Goal: Find contact information: Find contact information

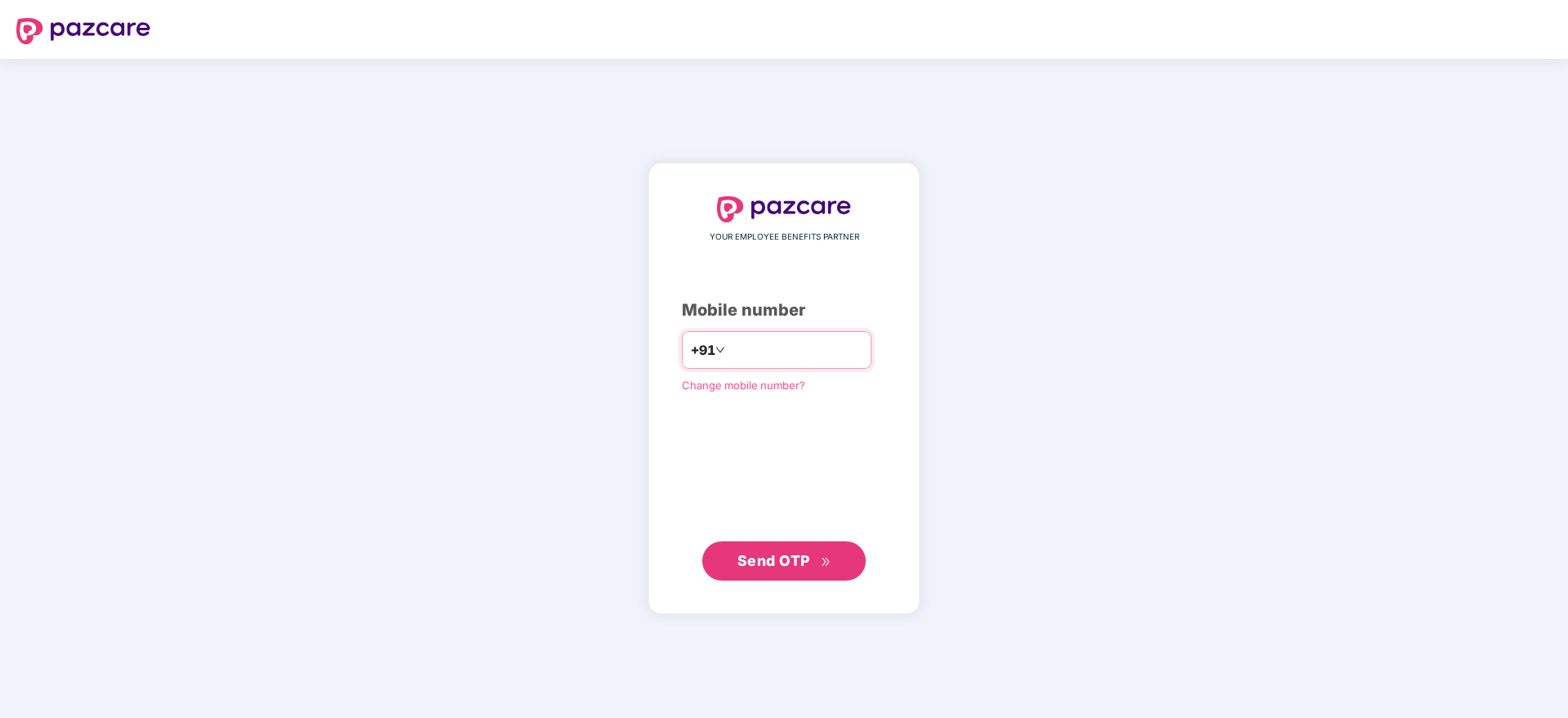
type input "**********"
click at [789, 562] on span "Send OTP" at bounding box center [774, 560] width 73 height 18
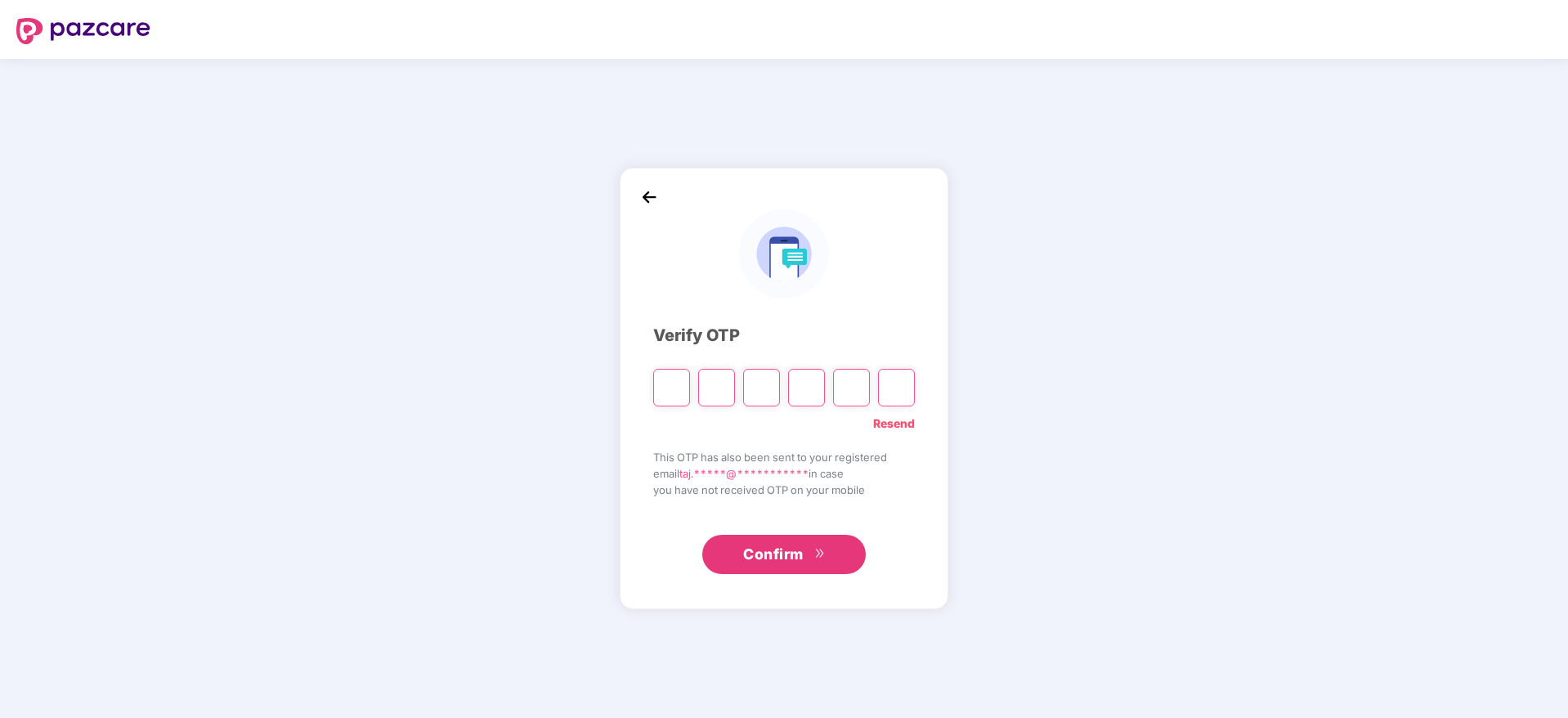
paste input "*"
type input "*"
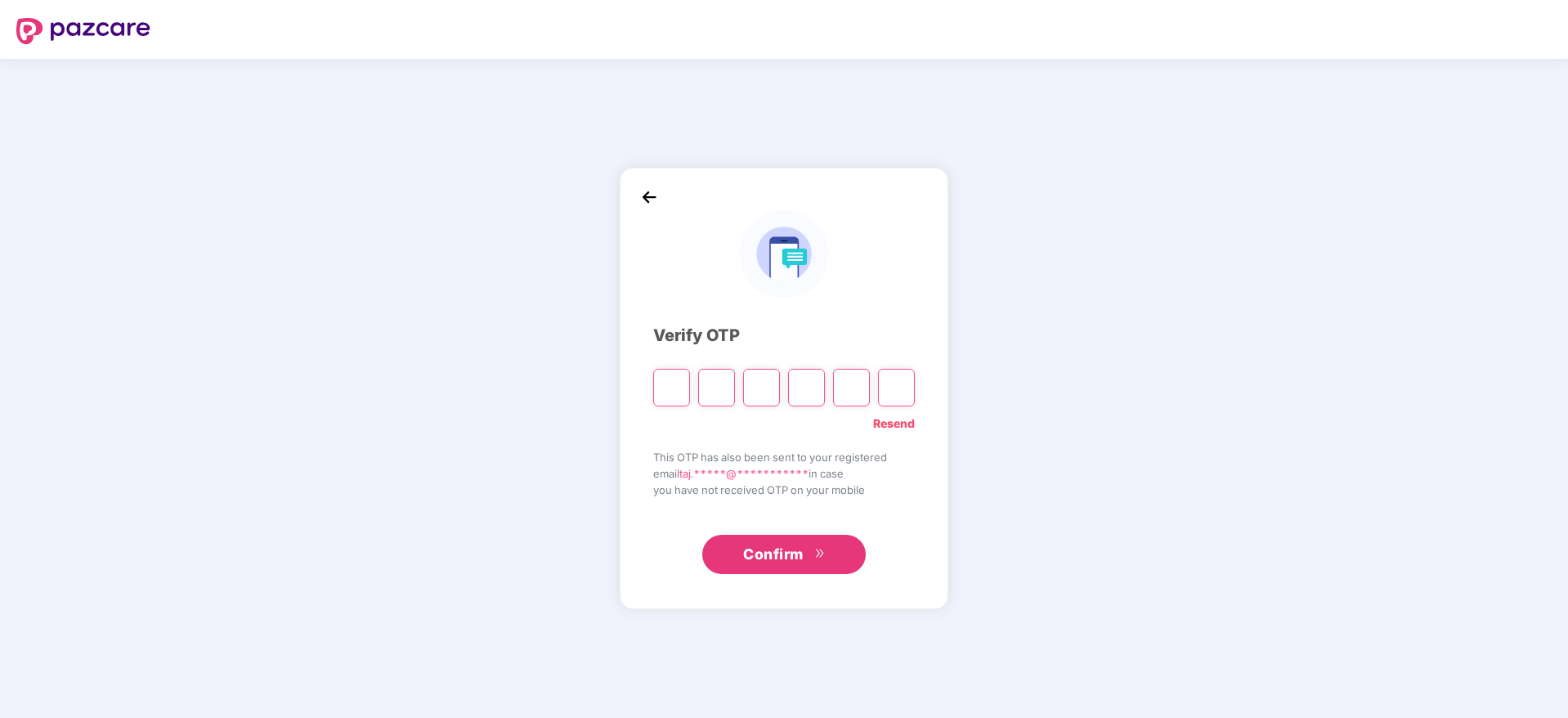
type input "*"
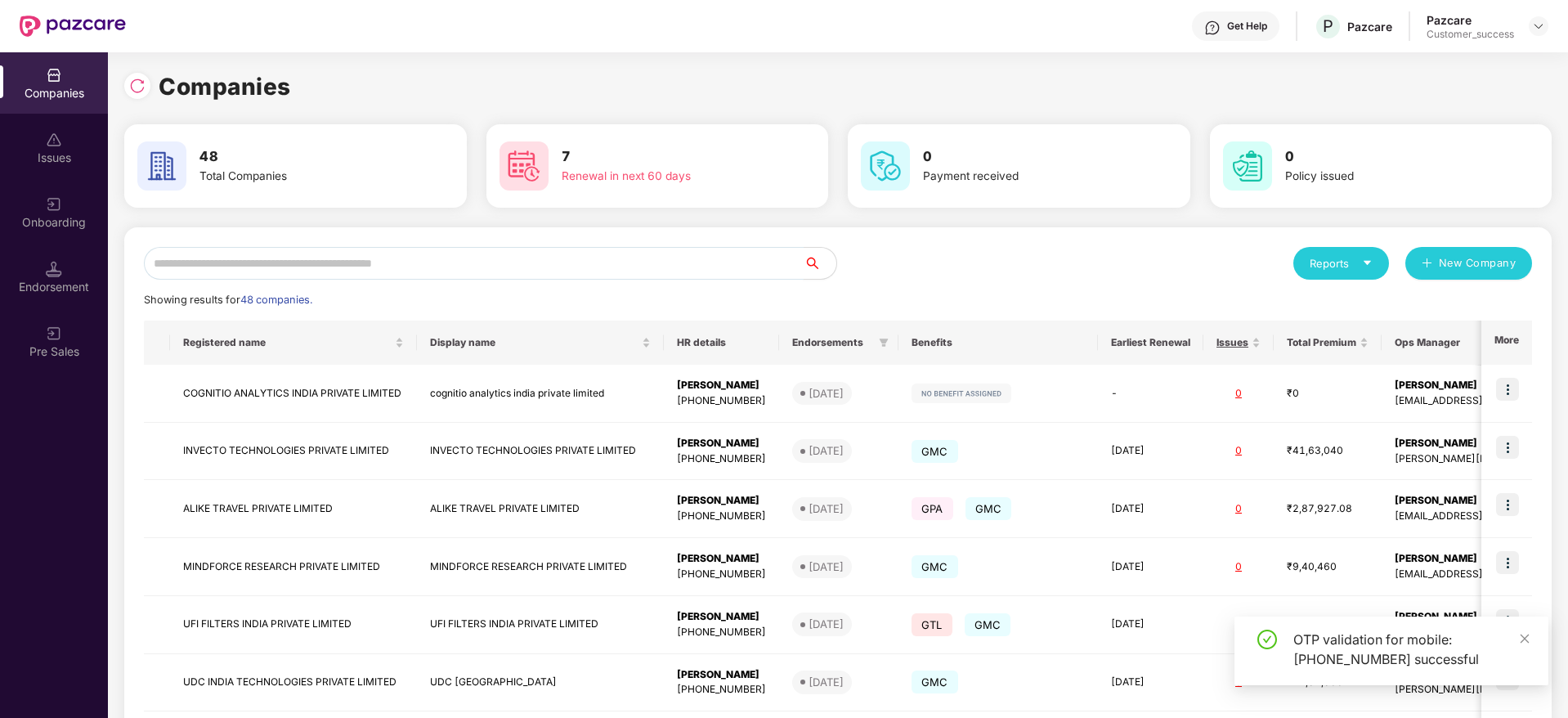
click at [382, 254] on input "text" at bounding box center [473, 263] width 660 height 33
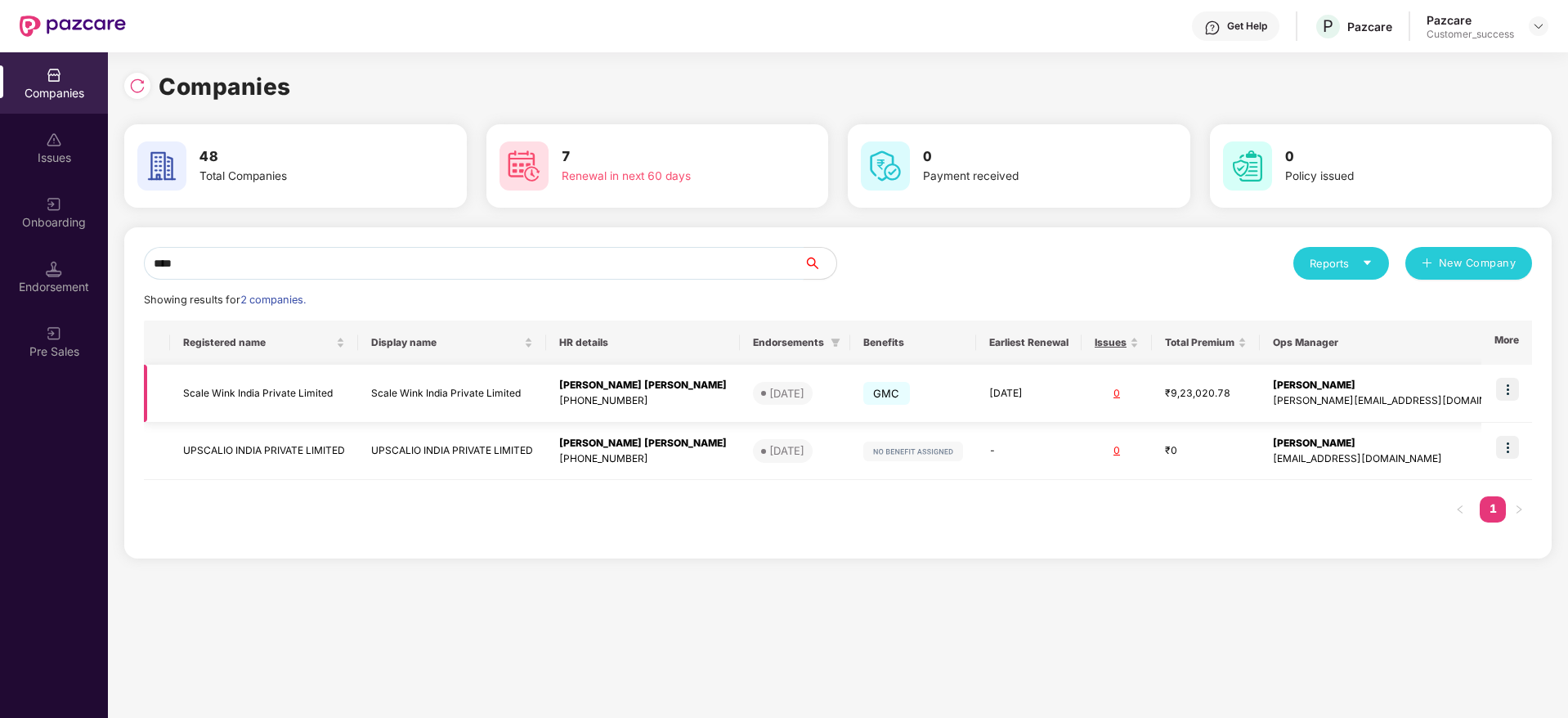
type input "****"
click at [1525, 387] on td at bounding box center [1506, 393] width 51 height 58
click at [1510, 385] on img at bounding box center [1507, 389] width 23 height 23
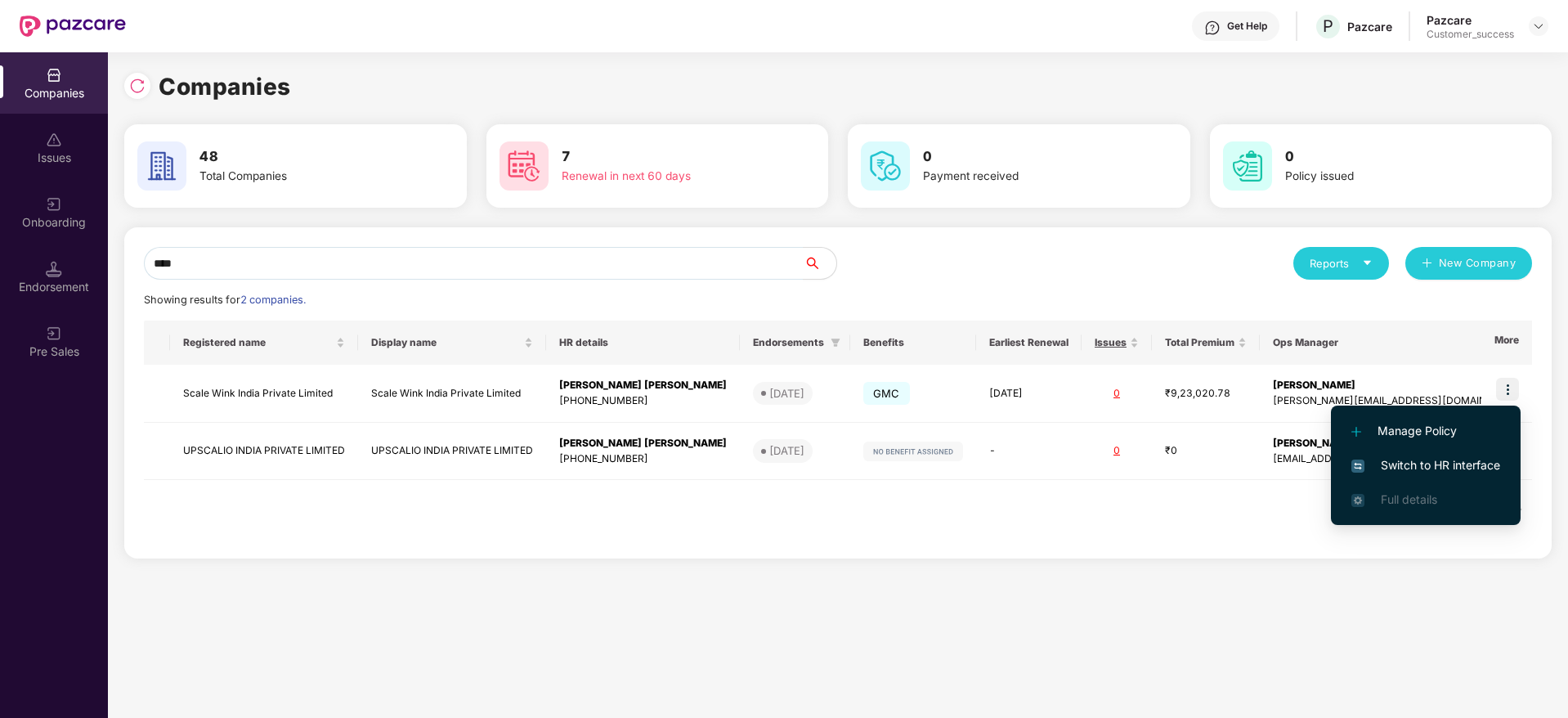
click at [1417, 456] on span "Switch to HR interface" at bounding box center [1426, 465] width 149 height 18
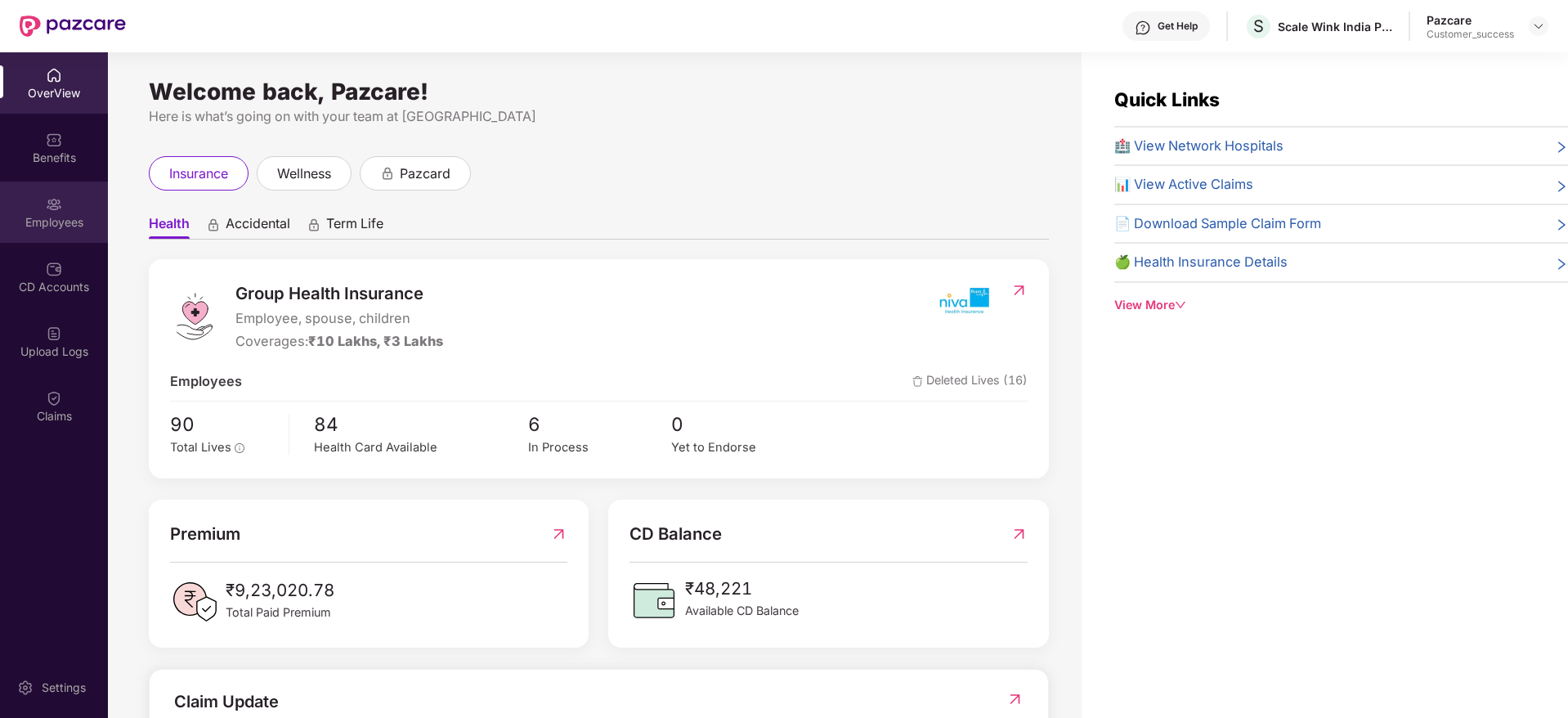
click at [50, 208] on img at bounding box center [54, 205] width 17 height 17
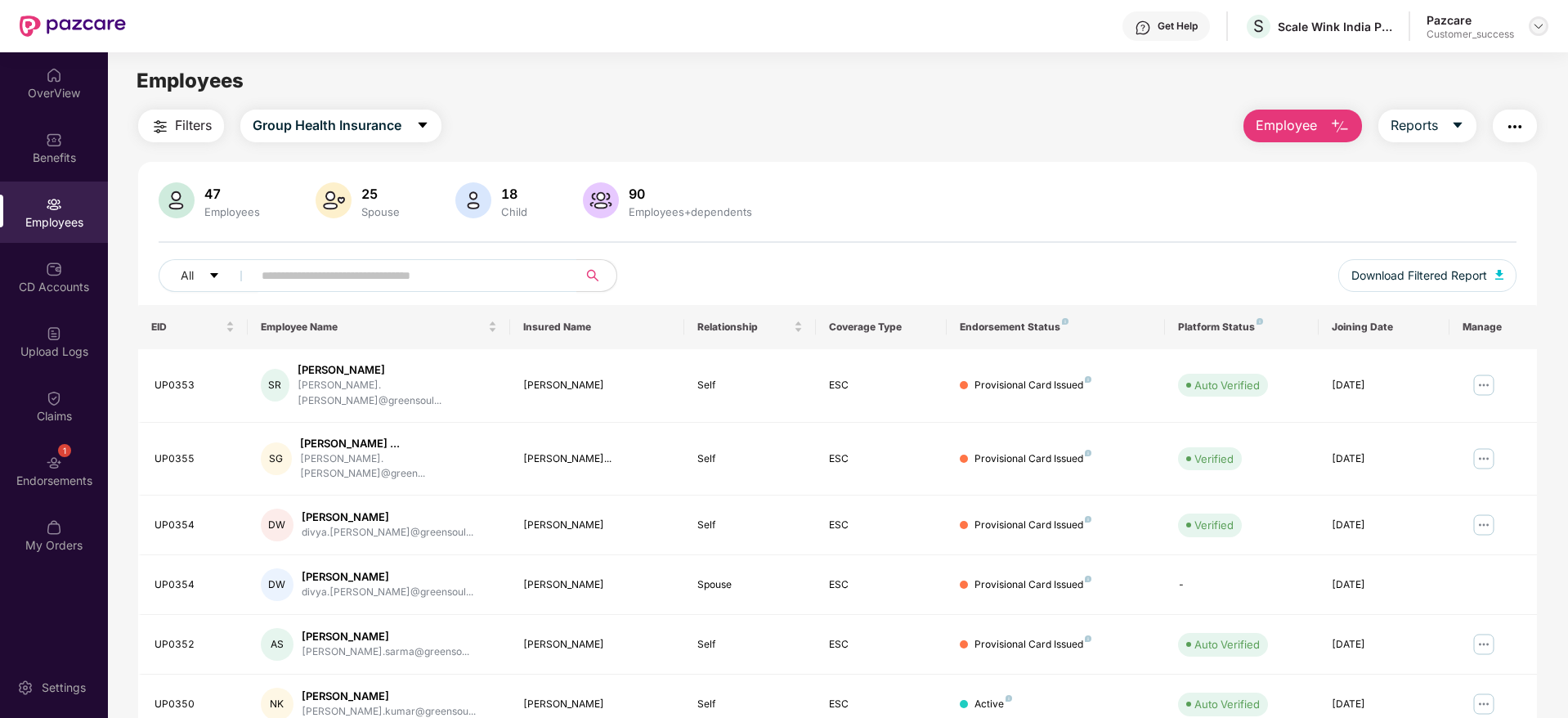
click at [1541, 24] on img at bounding box center [1539, 26] width 13 height 13
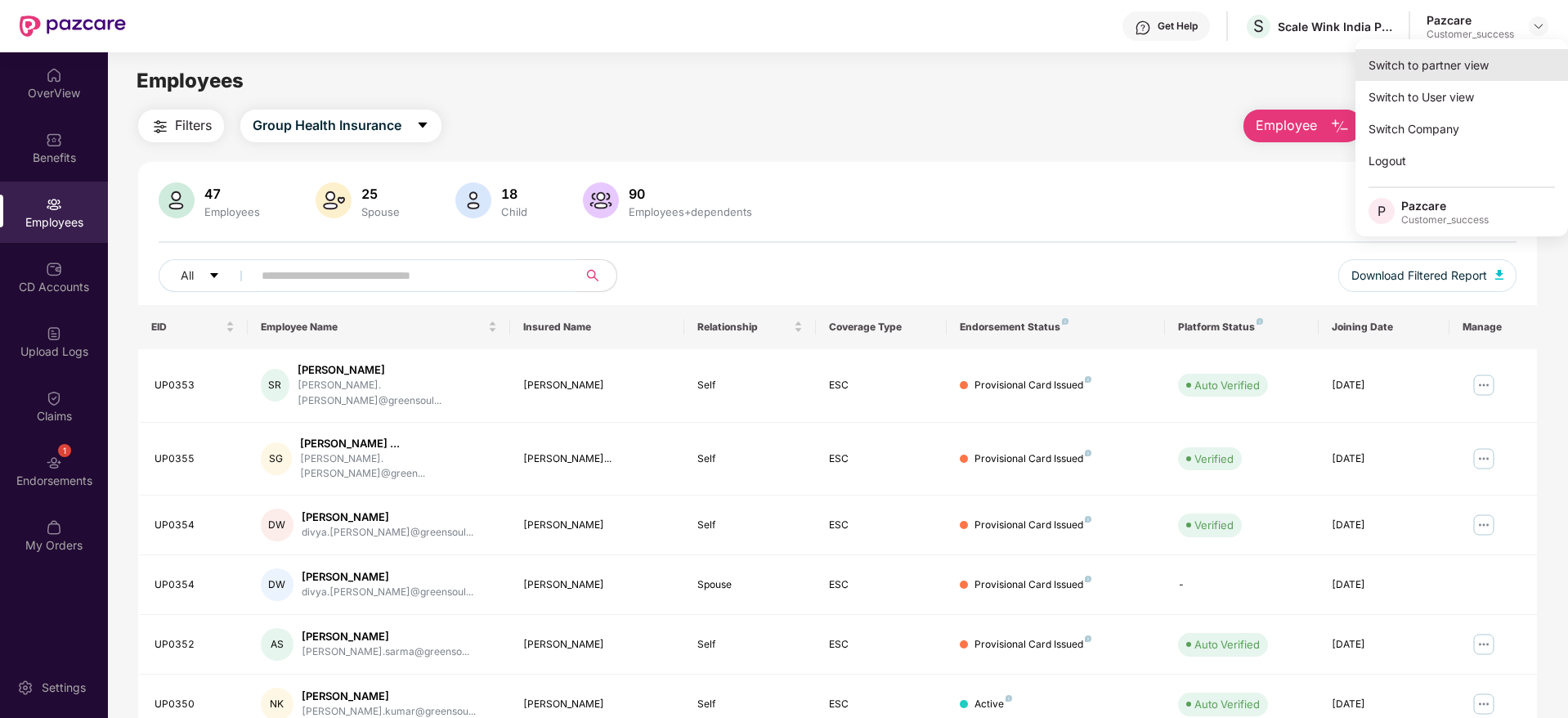
click at [1460, 62] on div "Switch to partner view" at bounding box center [1462, 65] width 212 height 32
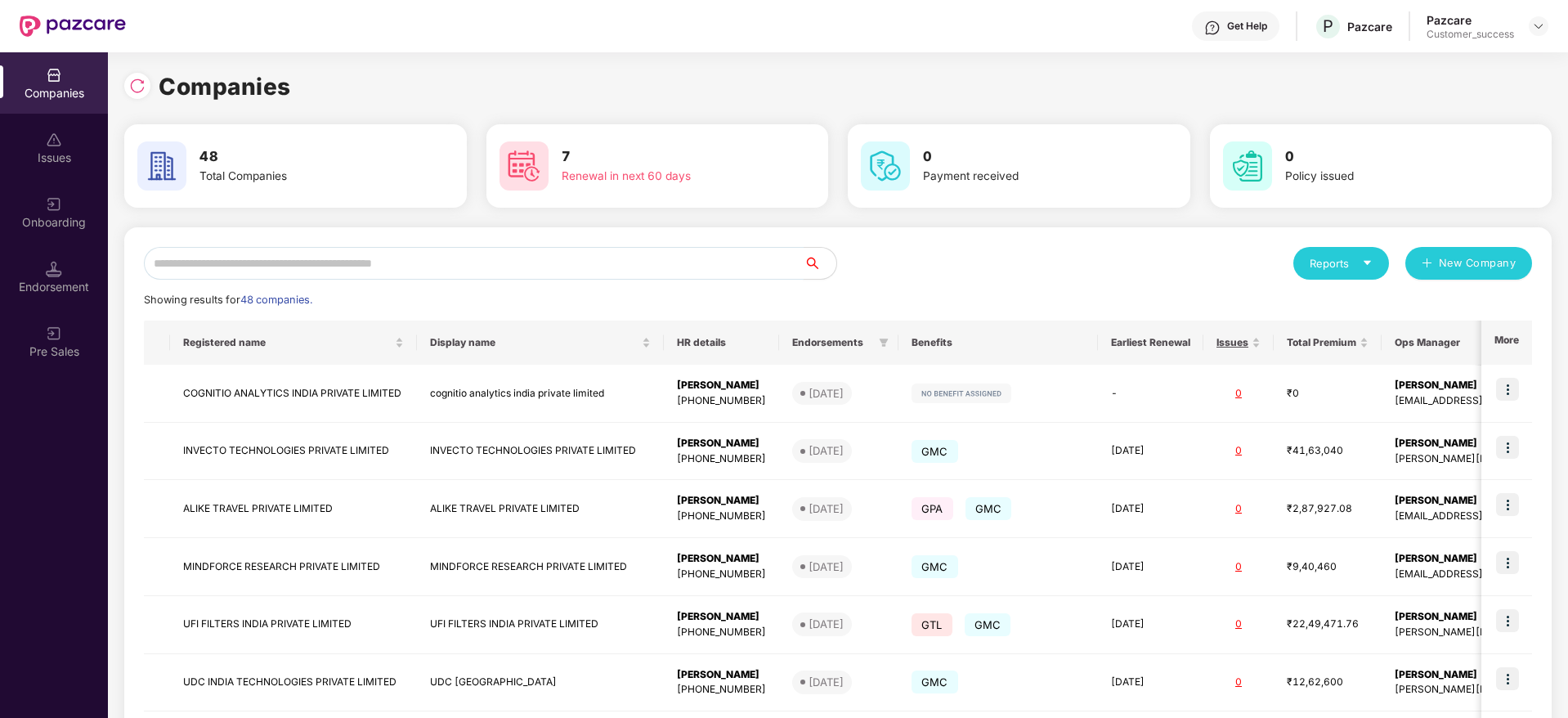
click at [397, 271] on input "text" at bounding box center [473, 263] width 660 height 33
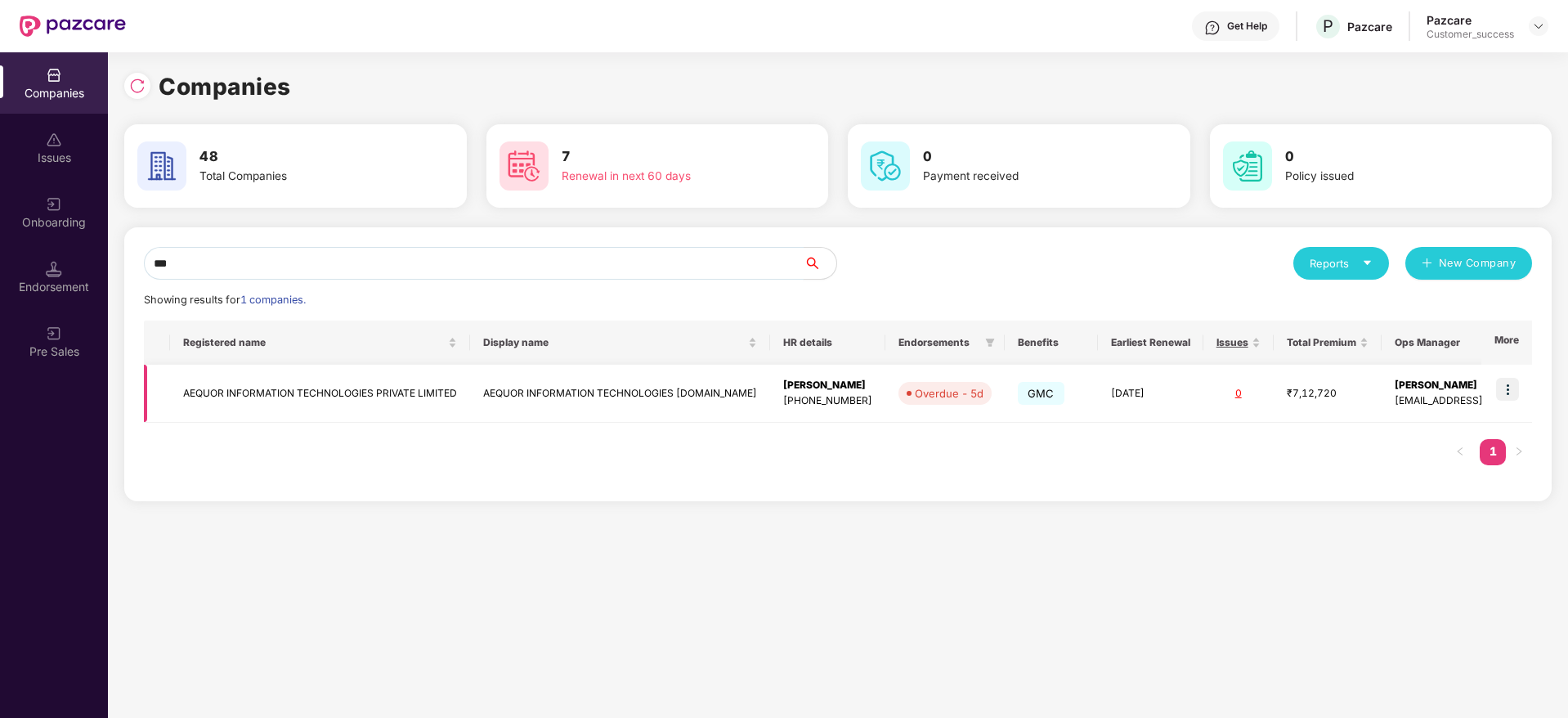
type input "***"
click at [1509, 389] on img at bounding box center [1507, 389] width 23 height 23
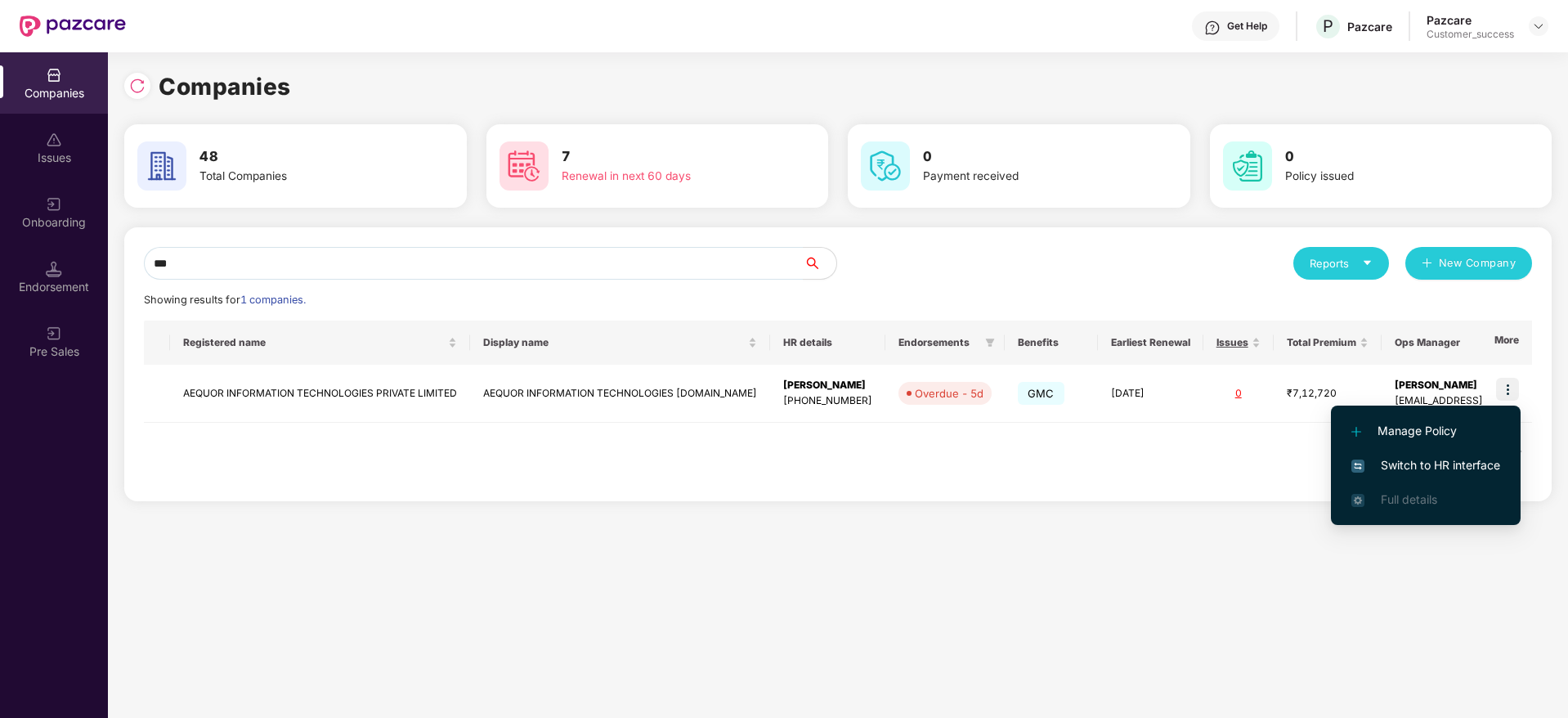
click at [1432, 465] on span "Switch to HR interface" at bounding box center [1426, 465] width 149 height 18
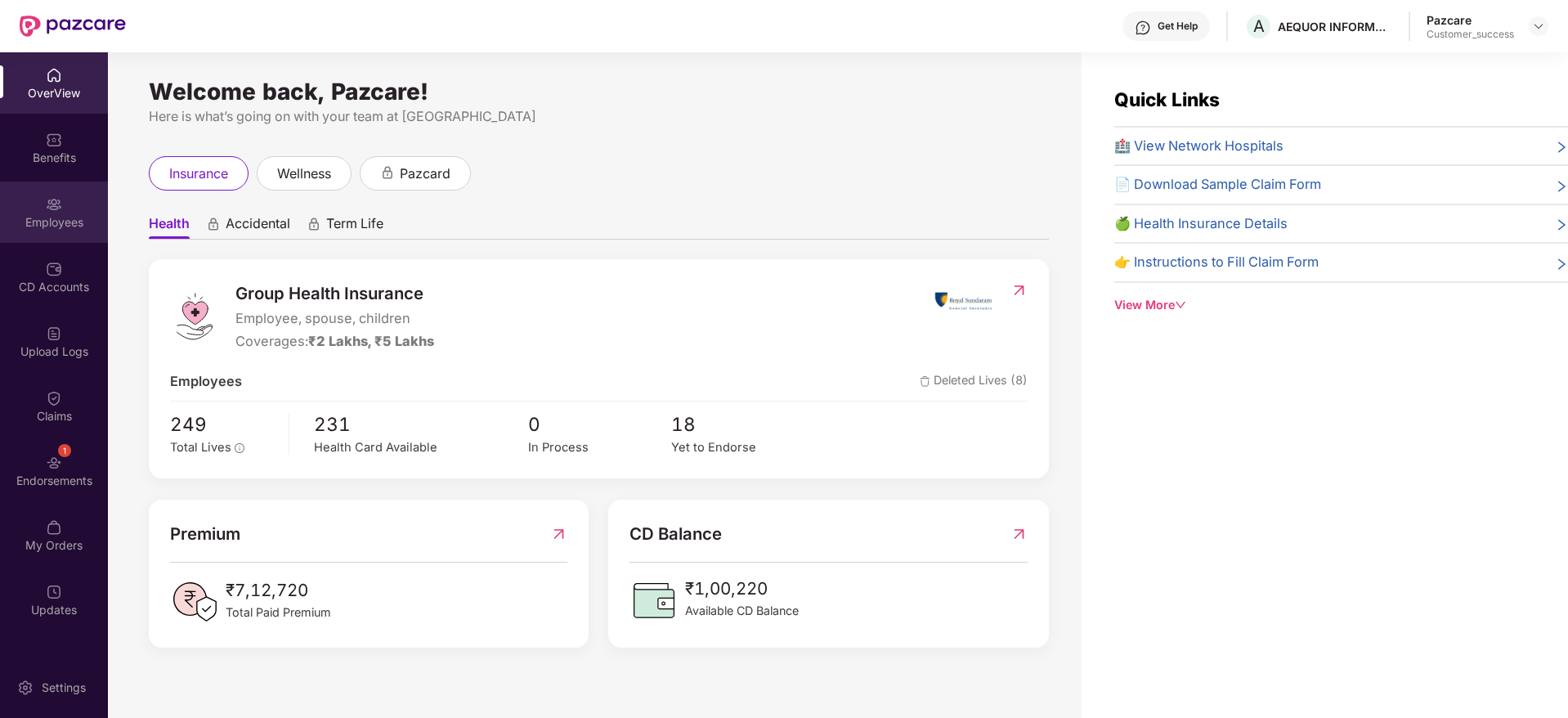
click at [66, 201] on div "Employees" at bounding box center [54, 212] width 108 height 61
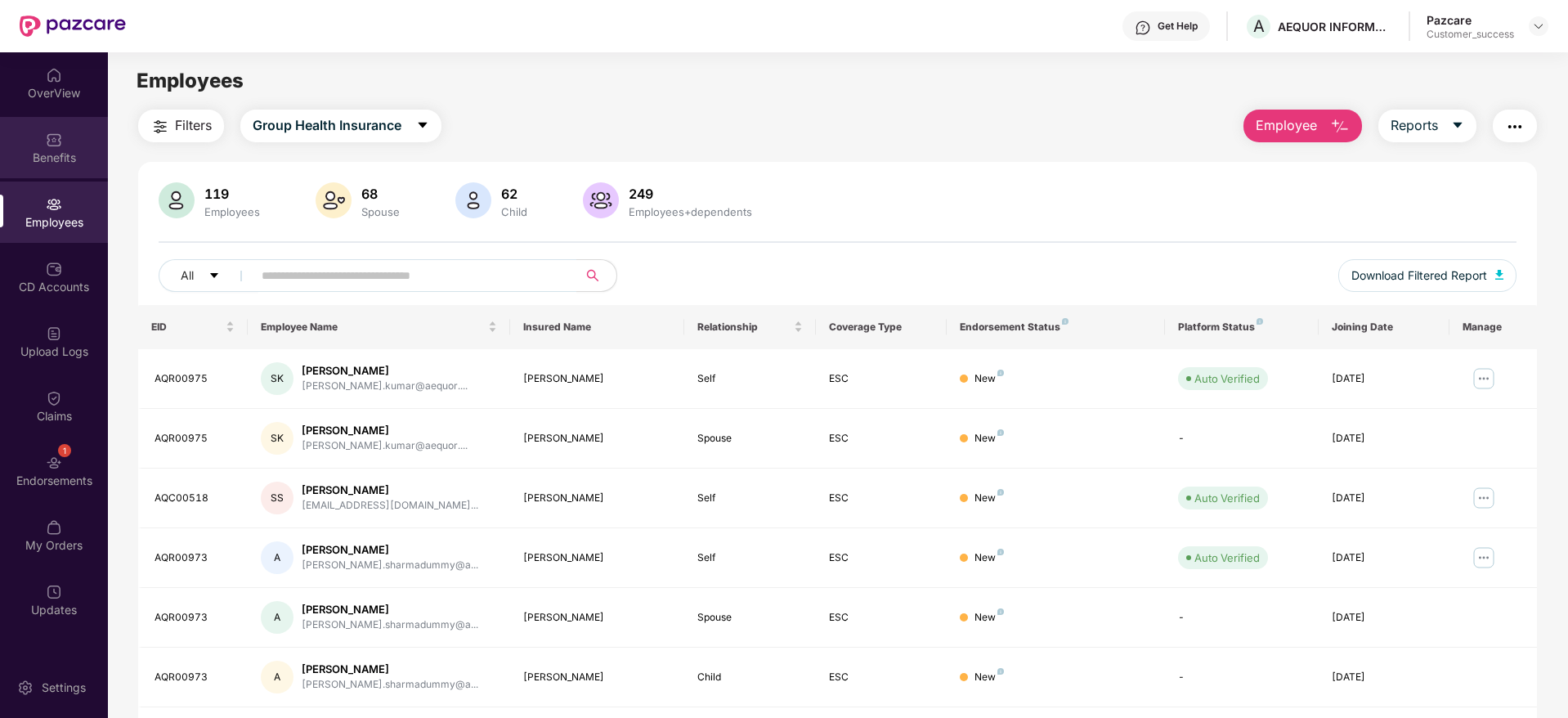
click at [62, 151] on div "Benefits" at bounding box center [54, 158] width 108 height 17
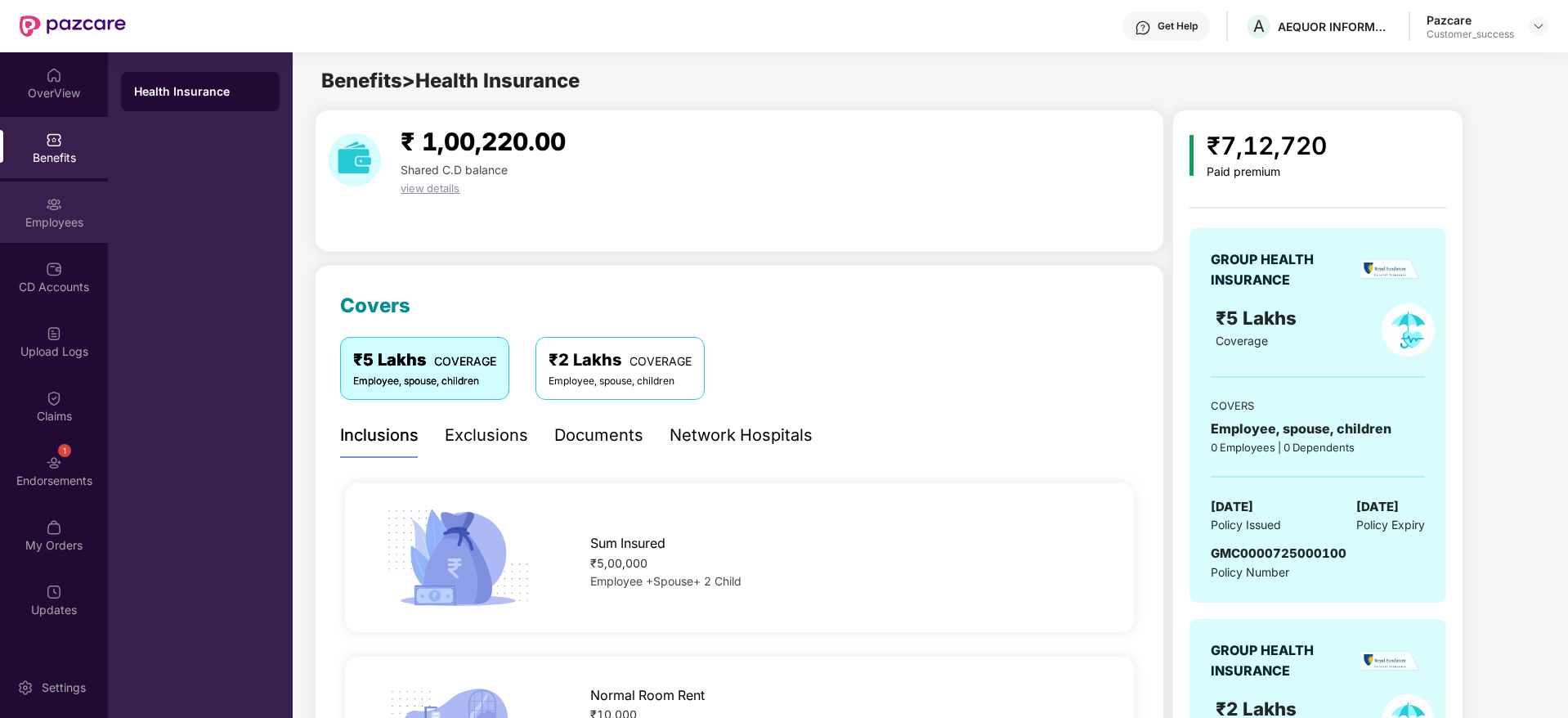
click at [54, 237] on div "Employees" at bounding box center [54, 212] width 108 height 61
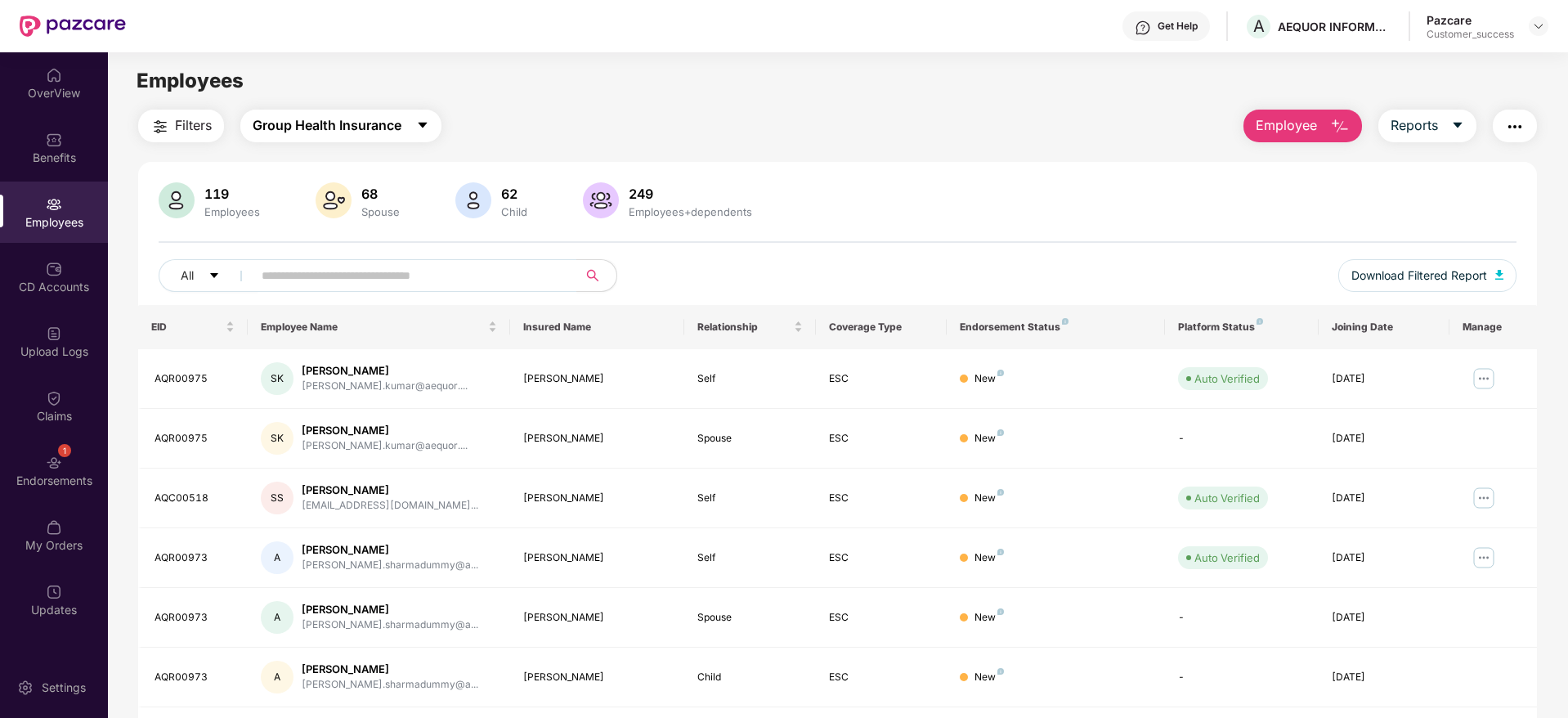
click at [378, 117] on span "Group Health Insurance" at bounding box center [327, 126] width 149 height 20
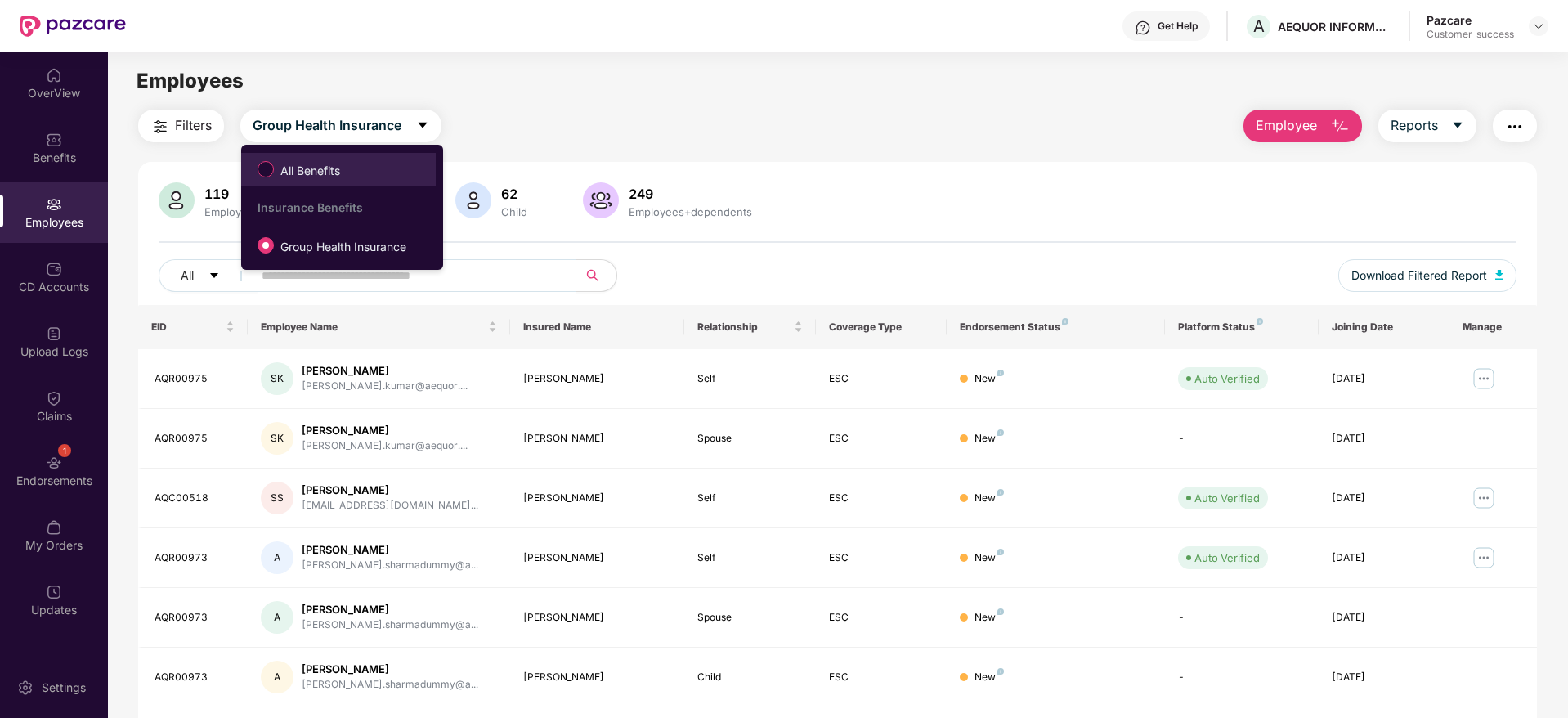
click at [314, 177] on span "All Benefits" at bounding box center [309, 172] width 73 height 18
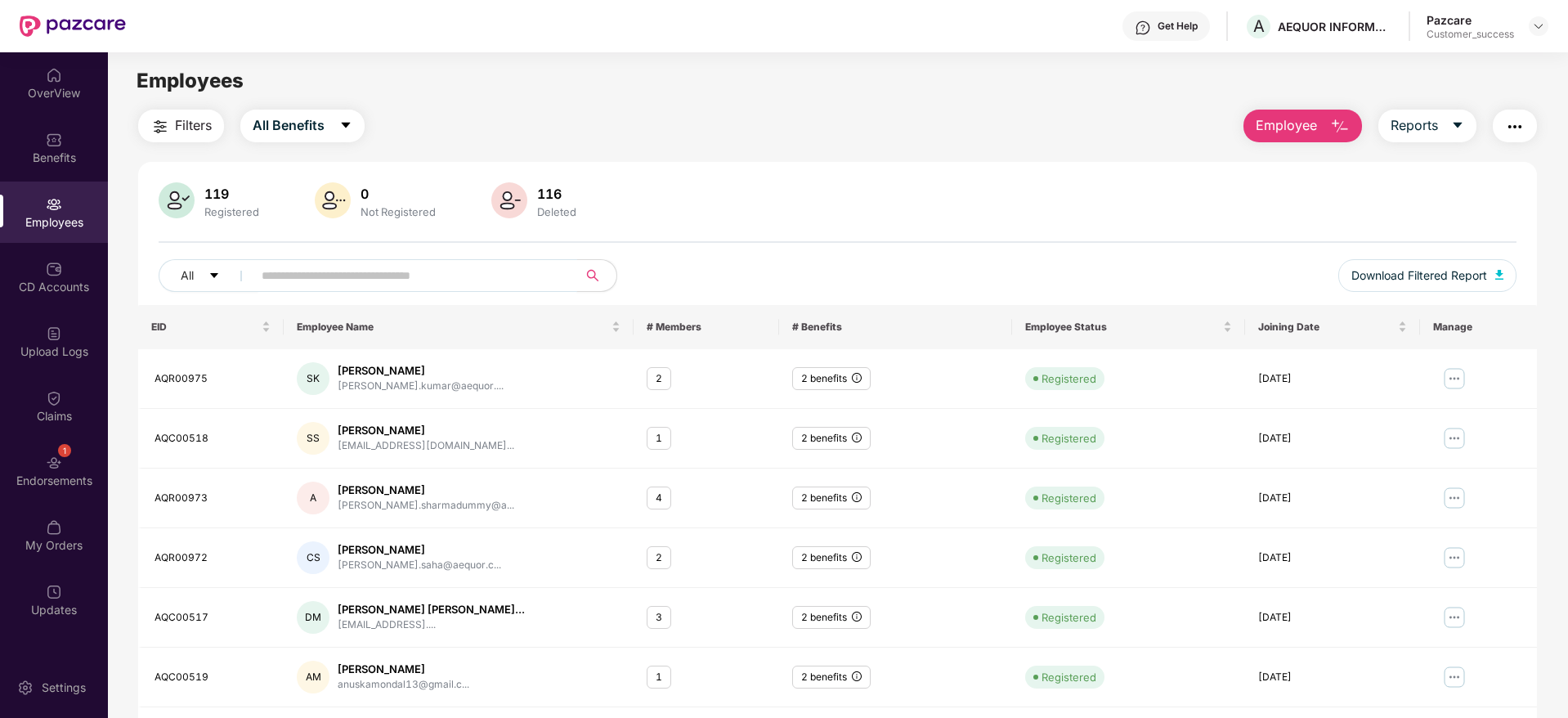
click at [360, 279] on input "text" at bounding box center [408, 275] width 294 height 24
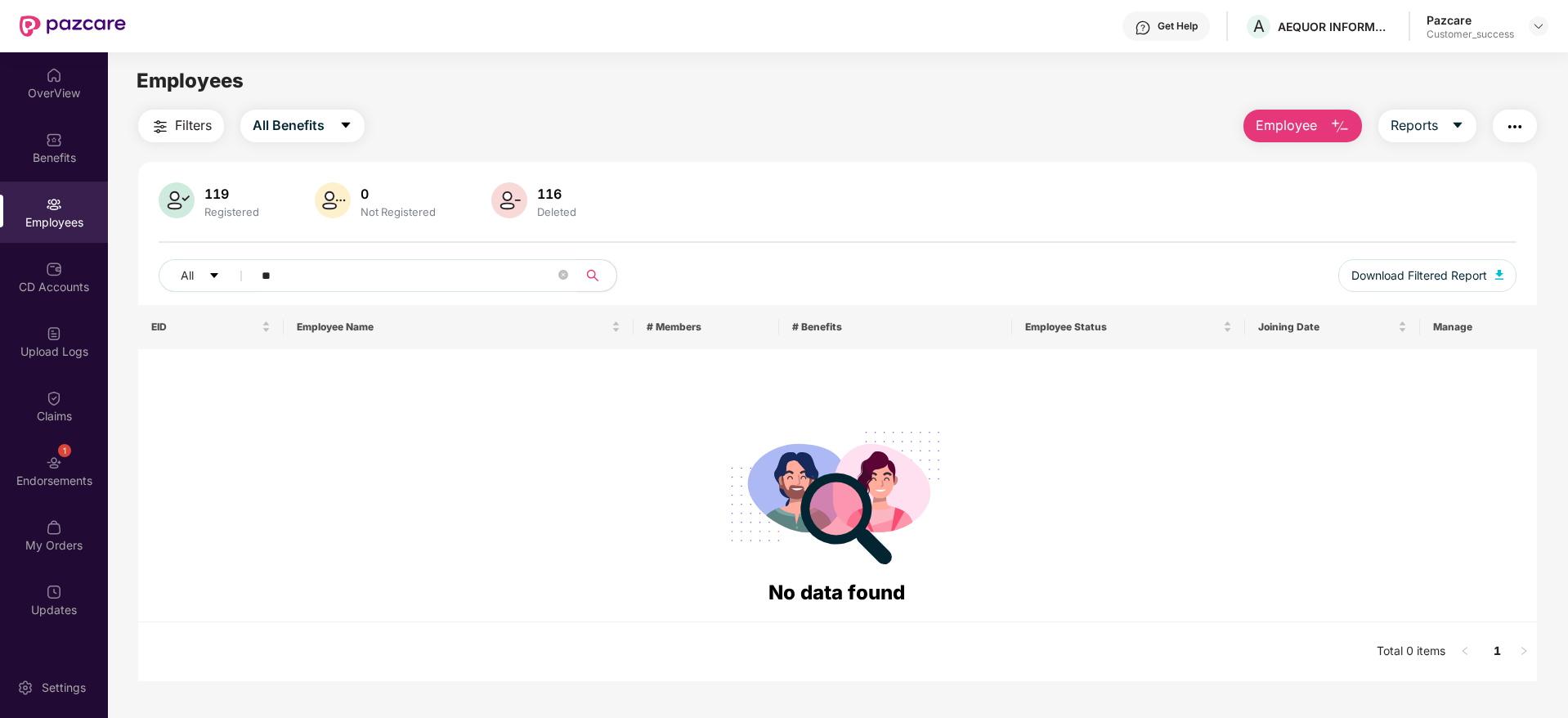
type input "*"
paste input "**********"
click at [309, 274] on input "**********" at bounding box center [408, 275] width 294 height 24
click at [347, 276] on input "*******" at bounding box center [408, 275] width 294 height 24
type input "*"
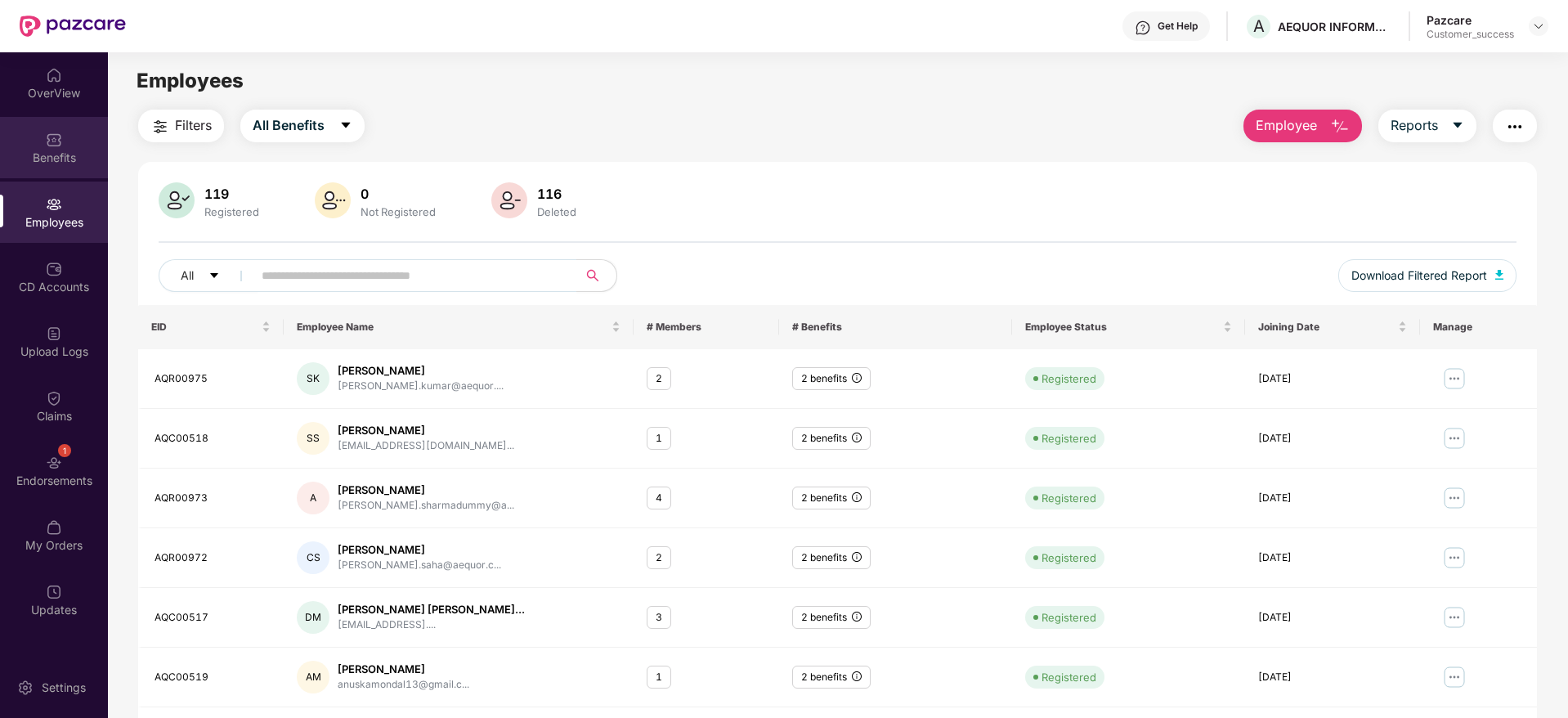
click at [45, 136] on div "Benefits" at bounding box center [54, 147] width 108 height 61
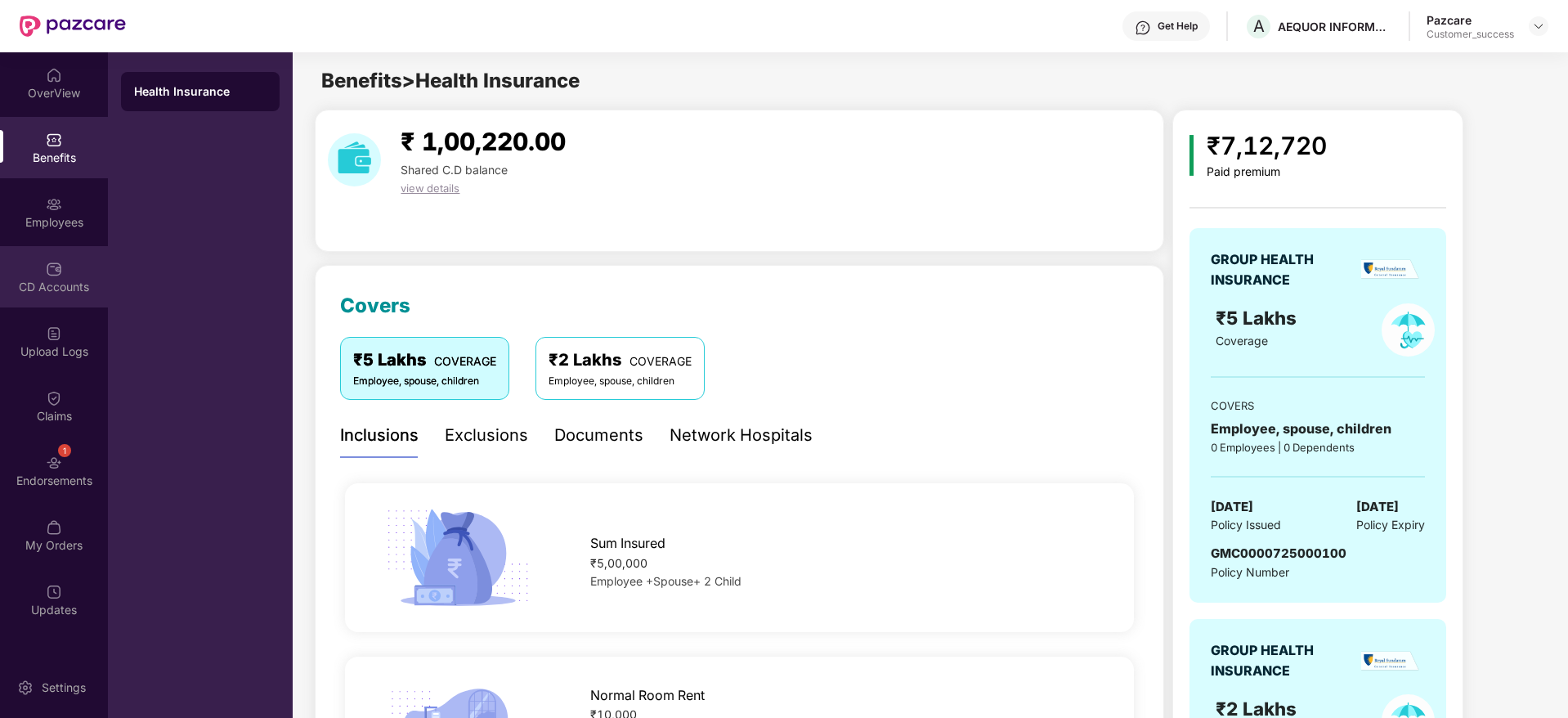
click at [79, 293] on div "CD Accounts" at bounding box center [54, 287] width 108 height 17
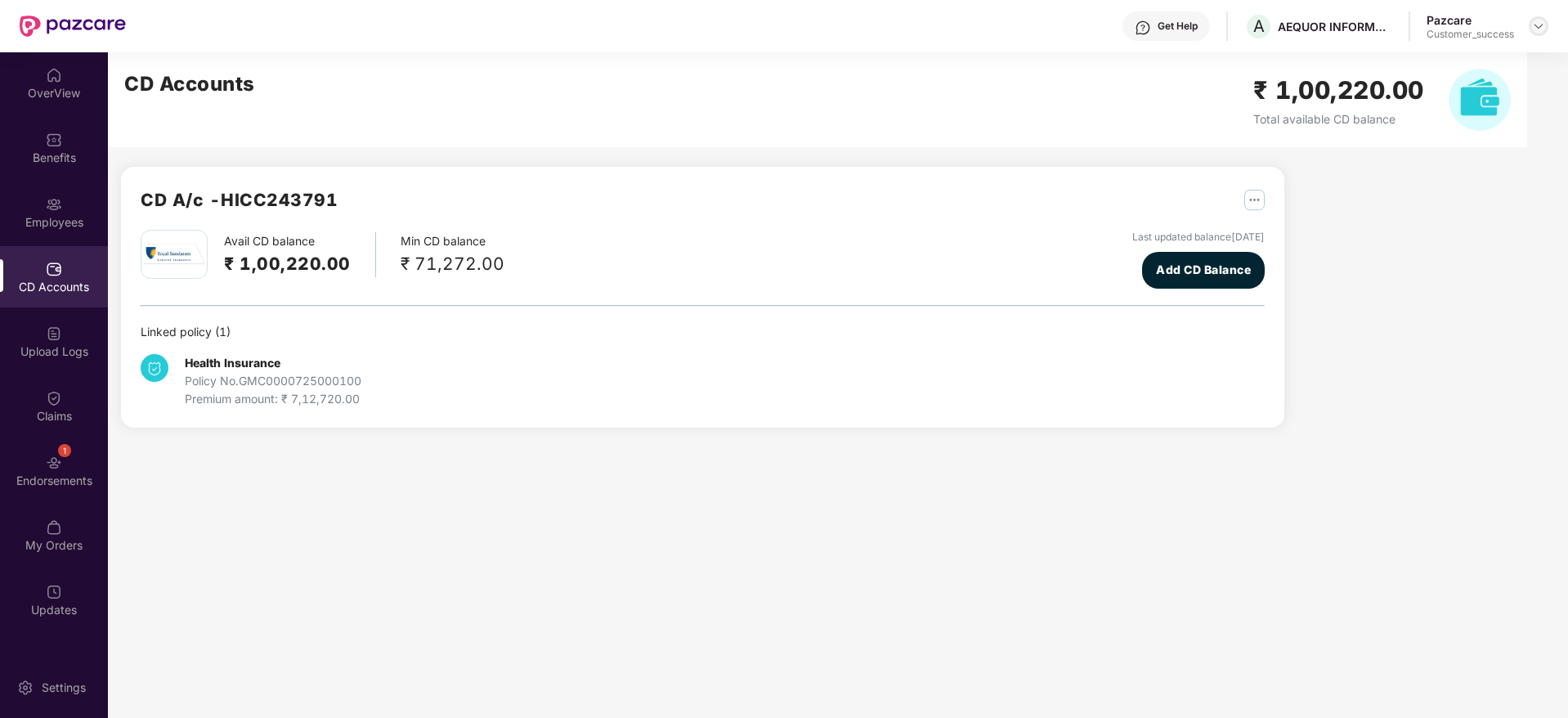
click at [1532, 26] on img at bounding box center [1539, 26] width 13 height 13
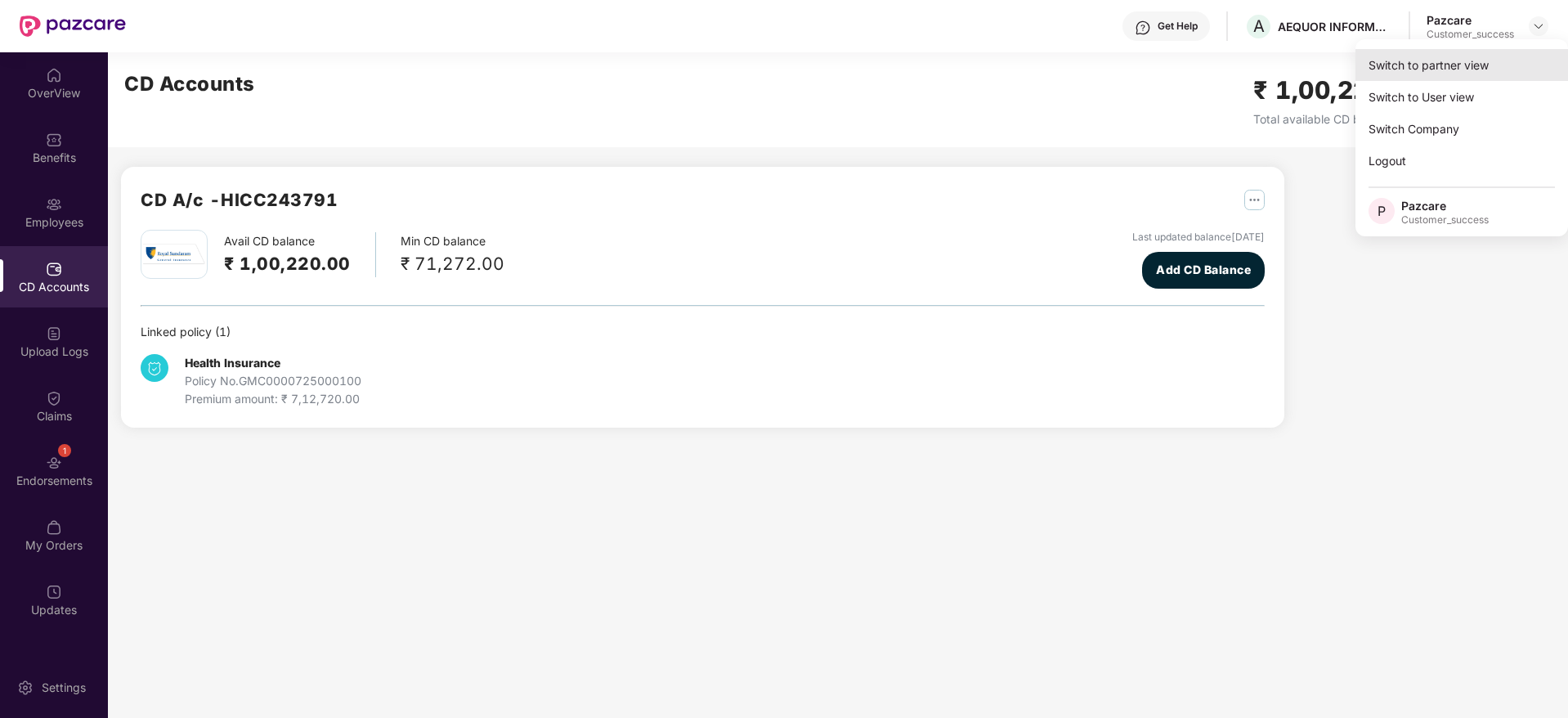
click at [1465, 61] on div "Switch to partner view" at bounding box center [1462, 65] width 212 height 32
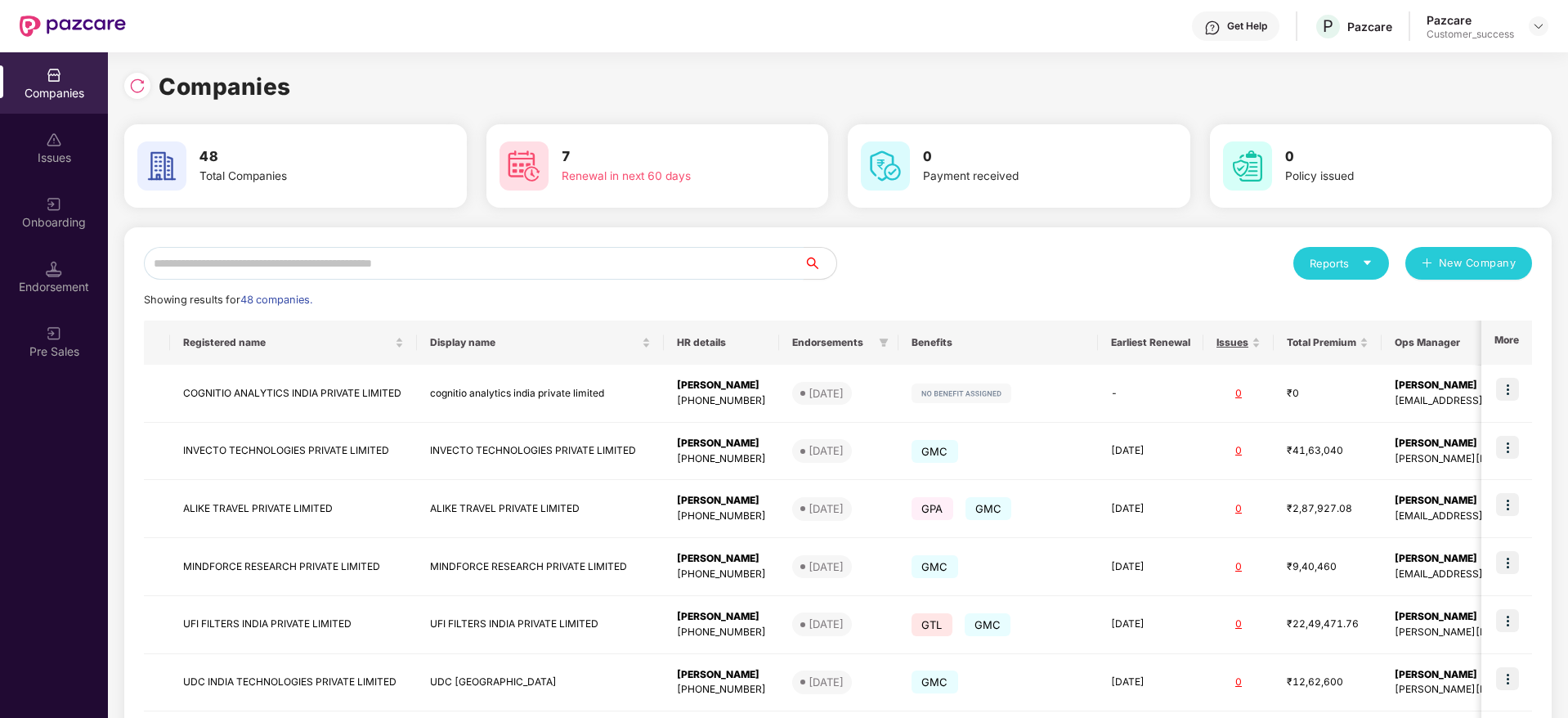
click at [283, 266] on input "text" at bounding box center [473, 263] width 660 height 33
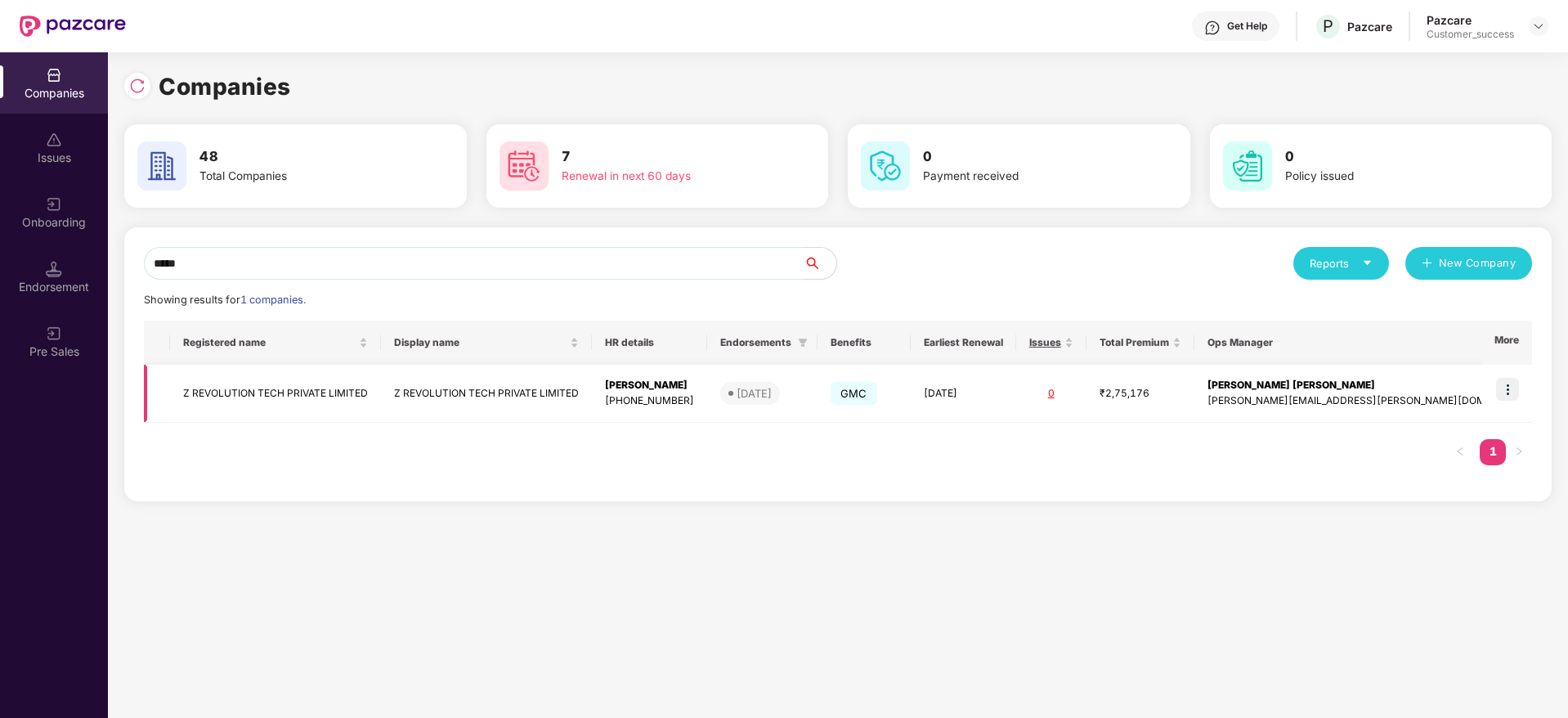
type input "*****"
click at [314, 401] on td "Z REVOLUTION TECH PRIVATE LIMITED" at bounding box center [275, 393] width 211 height 58
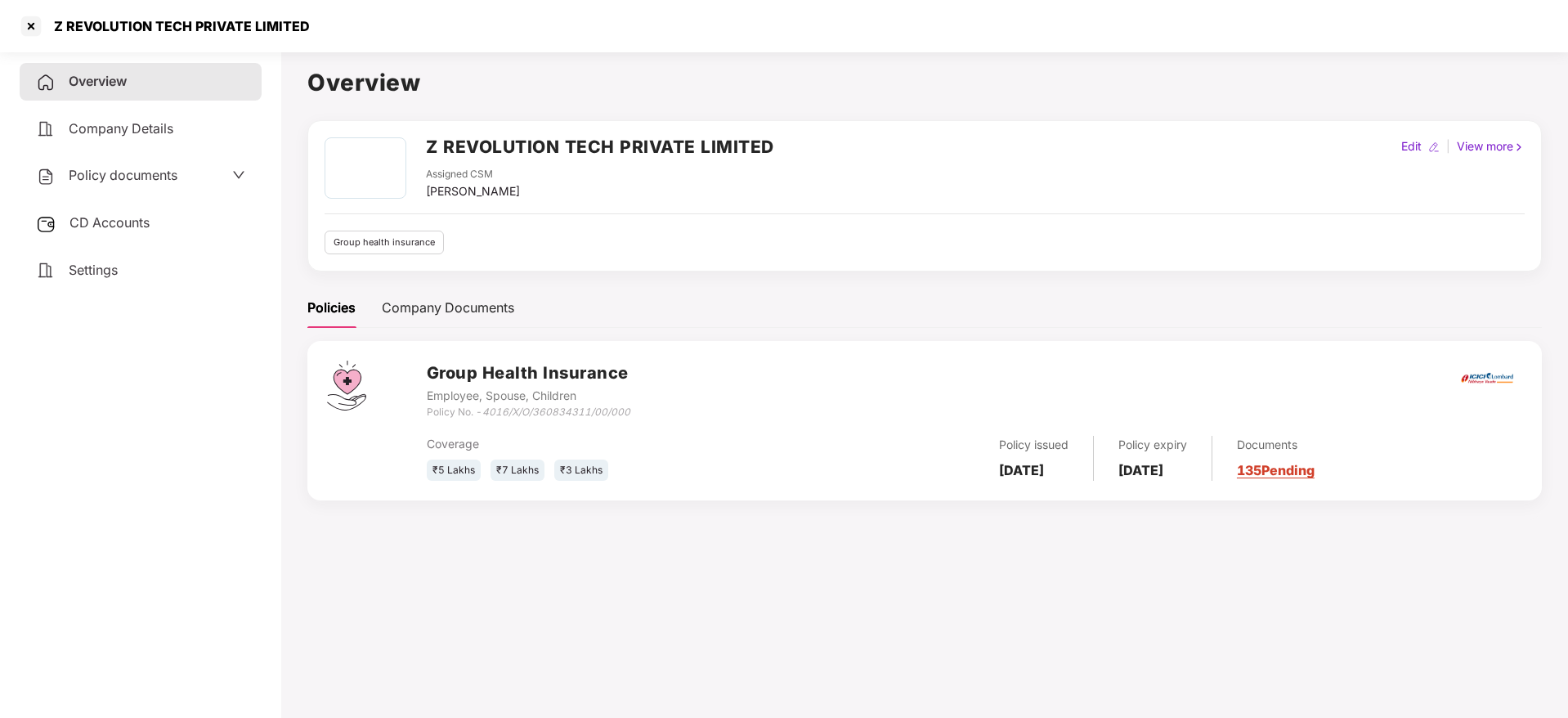
click at [1303, 465] on link "135 Pending" at bounding box center [1275, 470] width 78 height 17
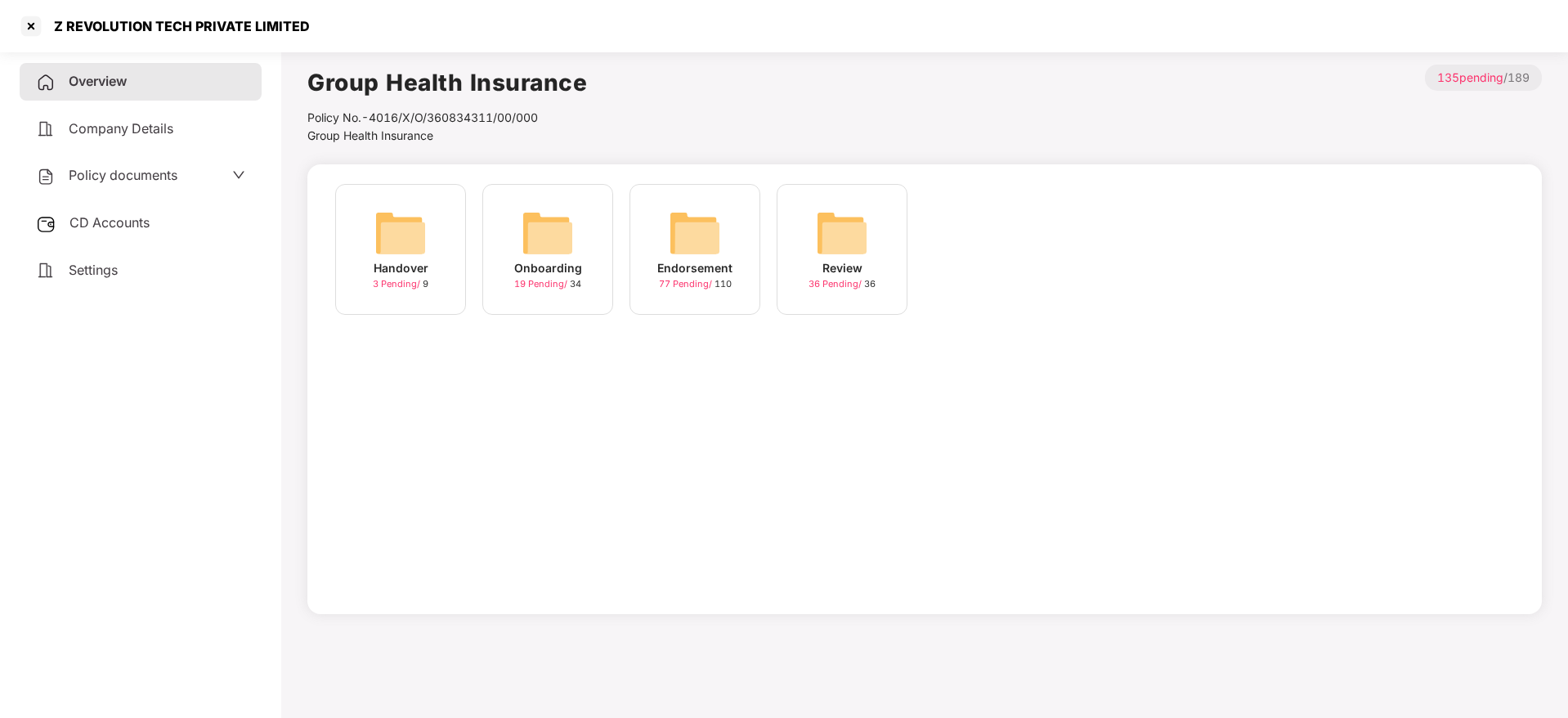
click at [547, 238] on img at bounding box center [548, 233] width 53 height 53
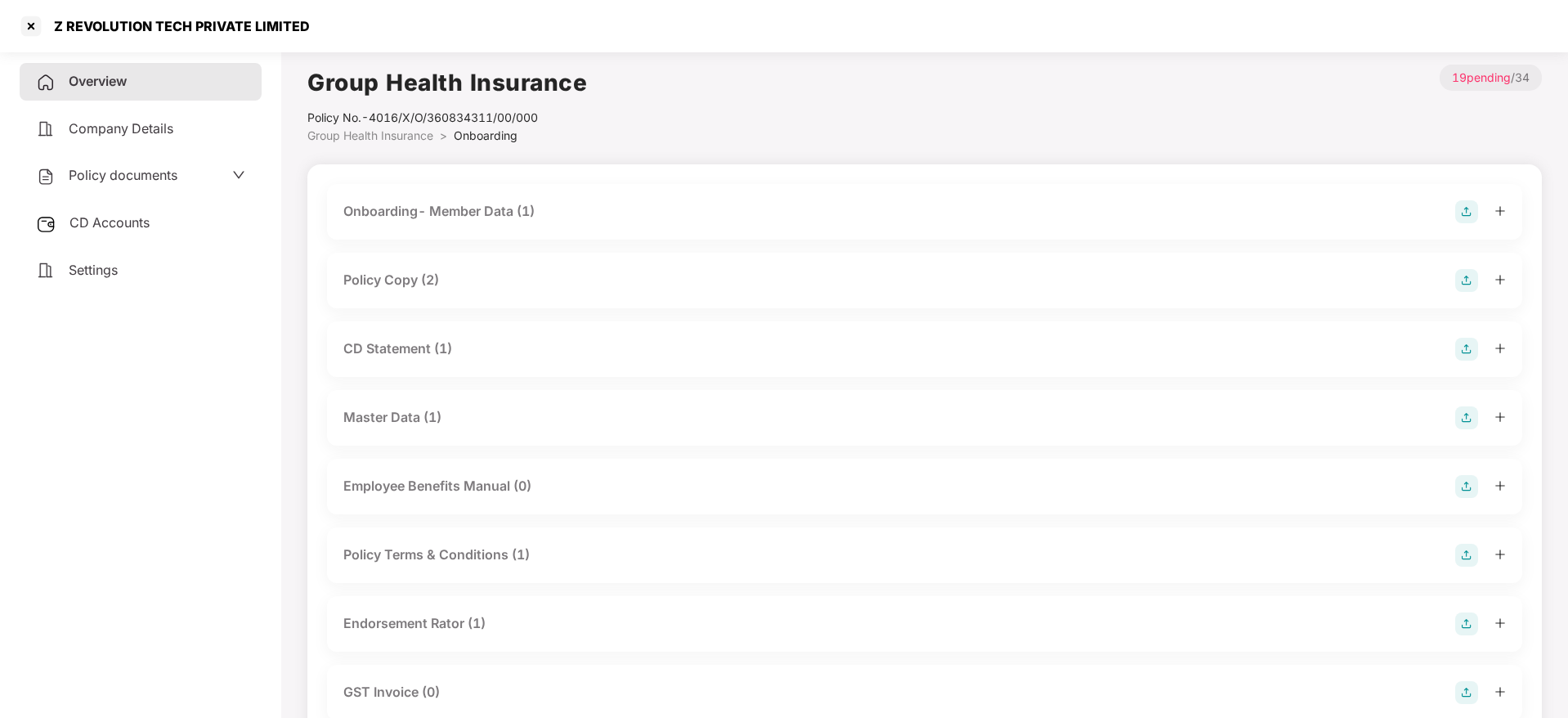
click at [403, 279] on div "Policy Copy (2)" at bounding box center [391, 280] width 95 height 20
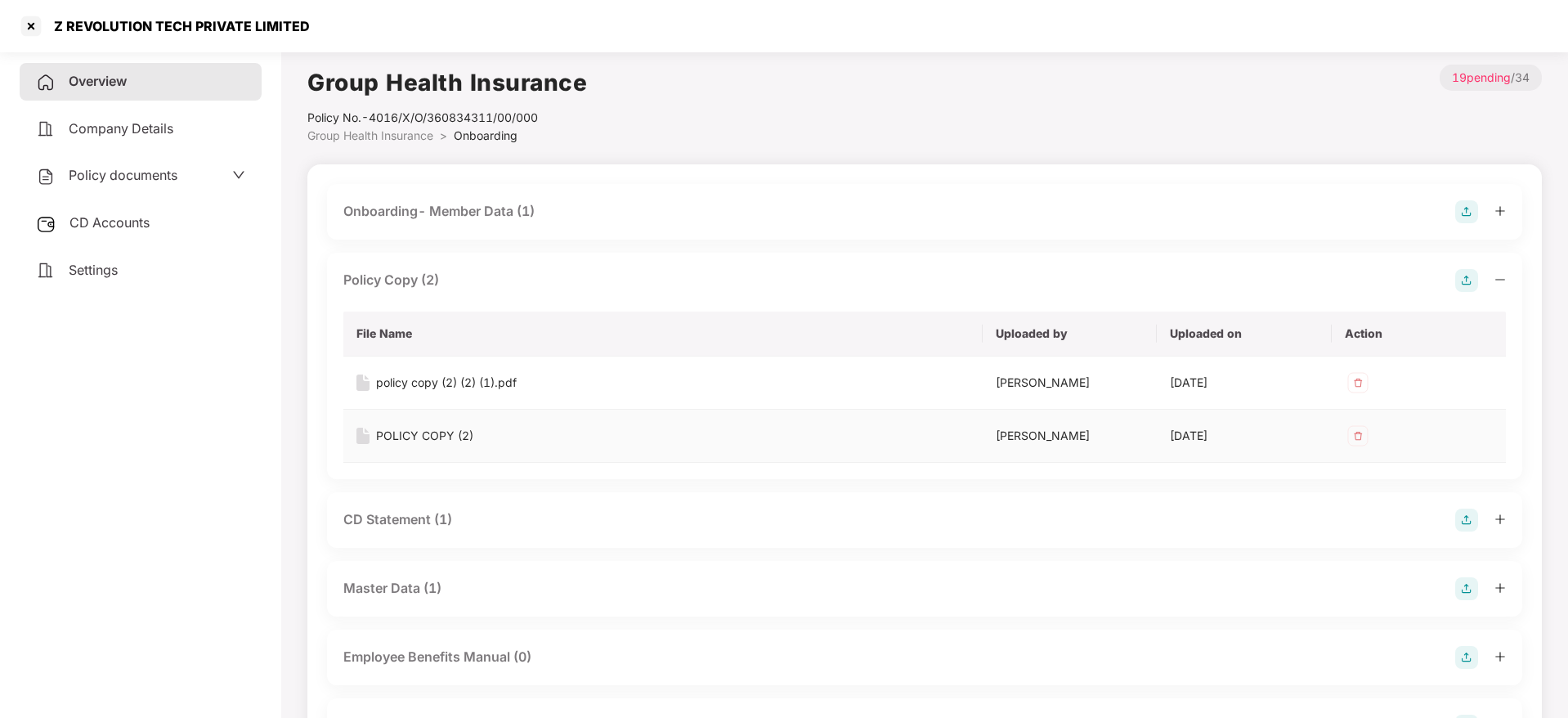
click at [427, 428] on div "POLICY COPY (2)" at bounding box center [425, 436] width 97 height 18
drag, startPoint x: 54, startPoint y: 28, endPoint x: 195, endPoint y: 28, distance: 141.0
click at [195, 28] on div "Z REVOLUTION TECH PRIVATE LIMITED" at bounding box center [177, 27] width 266 height 17
copy div "Z REVOLUTION TECH"
click at [25, 28] on div at bounding box center [31, 26] width 26 height 26
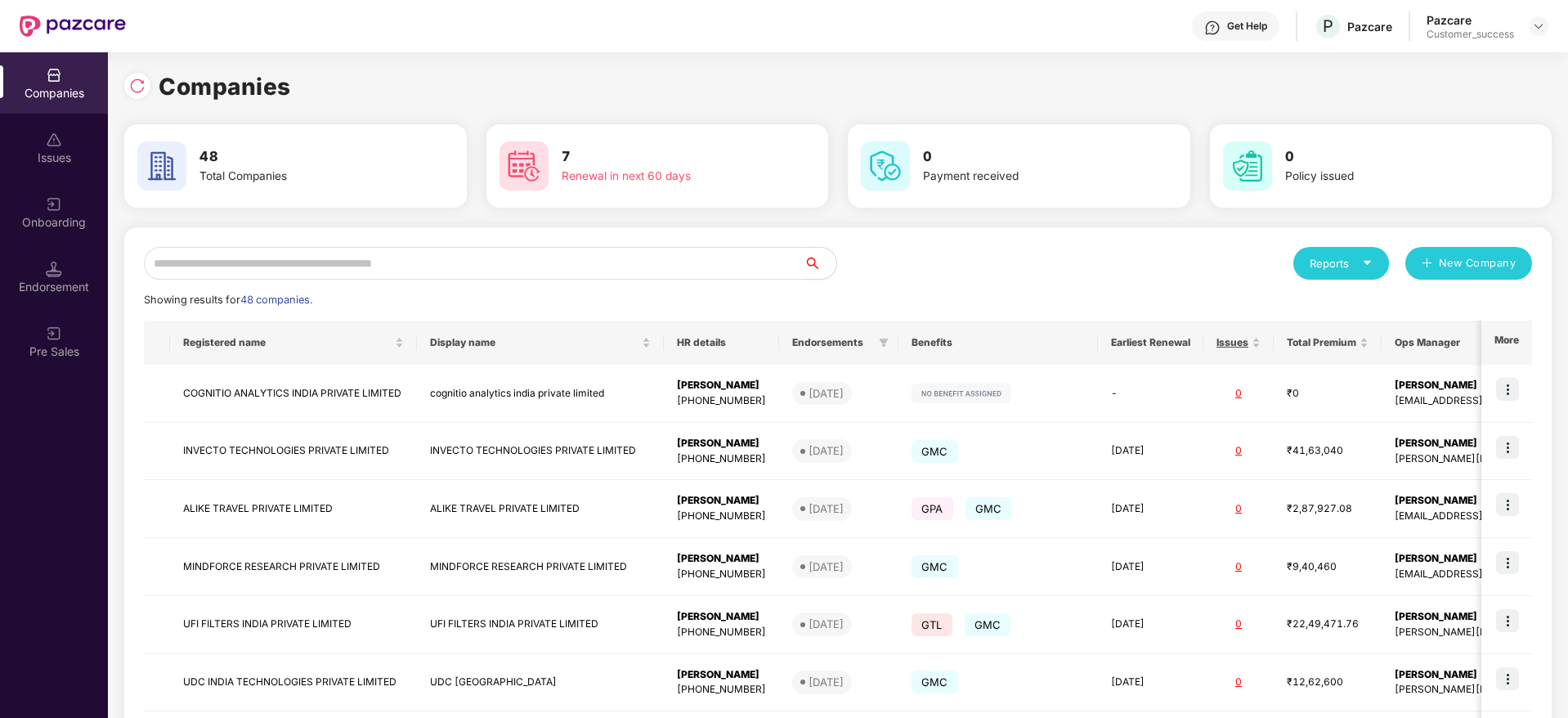
click at [312, 259] on input "text" at bounding box center [473, 263] width 660 height 33
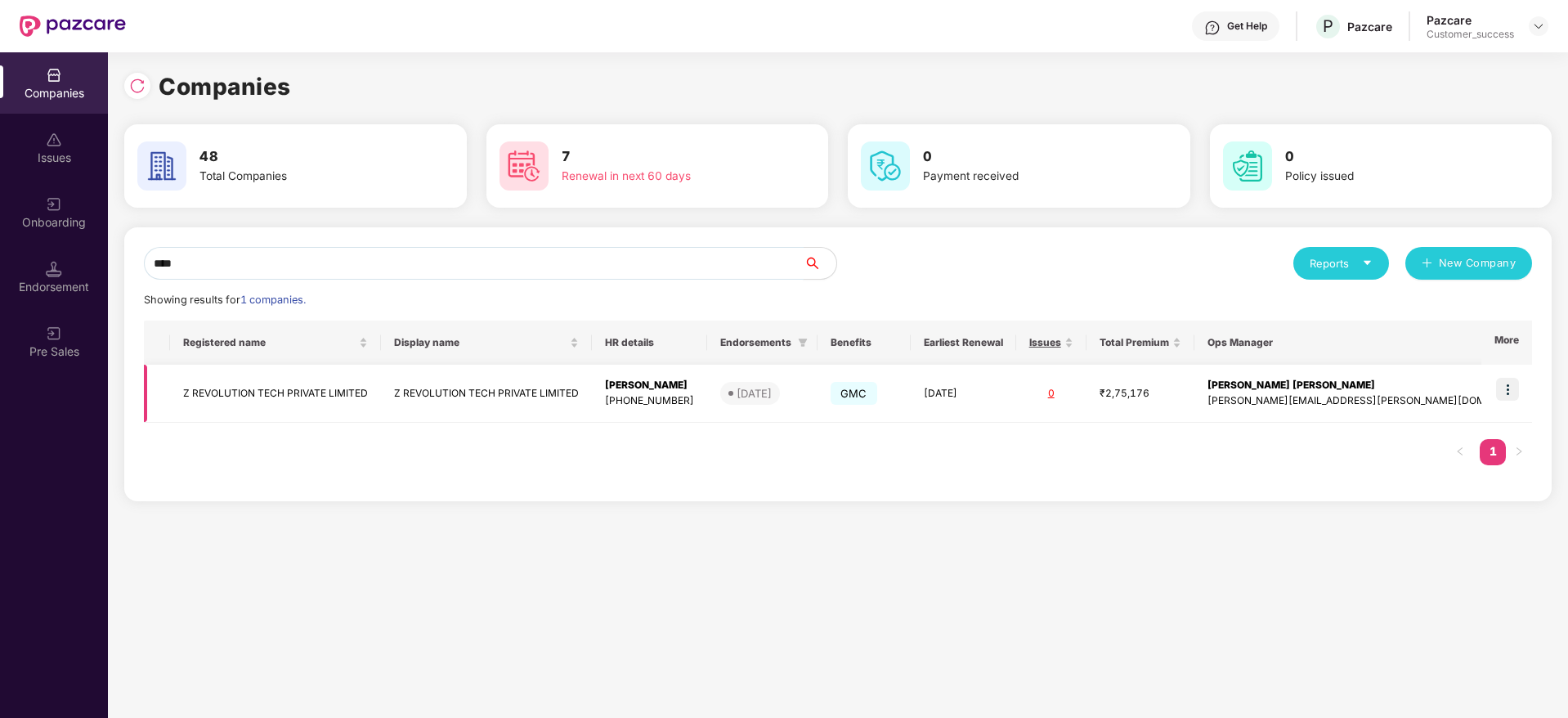
type input "****"
click at [1510, 386] on img at bounding box center [1507, 389] width 23 height 23
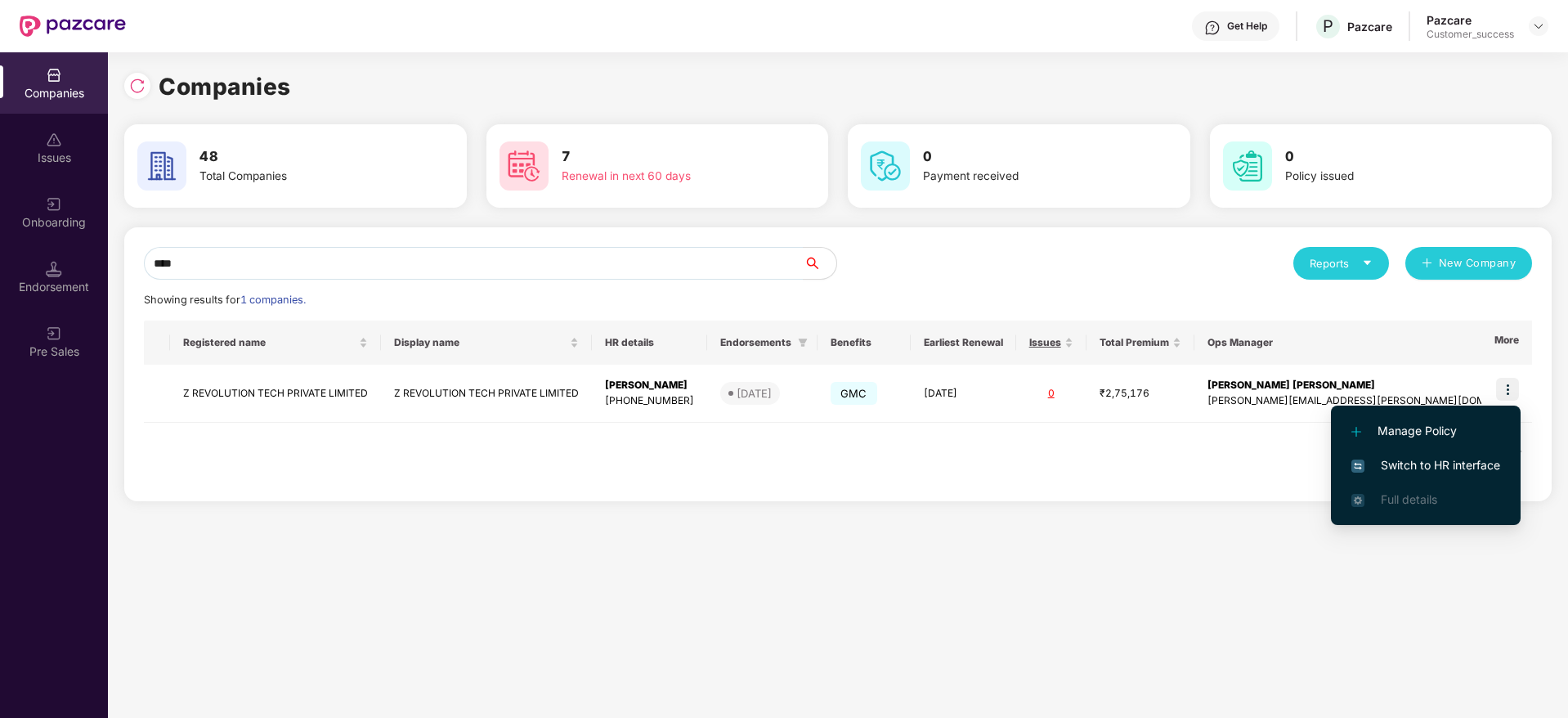
click at [1408, 465] on span "Switch to HR interface" at bounding box center [1426, 465] width 149 height 18
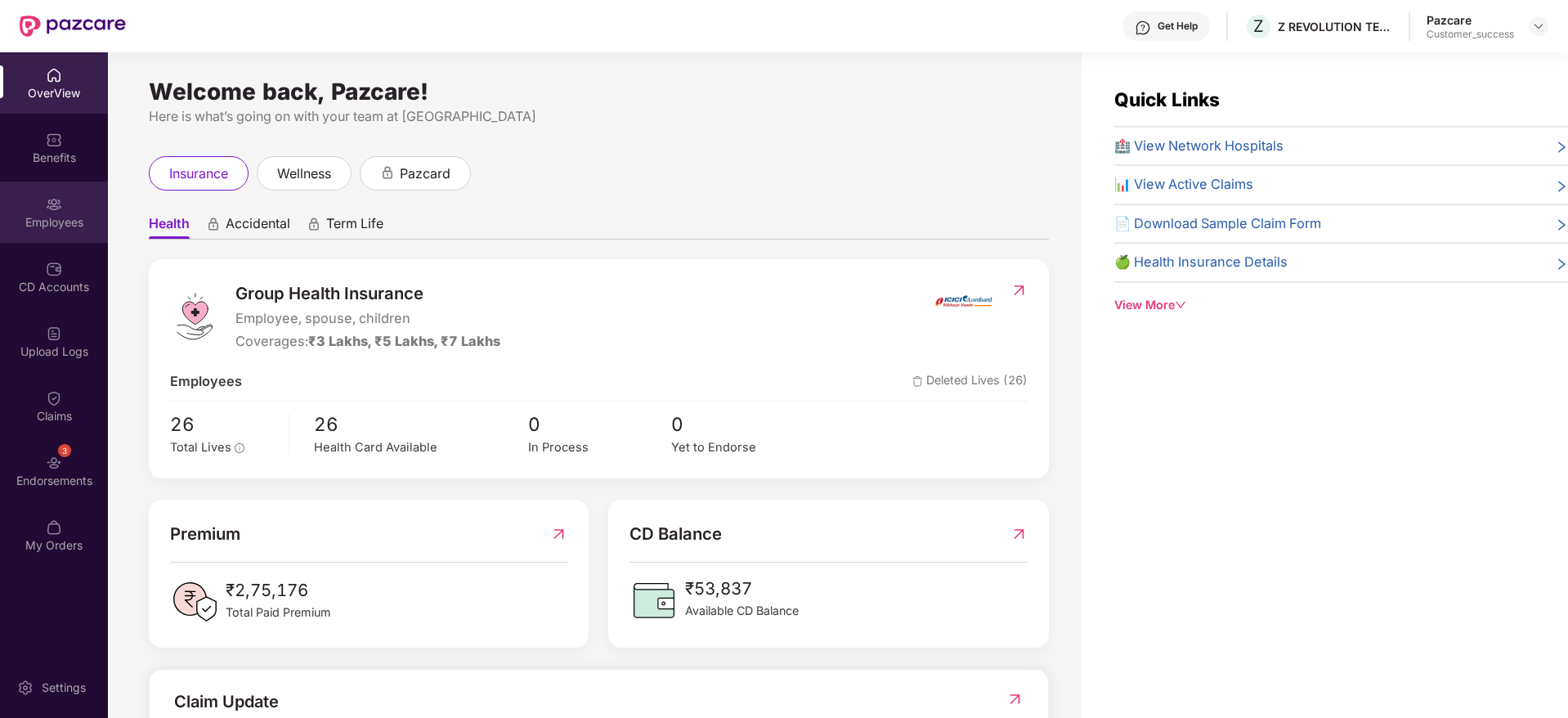
click at [60, 198] on img at bounding box center [54, 205] width 17 height 17
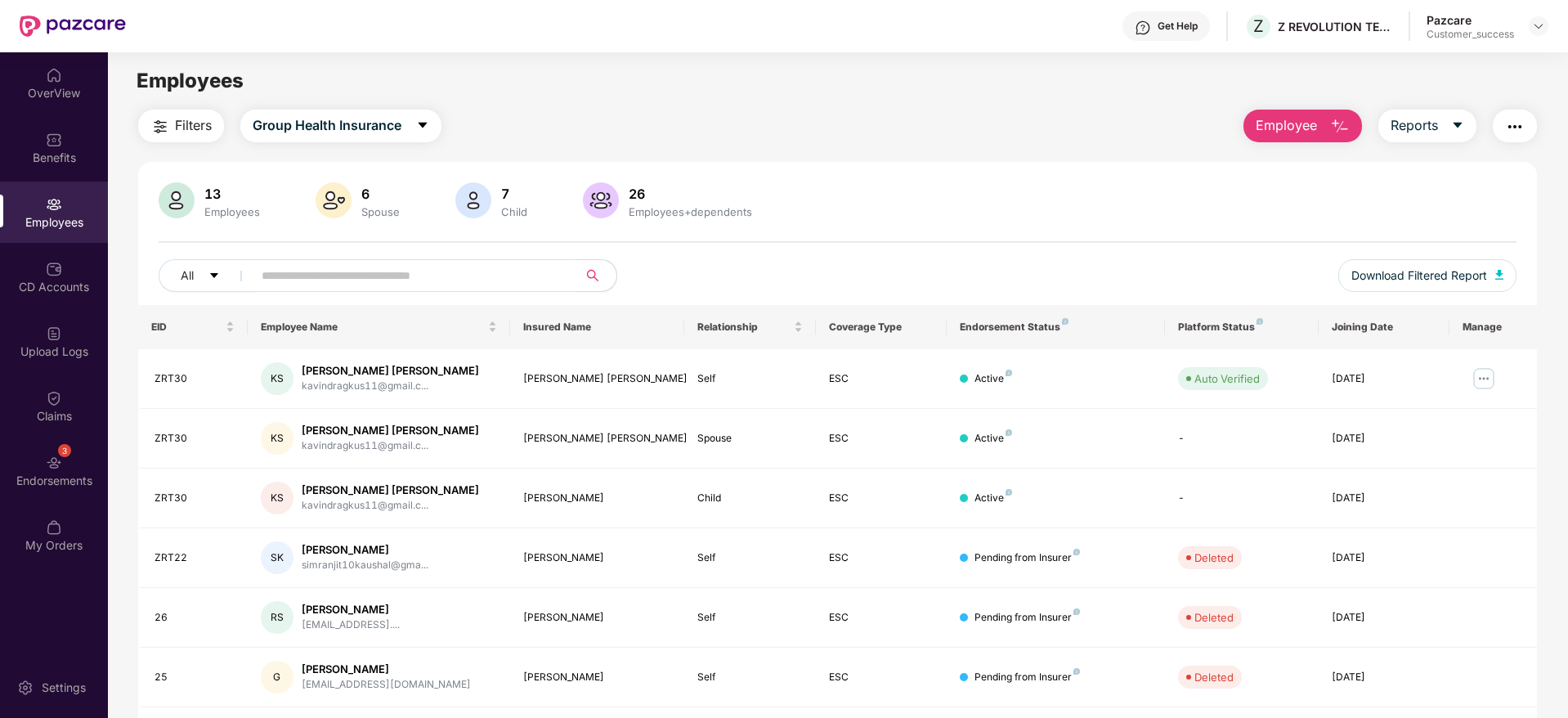
click at [207, 124] on span "Filters" at bounding box center [193, 126] width 37 height 20
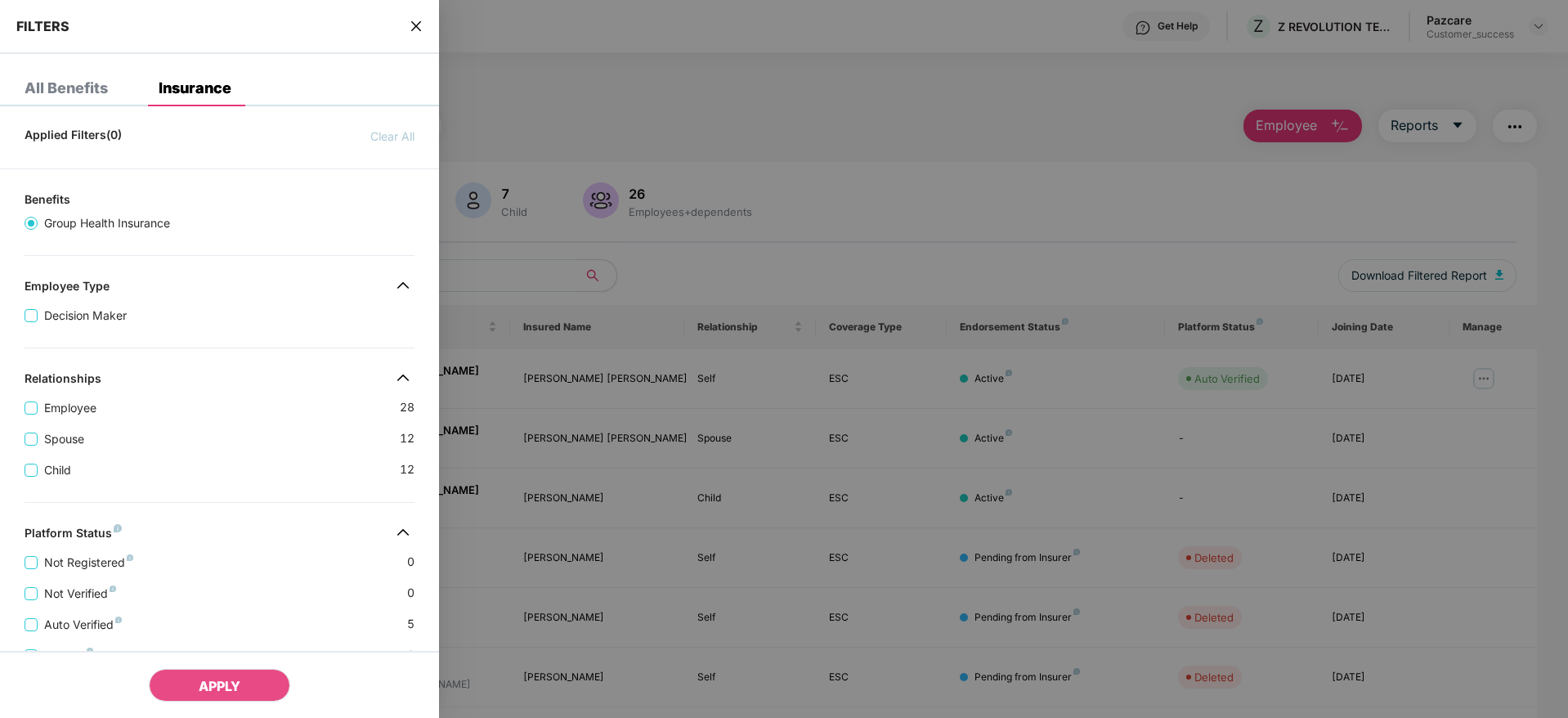
click at [275, 515] on div "Applied Filters(0) Clear All Benefits Group Health Insurance Employee Type Deci…" at bounding box center [219, 577] width 439 height 916
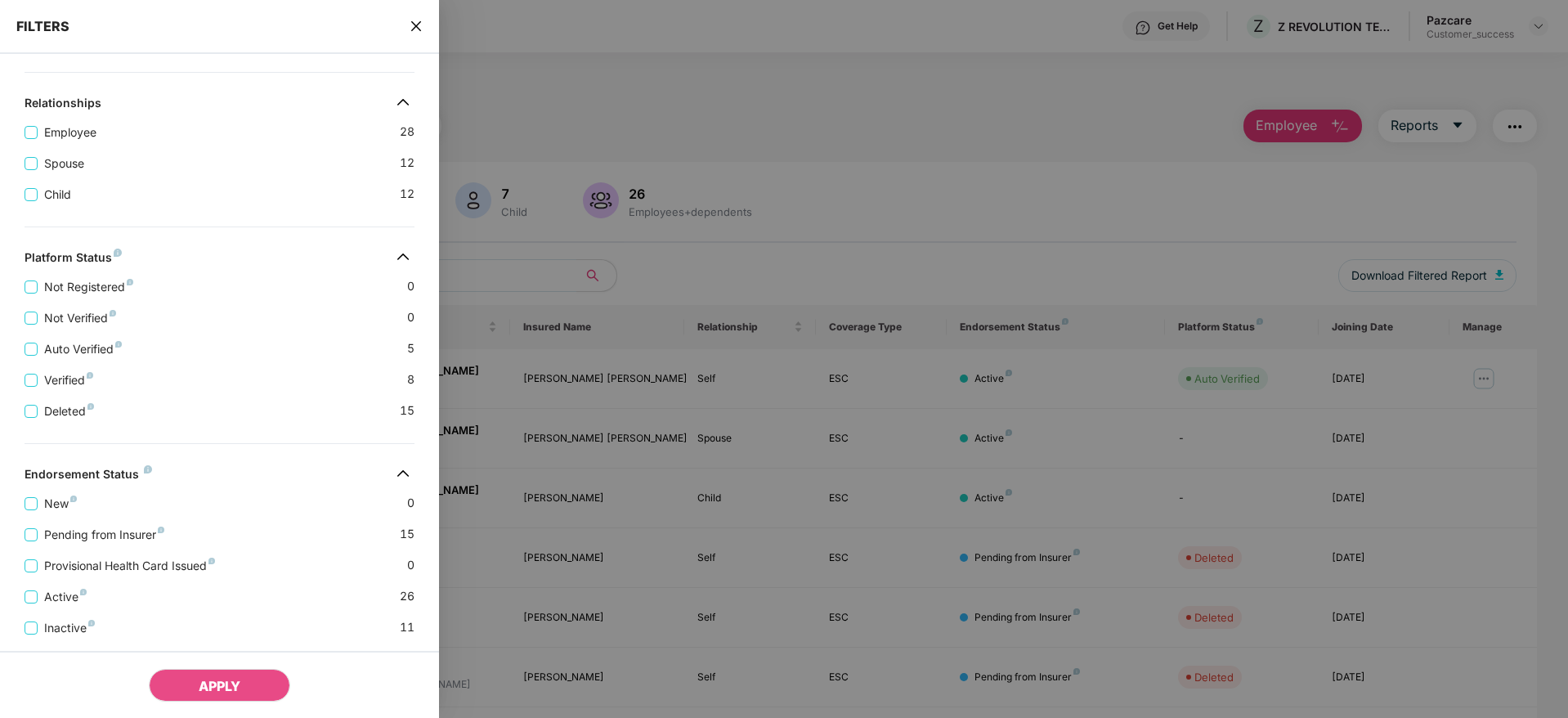
scroll to position [317, 0]
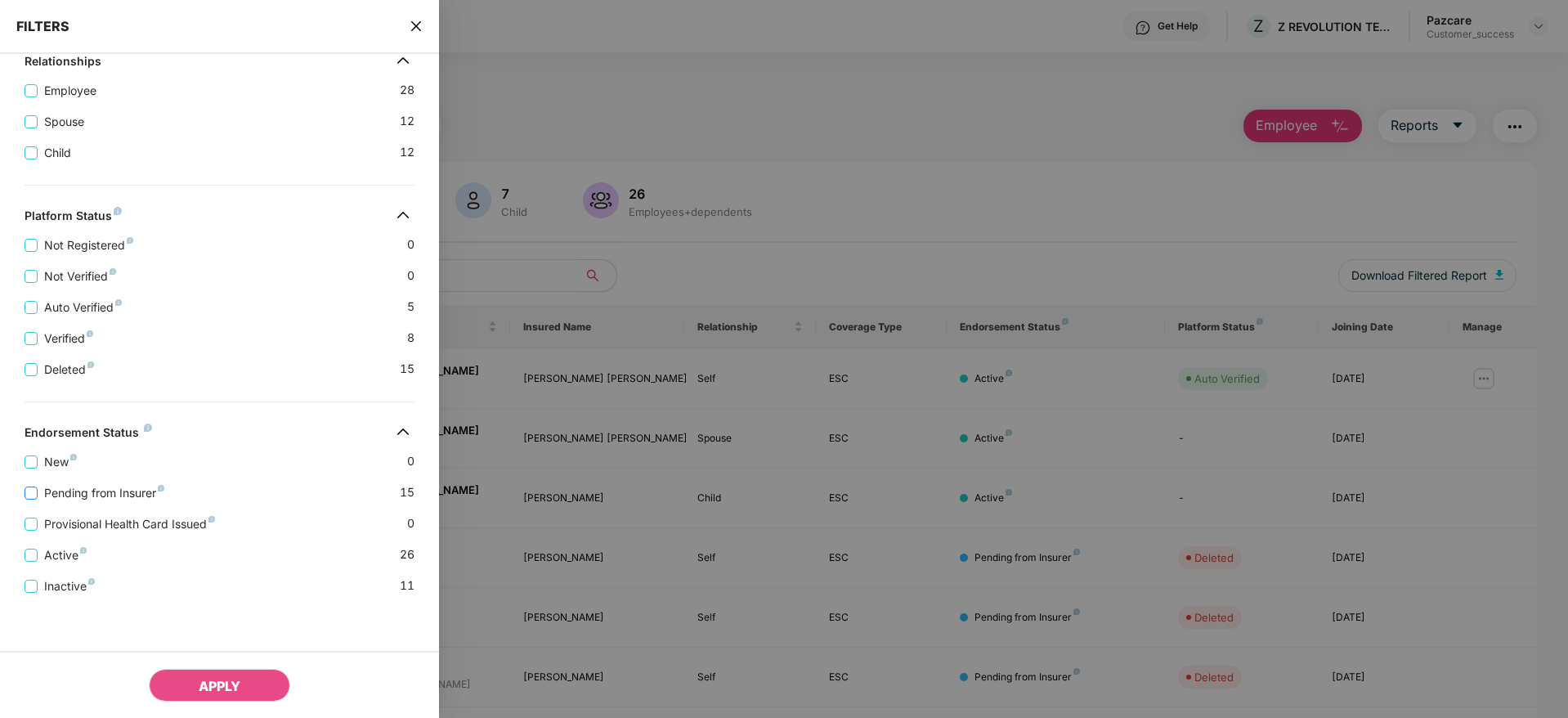
click at [50, 495] on span "Pending from Insurer" at bounding box center [104, 494] width 133 height 18
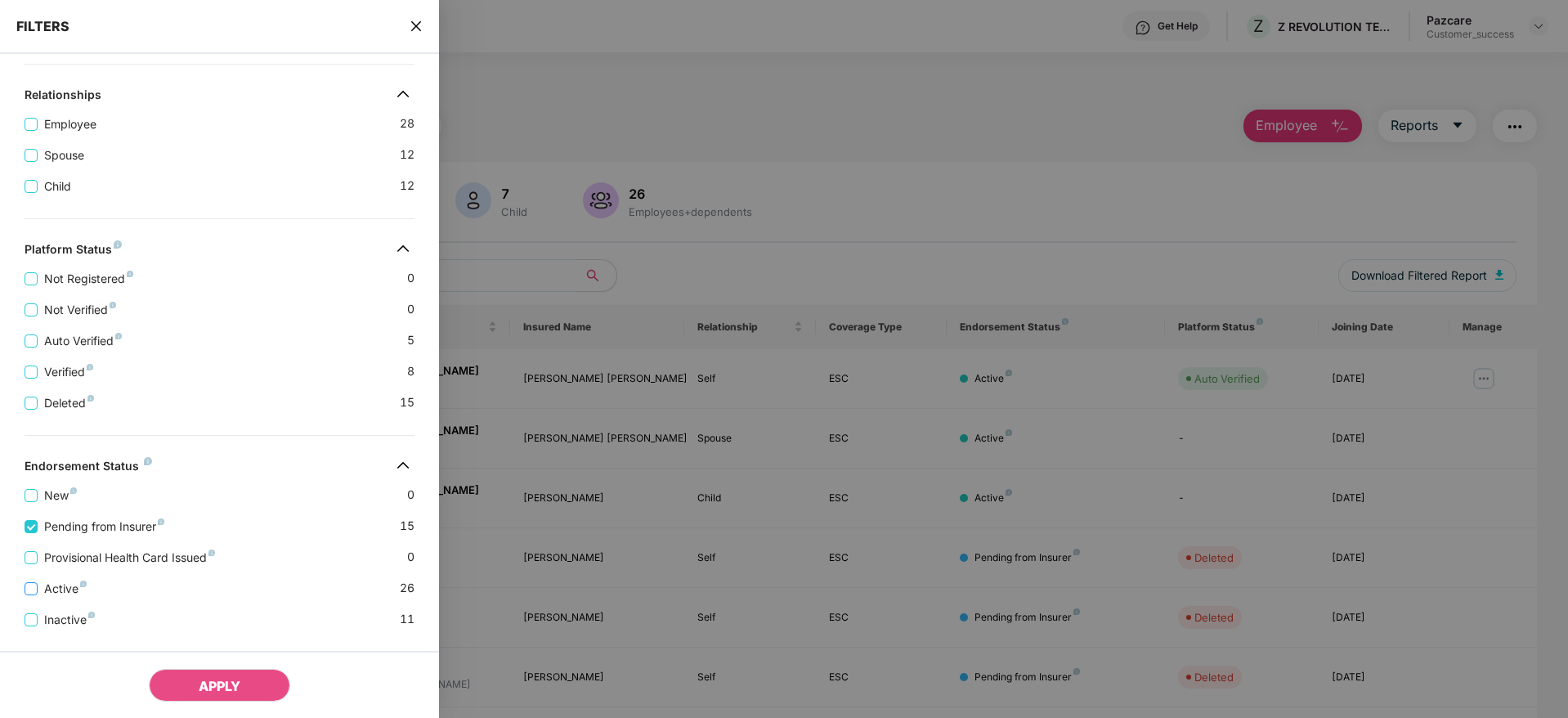
click at [59, 592] on span "Active" at bounding box center [65, 589] width 55 height 18
click at [199, 675] on span "APPLY" at bounding box center [220, 686] width 42 height 17
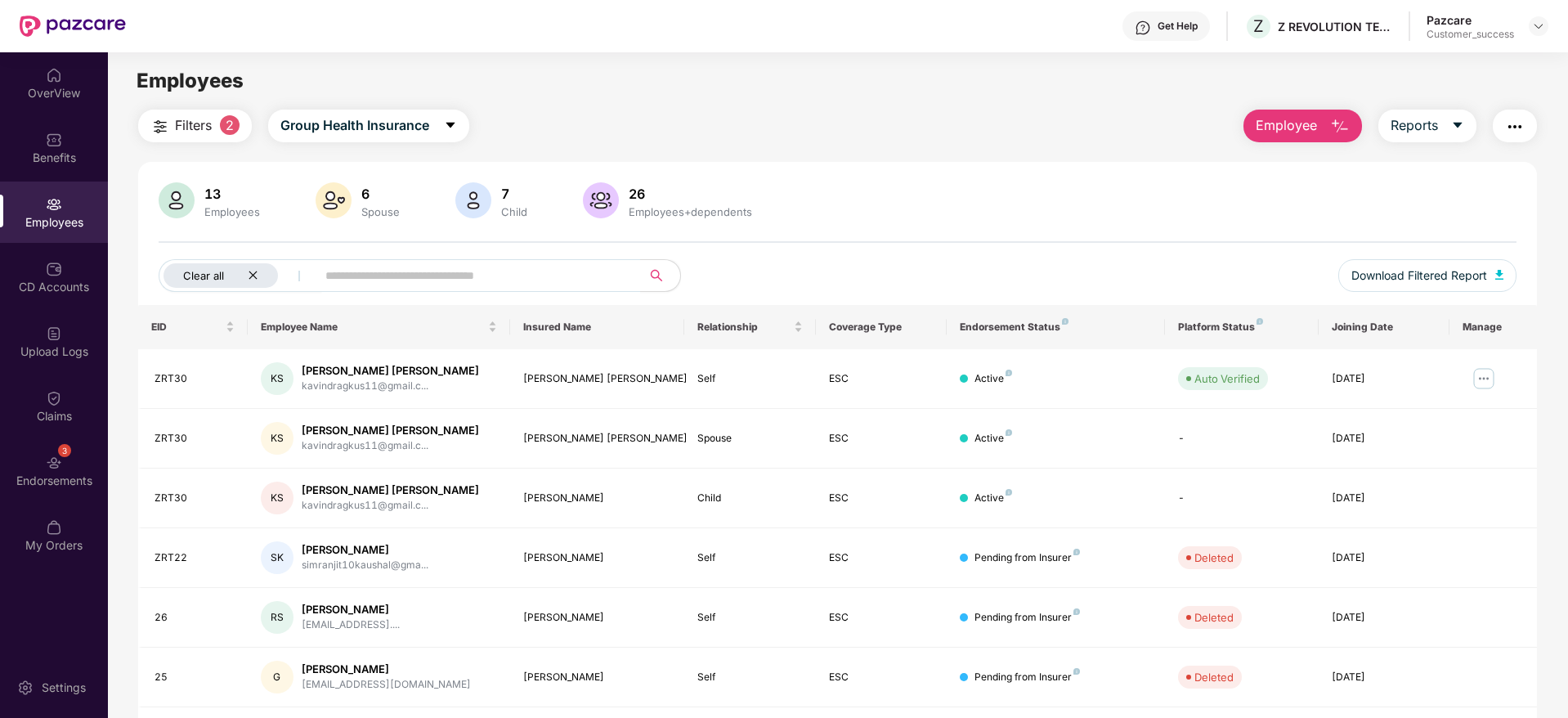
click at [252, 274] on icon "close" at bounding box center [253, 275] width 11 height 11
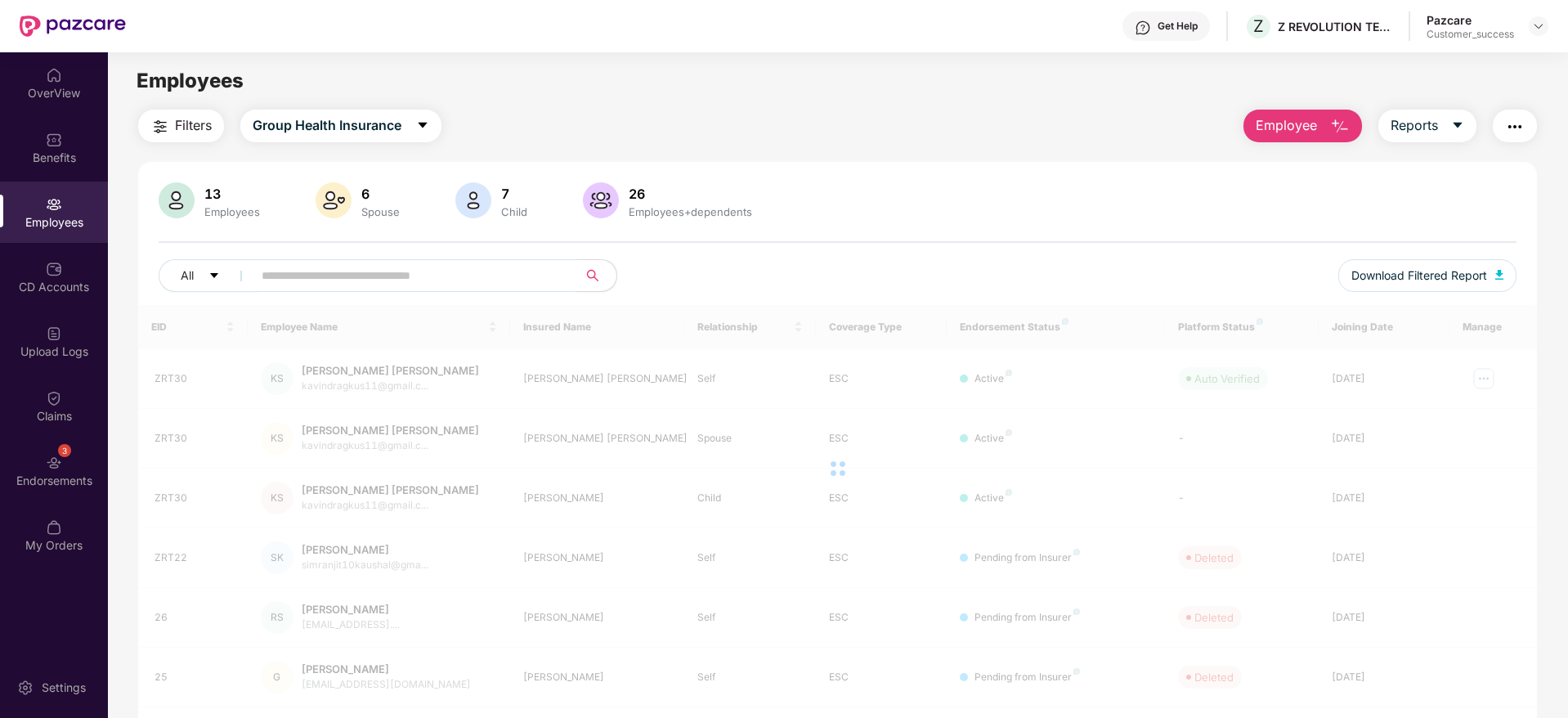
click at [173, 129] on button "Filters" at bounding box center [181, 126] width 86 height 33
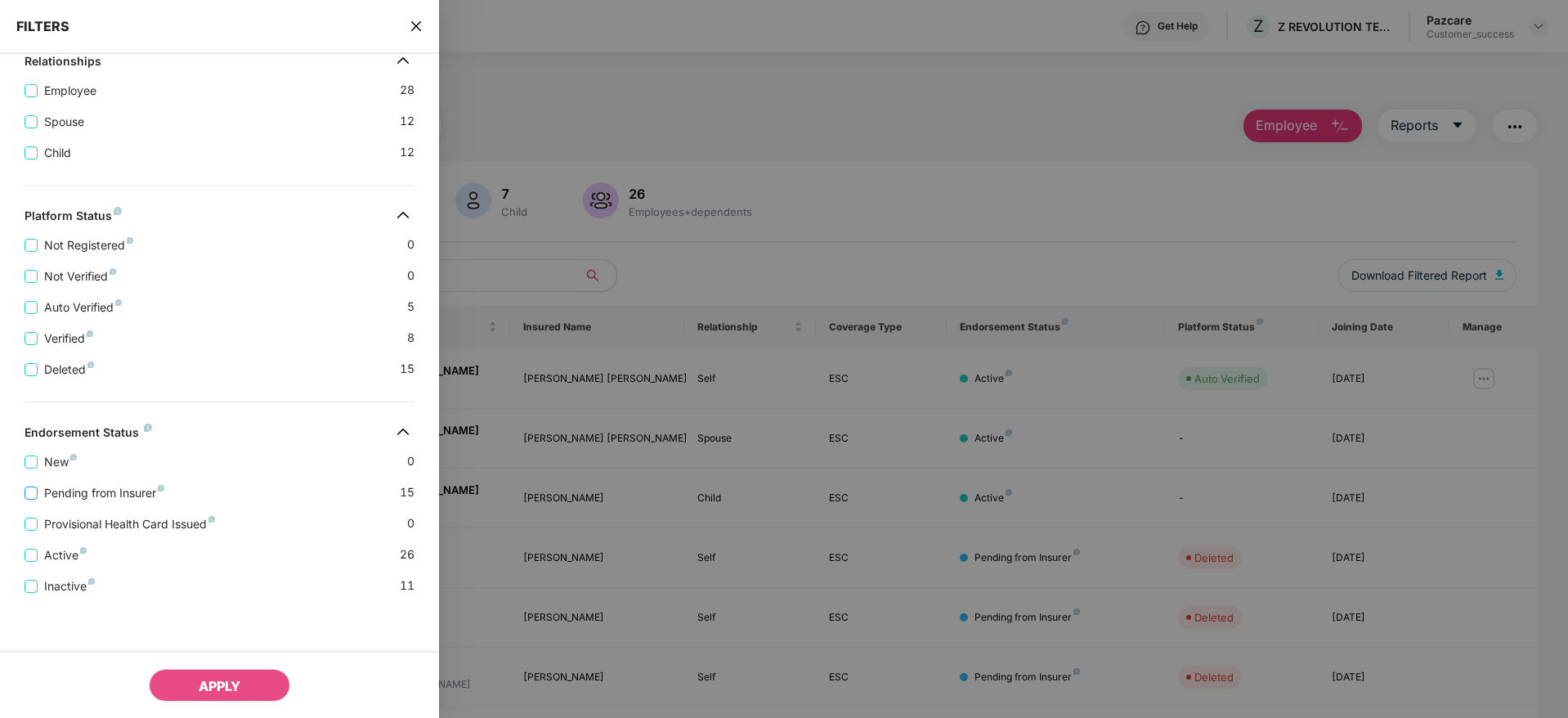
click at [78, 490] on span "Pending from Insurer" at bounding box center [104, 494] width 133 height 18
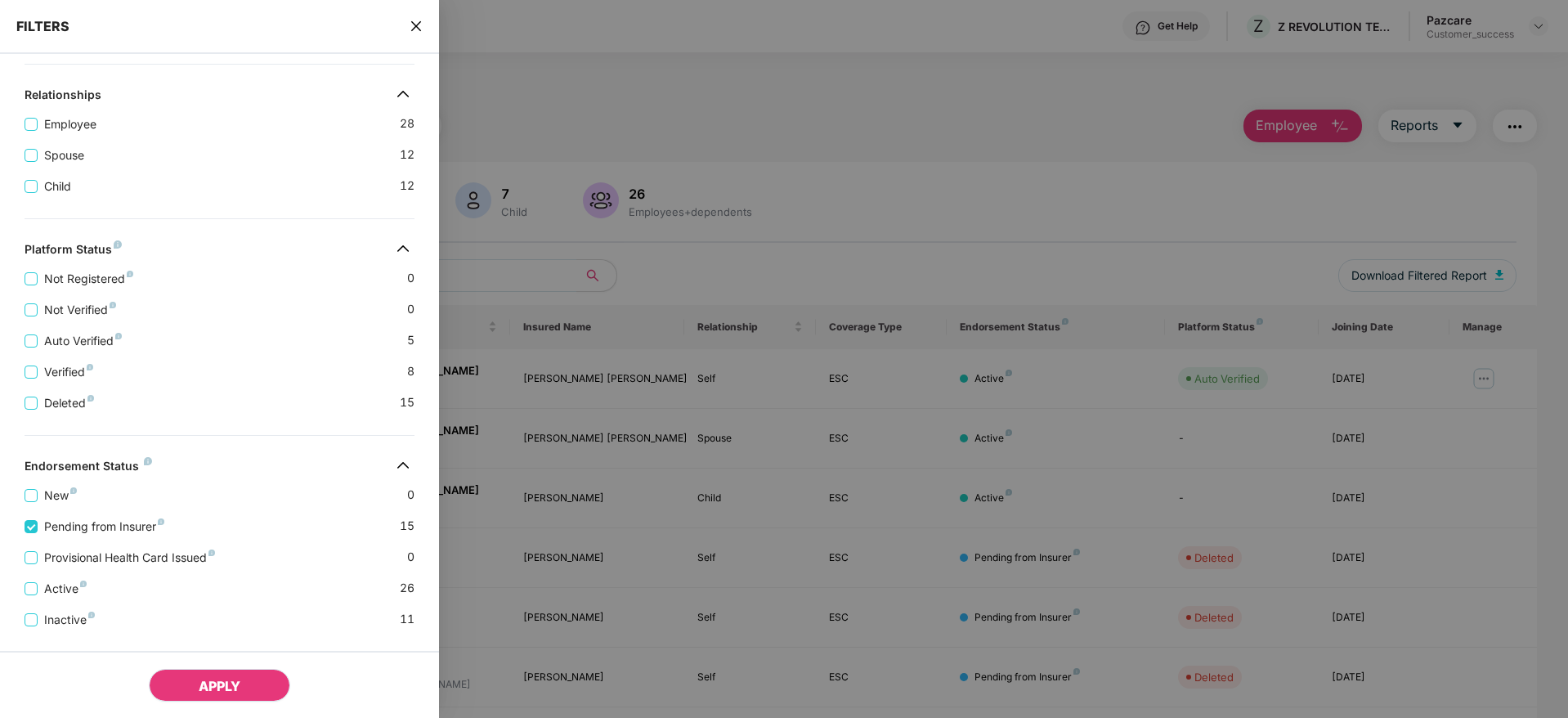
click at [212, 675] on span "APPLY" at bounding box center [220, 686] width 42 height 17
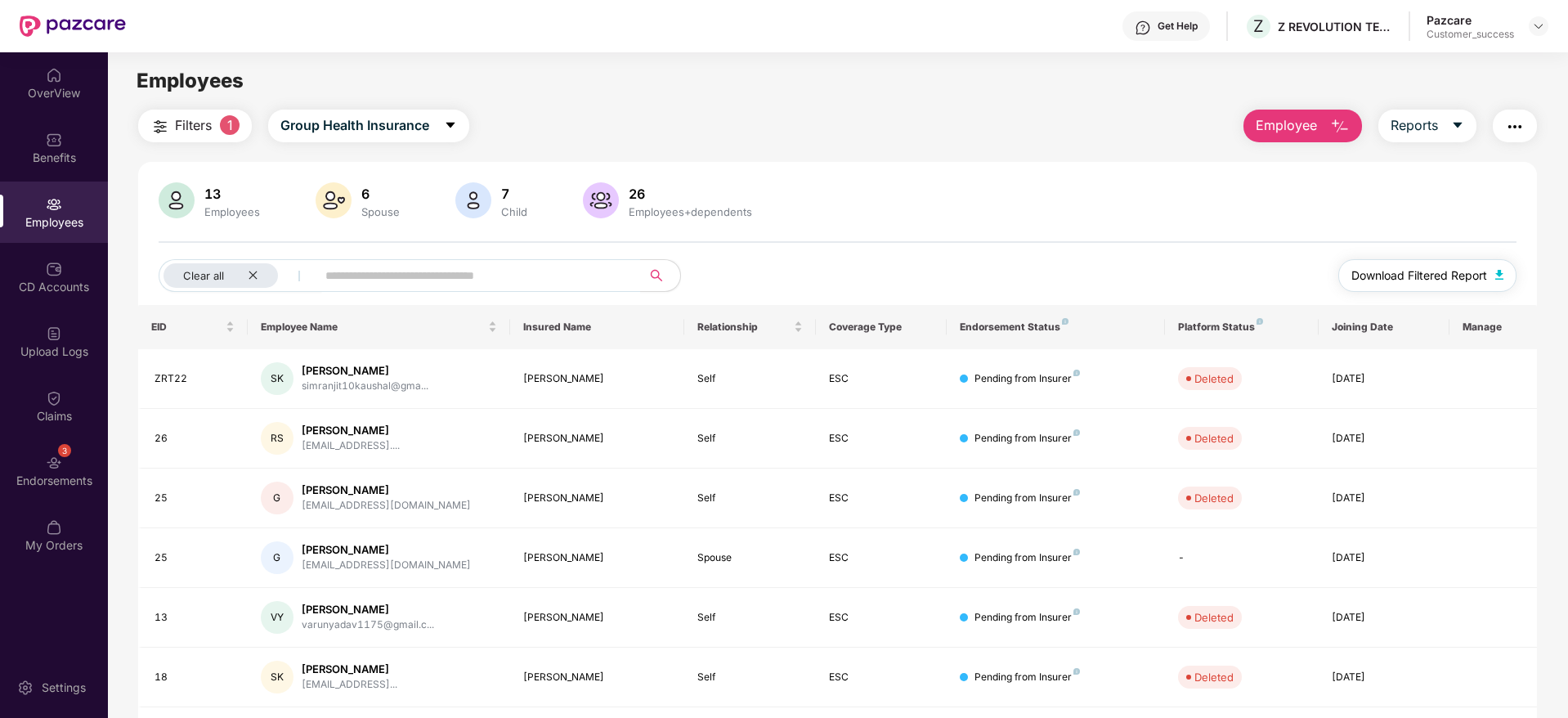
click at [1398, 268] on span "Download Filtered Report" at bounding box center [1419, 276] width 135 height 18
click at [200, 128] on span "Filters" at bounding box center [193, 126] width 37 height 20
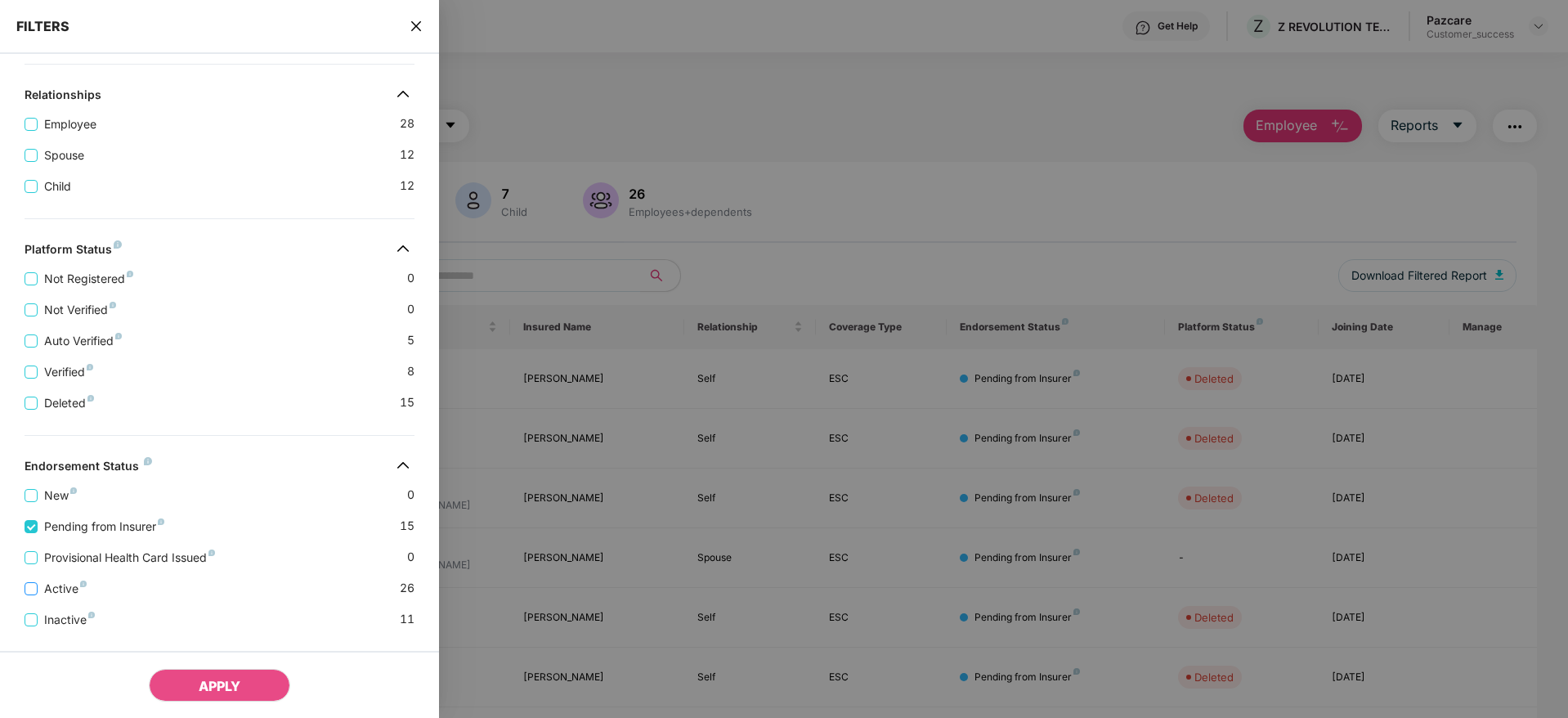
click at [53, 583] on span "Active" at bounding box center [65, 589] width 55 height 18
click at [33, 533] on label "Pending from Insurer" at bounding box center [97, 527] width 146 height 18
click at [215, 675] on span "APPLY" at bounding box center [220, 686] width 42 height 17
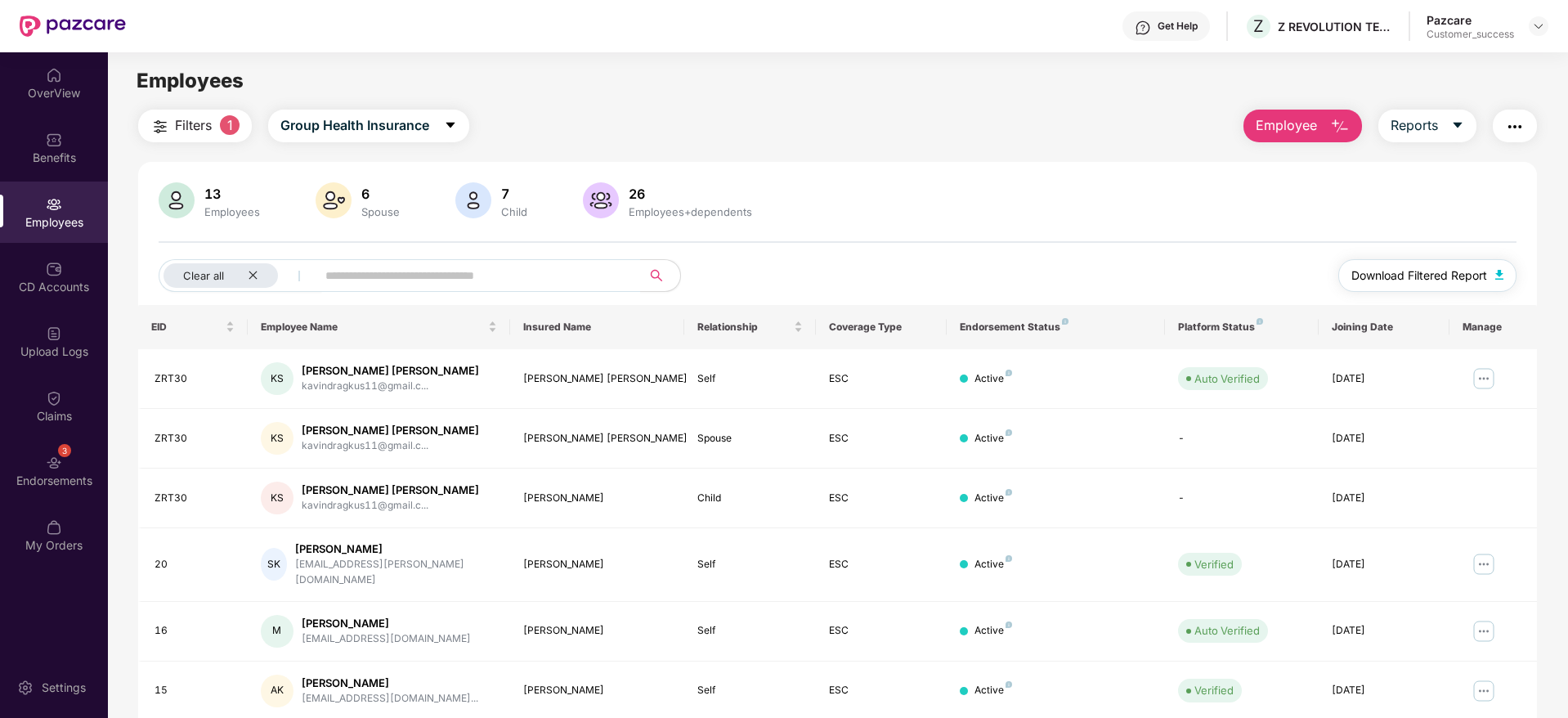
click at [1392, 269] on span "Download Filtered Report" at bounding box center [1419, 276] width 135 height 18
click at [263, 271] on div "Clear all" at bounding box center [221, 275] width 115 height 24
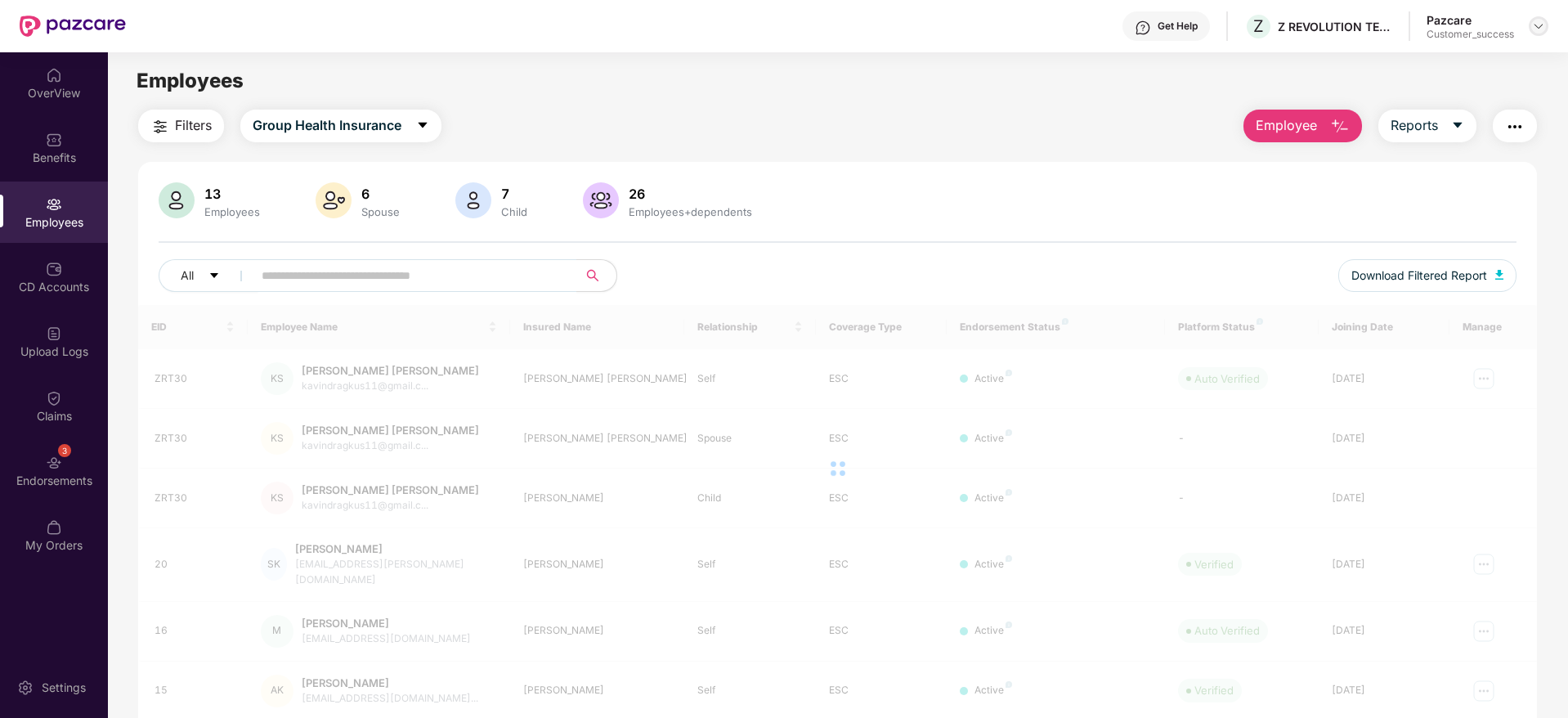
click at [1535, 25] on img at bounding box center [1539, 26] width 13 height 13
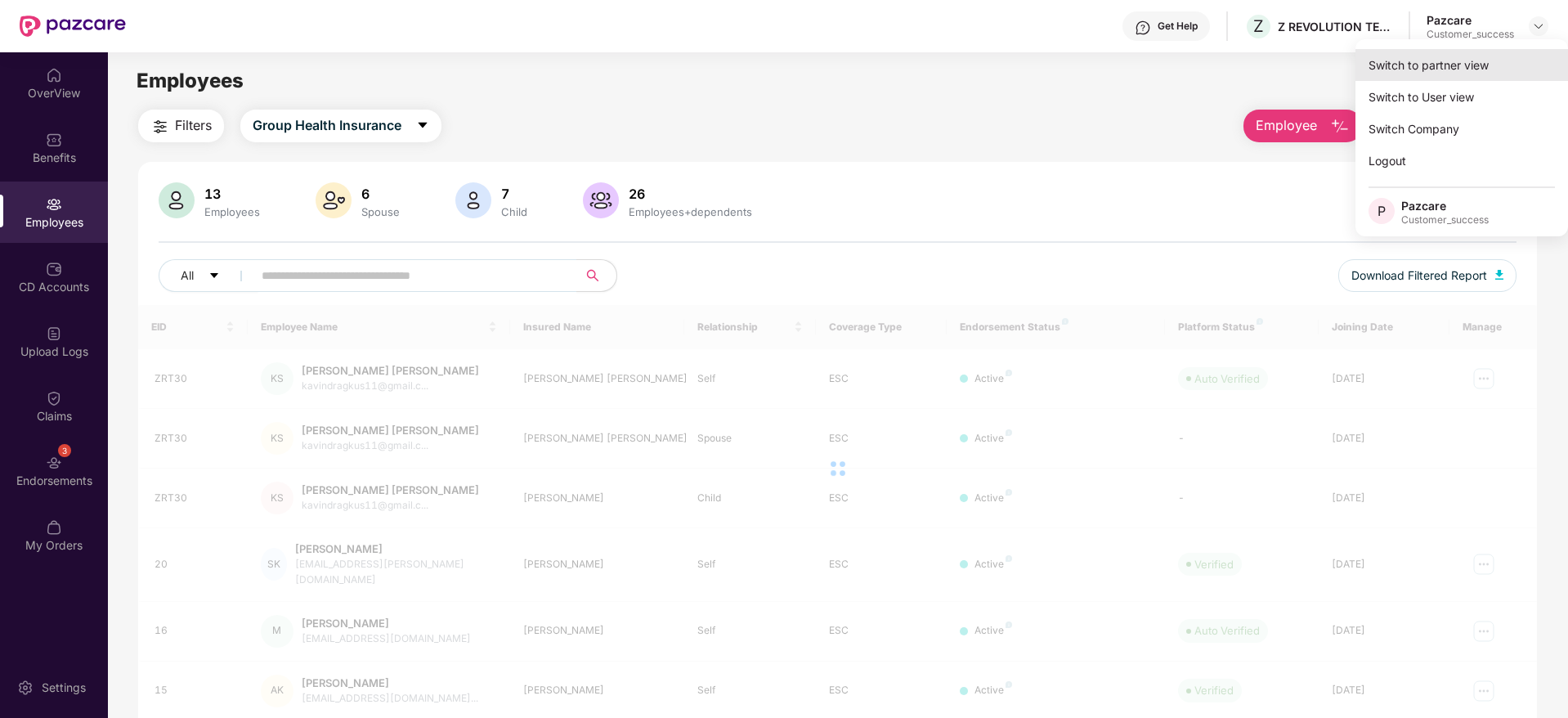
click at [1454, 59] on div "Switch to partner view" at bounding box center [1462, 65] width 212 height 32
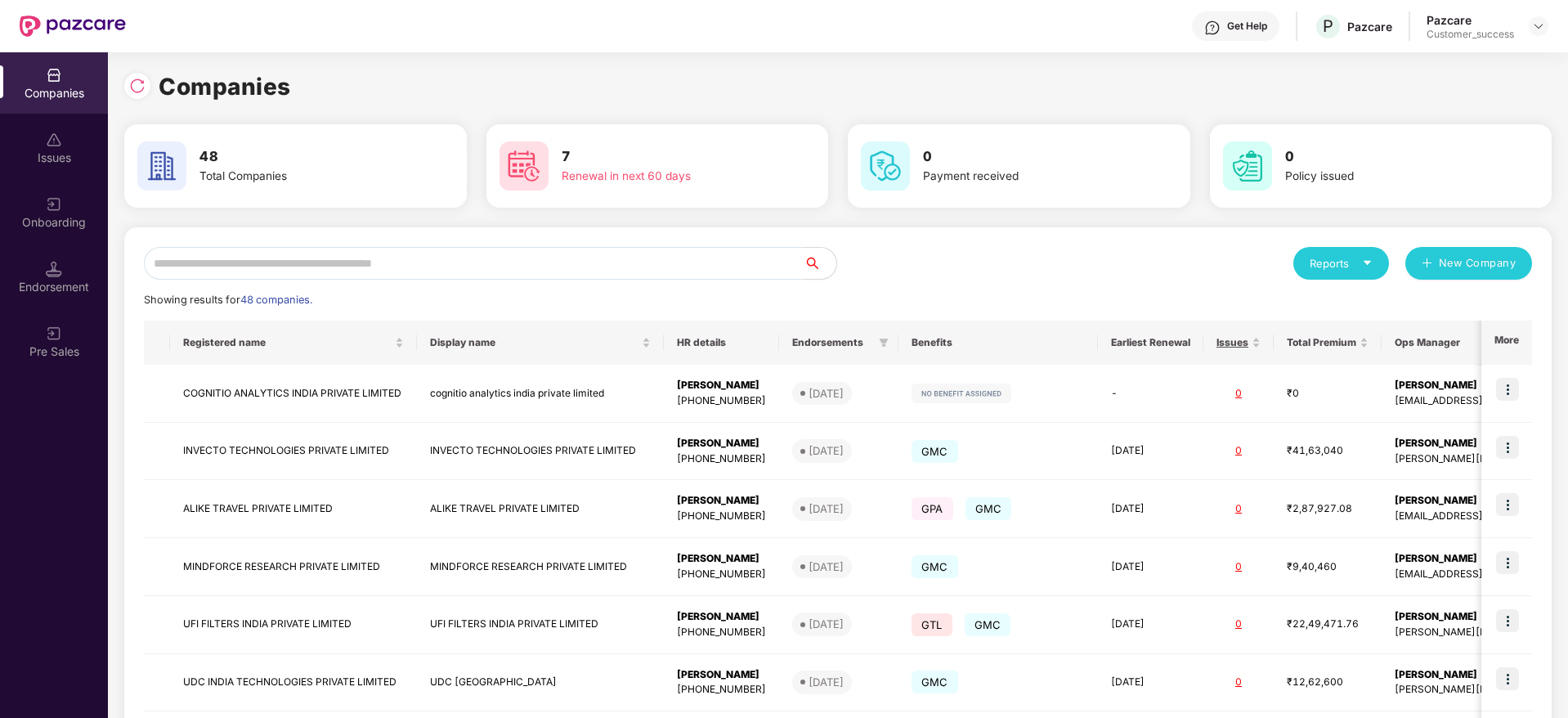
click at [365, 267] on input "text" at bounding box center [473, 263] width 660 height 33
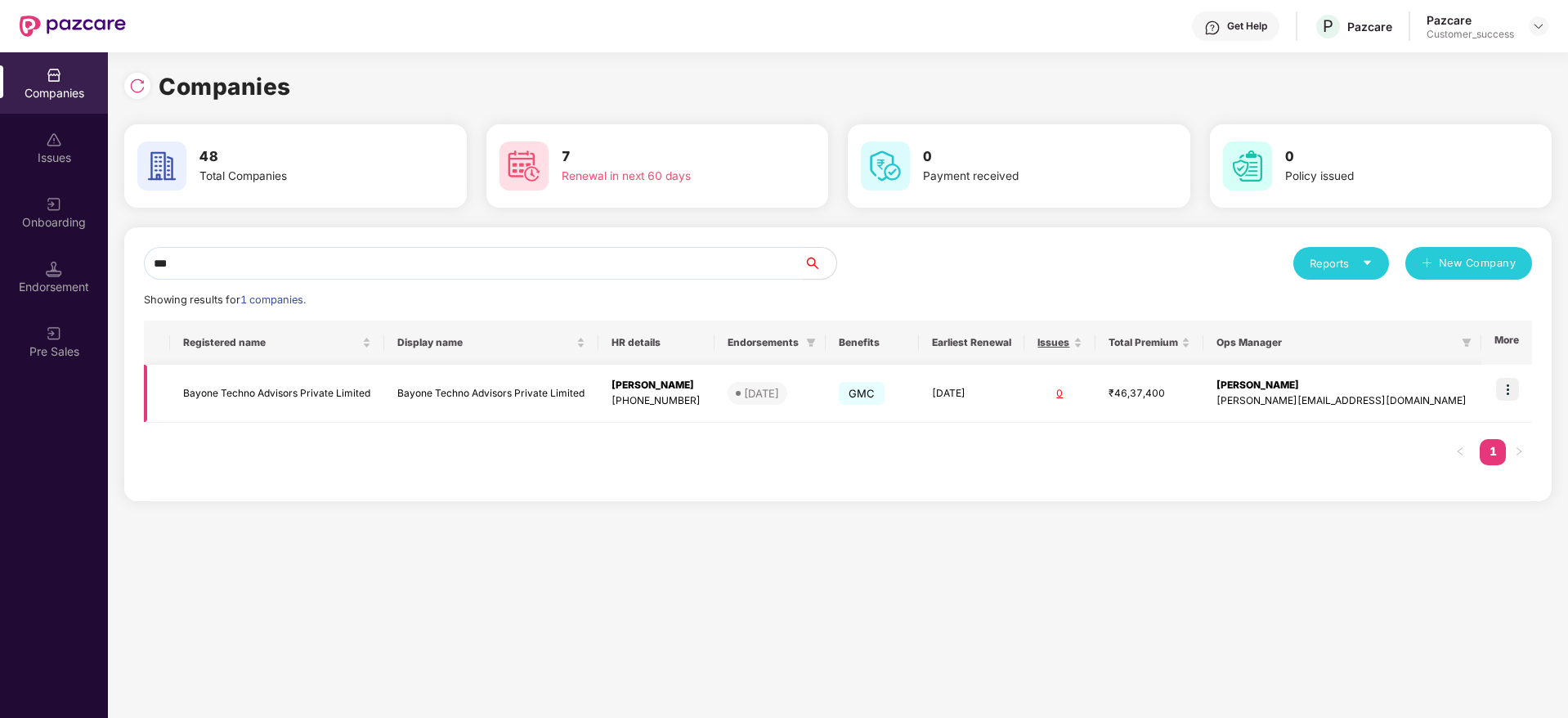
type input "***"
click at [1515, 383] on img at bounding box center [1507, 389] width 23 height 23
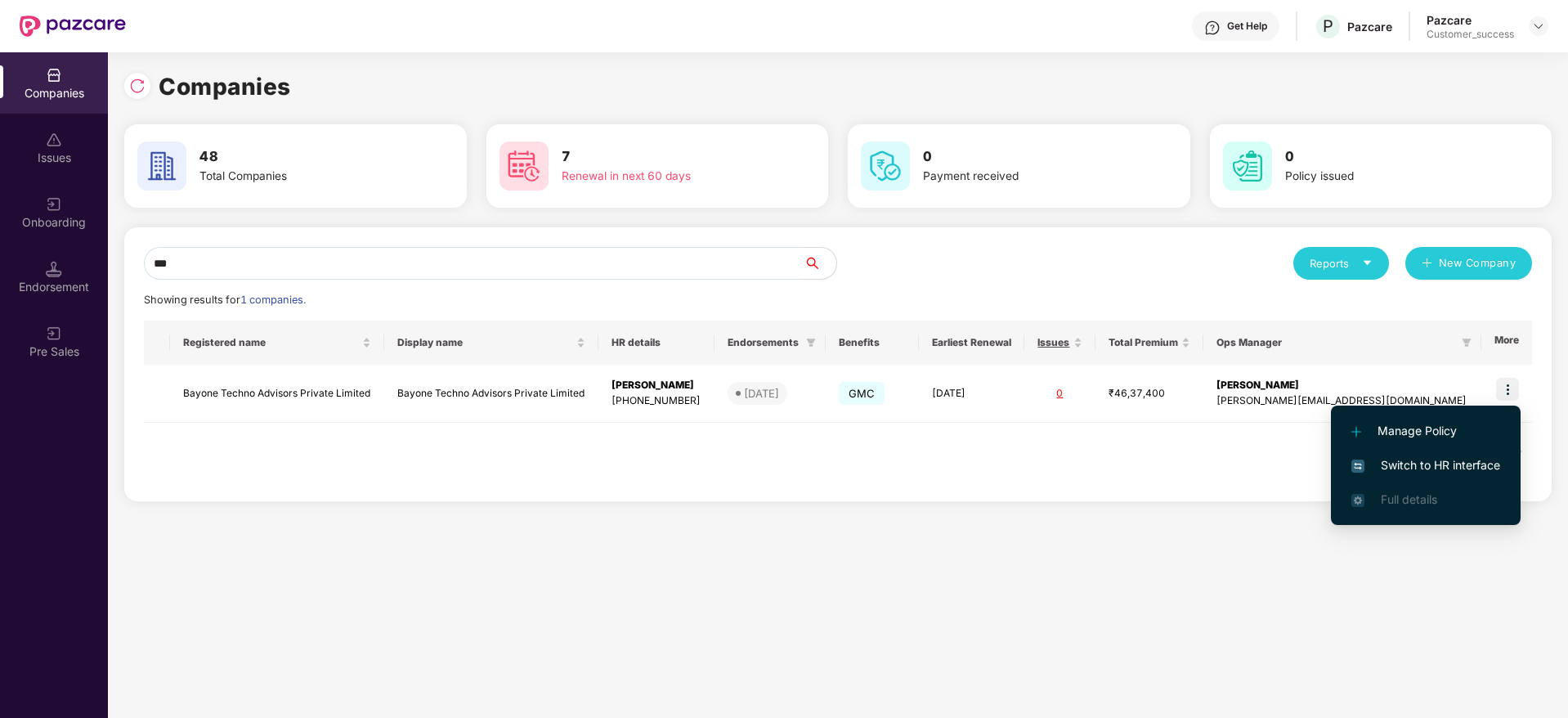
click at [1400, 474] on li "Switch to HR interface" at bounding box center [1426, 465] width 190 height 34
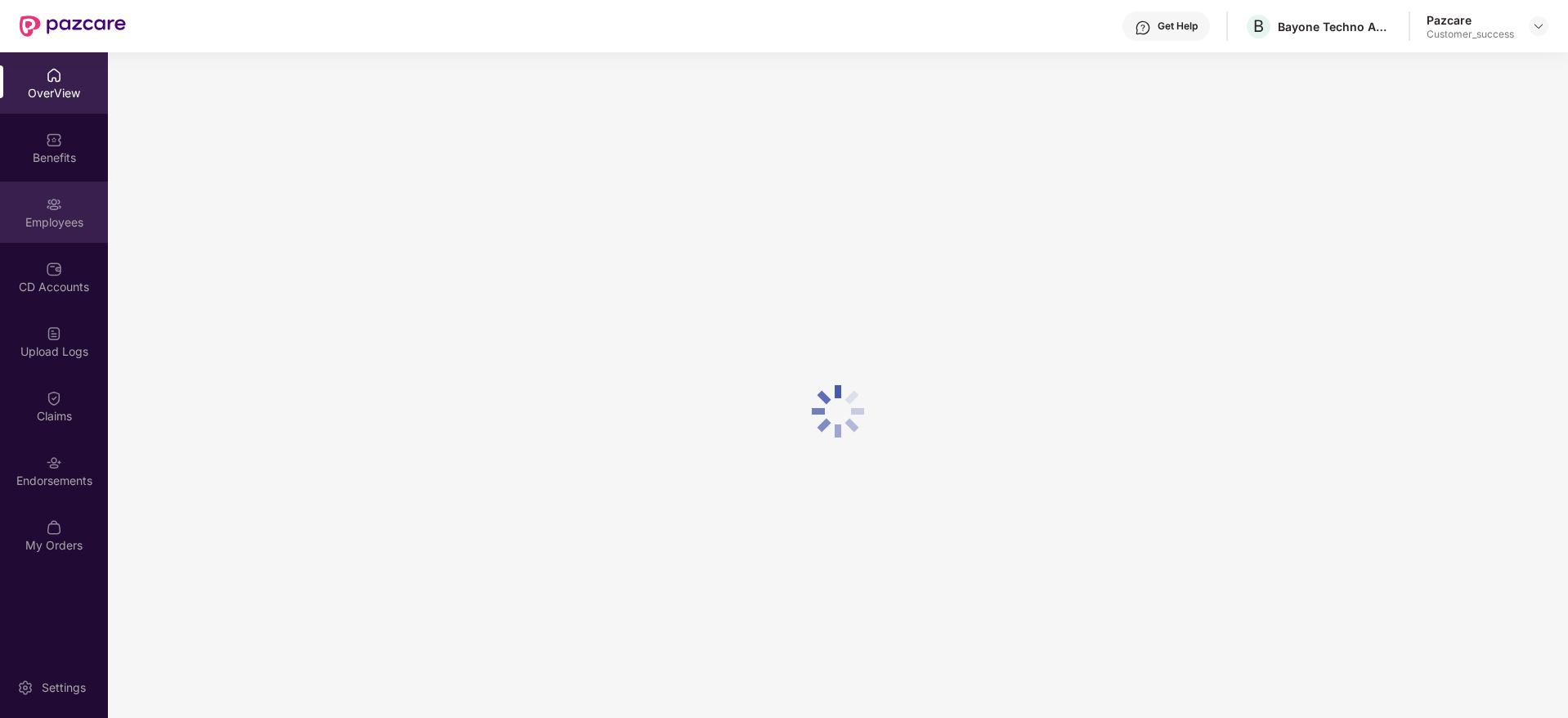
click at [51, 229] on div "Employees" at bounding box center [54, 223] width 108 height 17
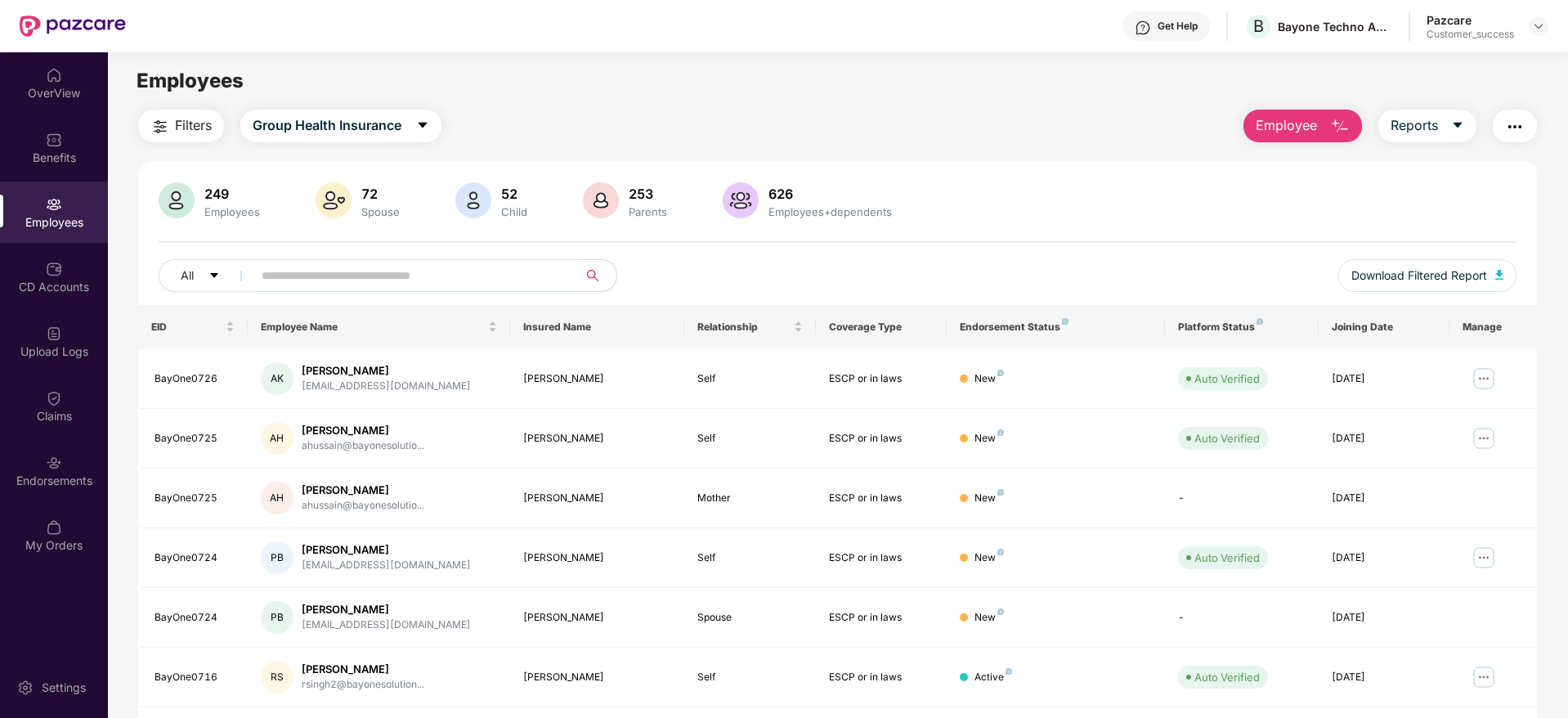
click at [406, 272] on input "text" at bounding box center [408, 275] width 294 height 24
paste input "**********"
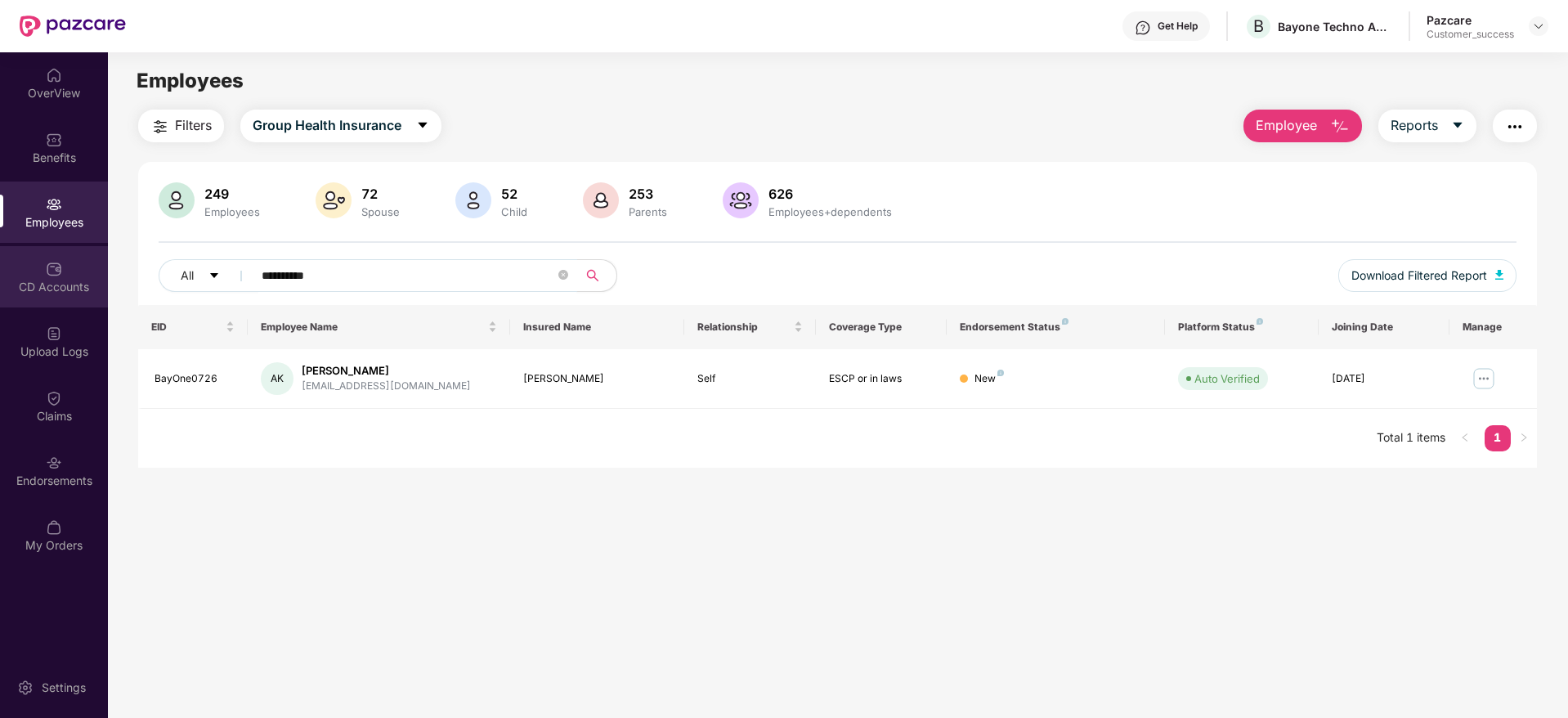
type input "**********"
click at [47, 291] on div "CD Accounts" at bounding box center [54, 287] width 108 height 17
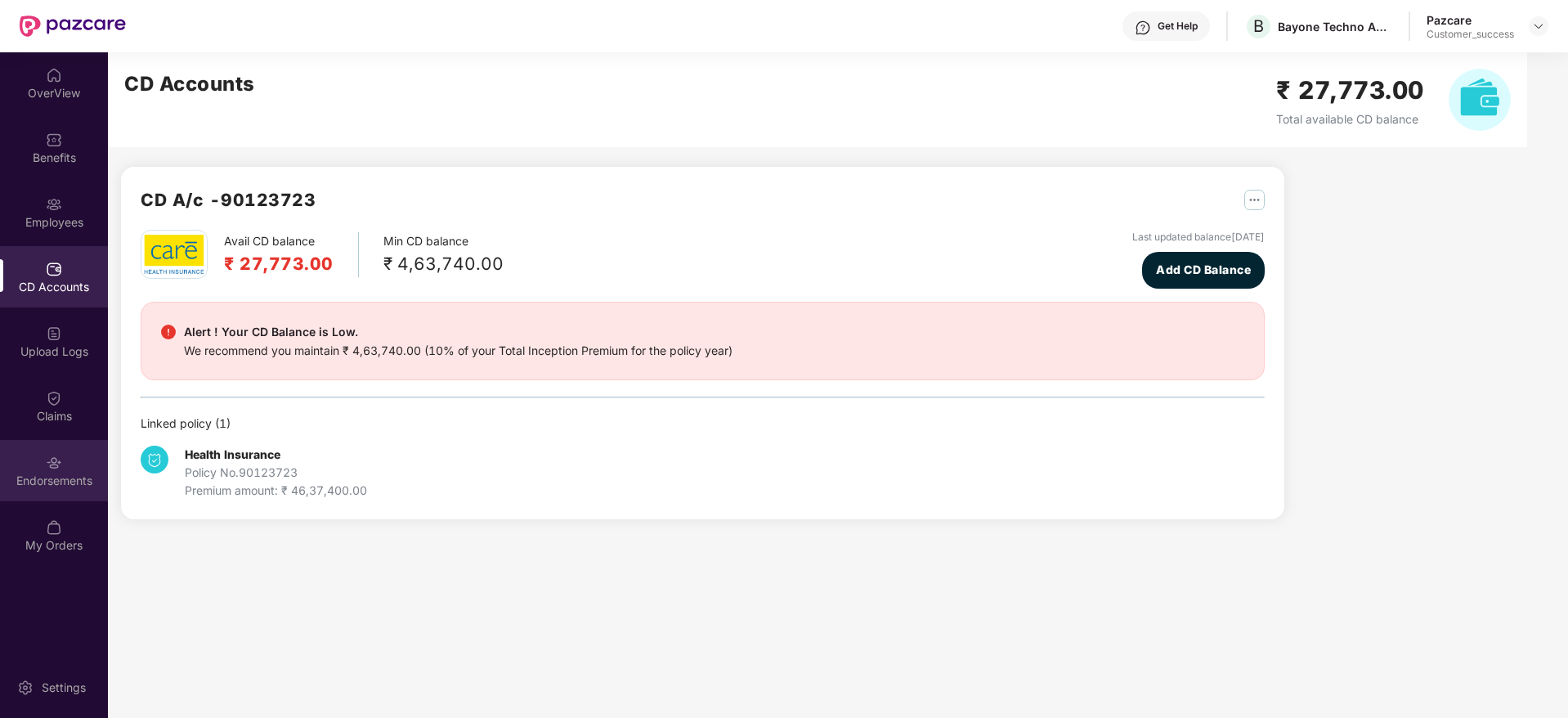
click at [52, 461] on img at bounding box center [54, 464] width 17 height 17
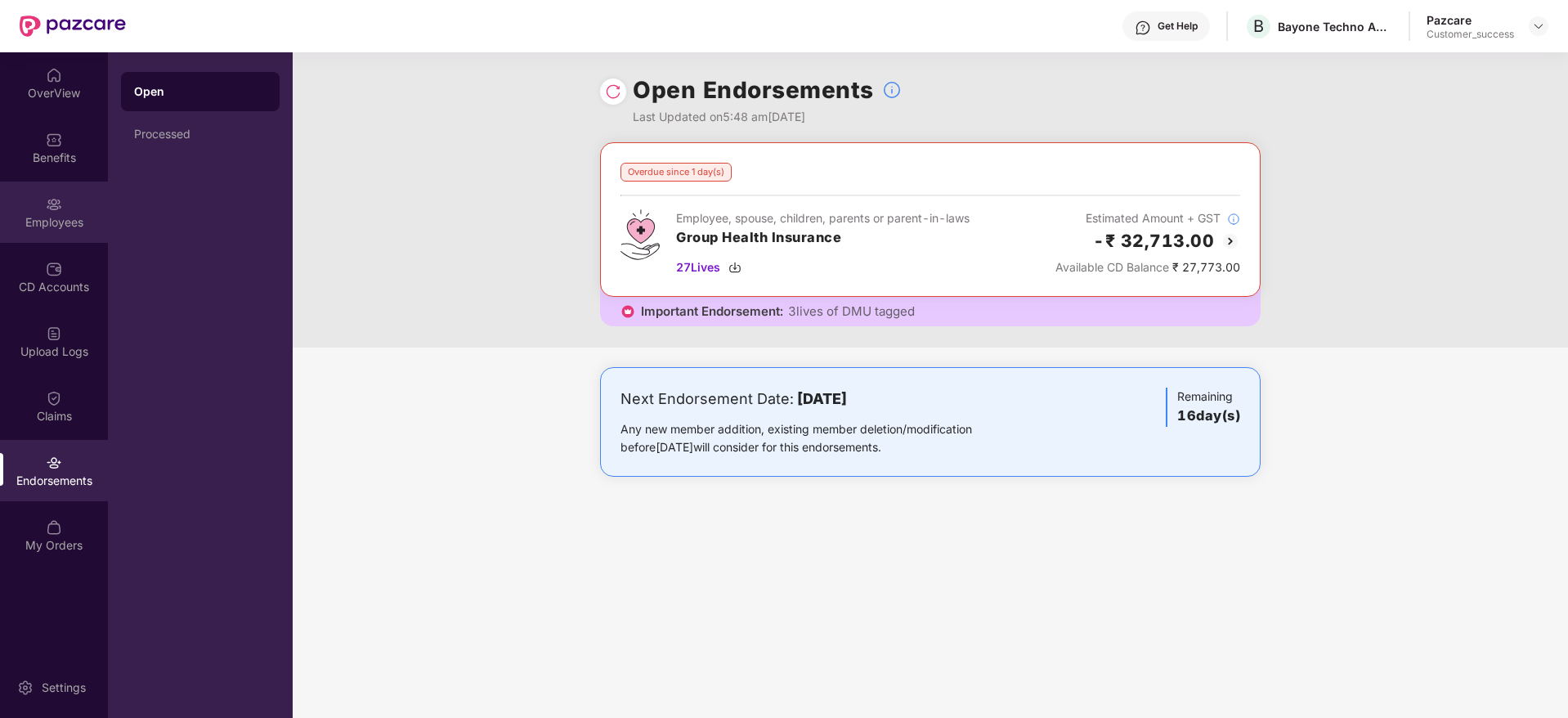
click at [71, 221] on div "Employees" at bounding box center [54, 223] width 108 height 17
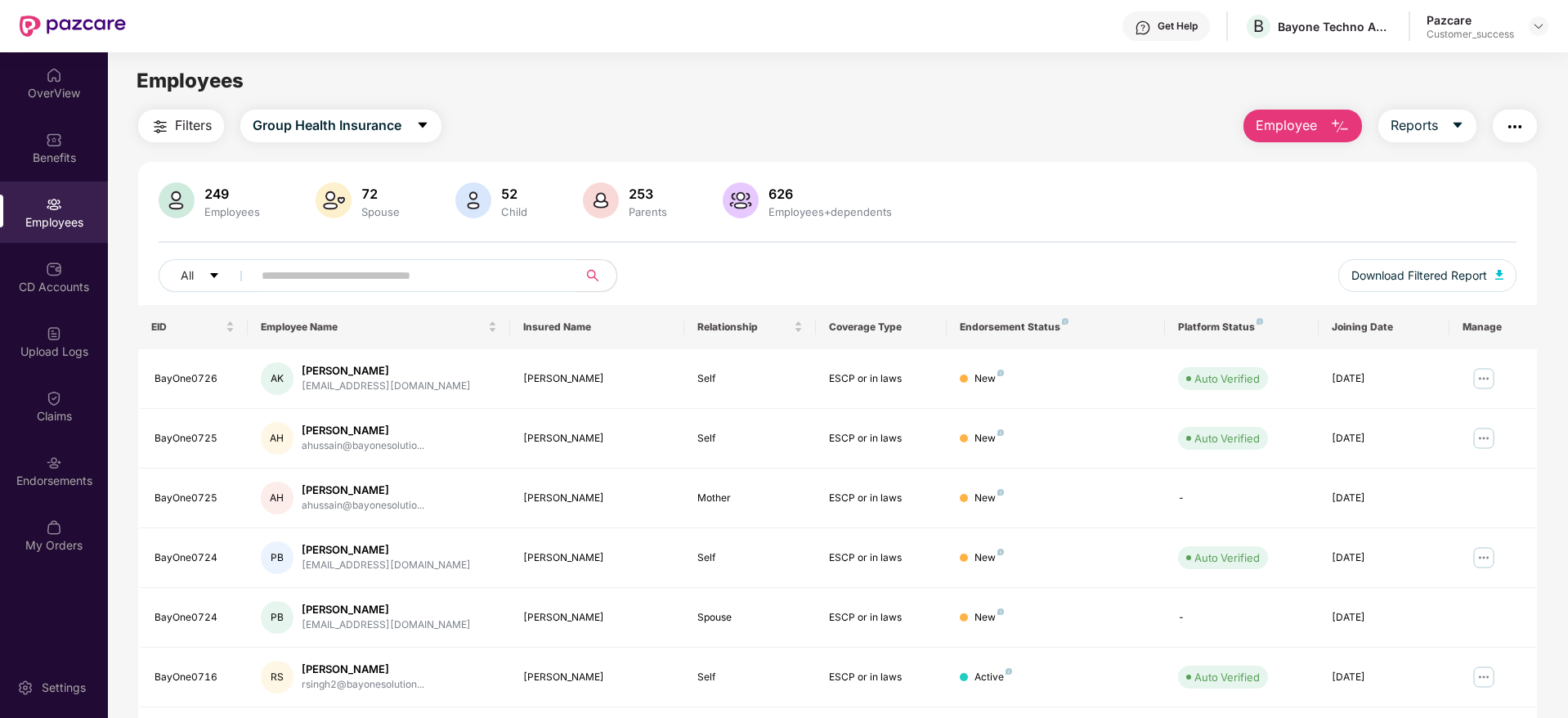
click at [381, 276] on input "text" at bounding box center [408, 275] width 294 height 24
paste input "**********"
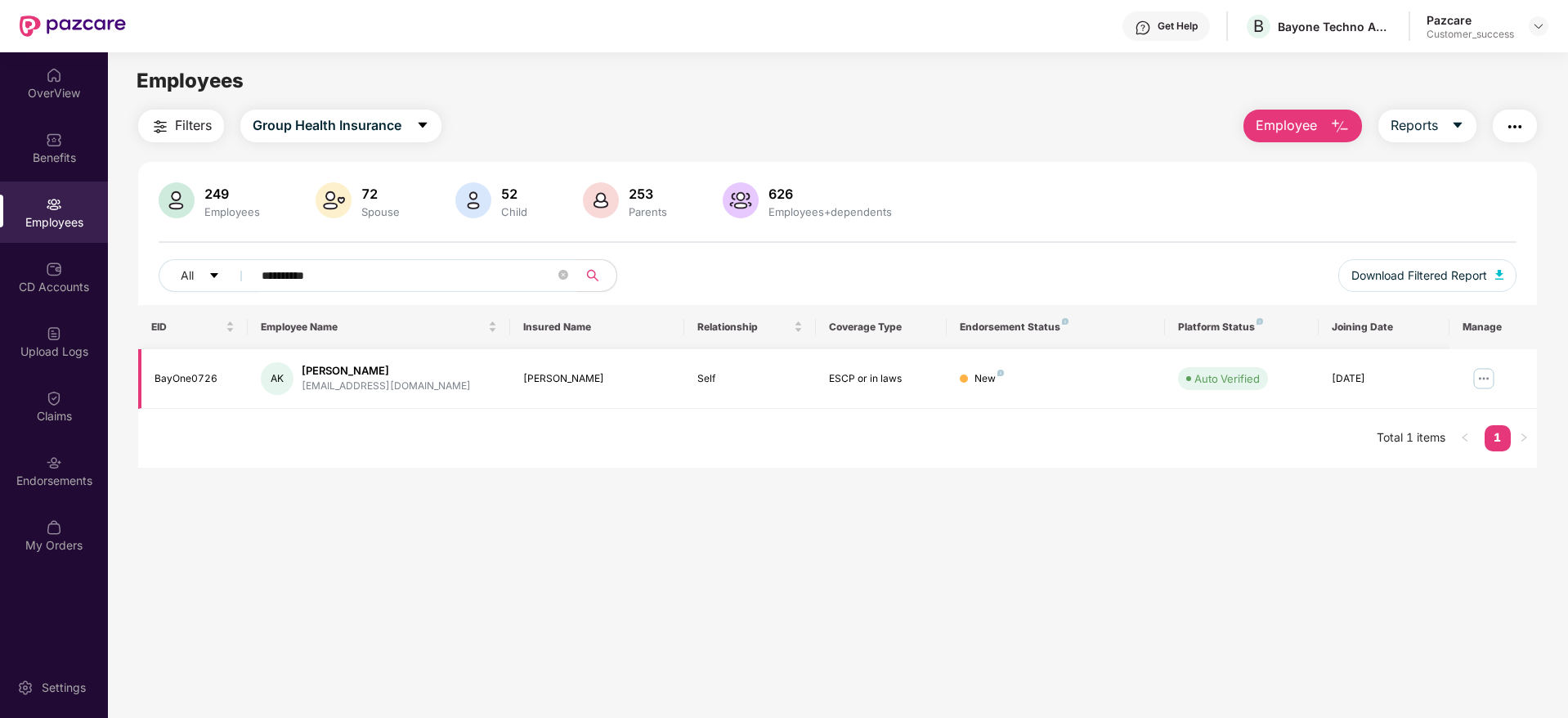
type input "**********"
drag, startPoint x: 302, startPoint y: 384, endPoint x: 432, endPoint y: 382, distance: 130.0
click at [432, 382] on div "AK [PERSON_NAME] [EMAIL_ADDRESS][DOMAIN_NAME]" at bounding box center [379, 378] width 237 height 33
copy div "[EMAIL_ADDRESS][DOMAIN_NAME]"
click at [1540, 29] on img at bounding box center [1539, 26] width 13 height 13
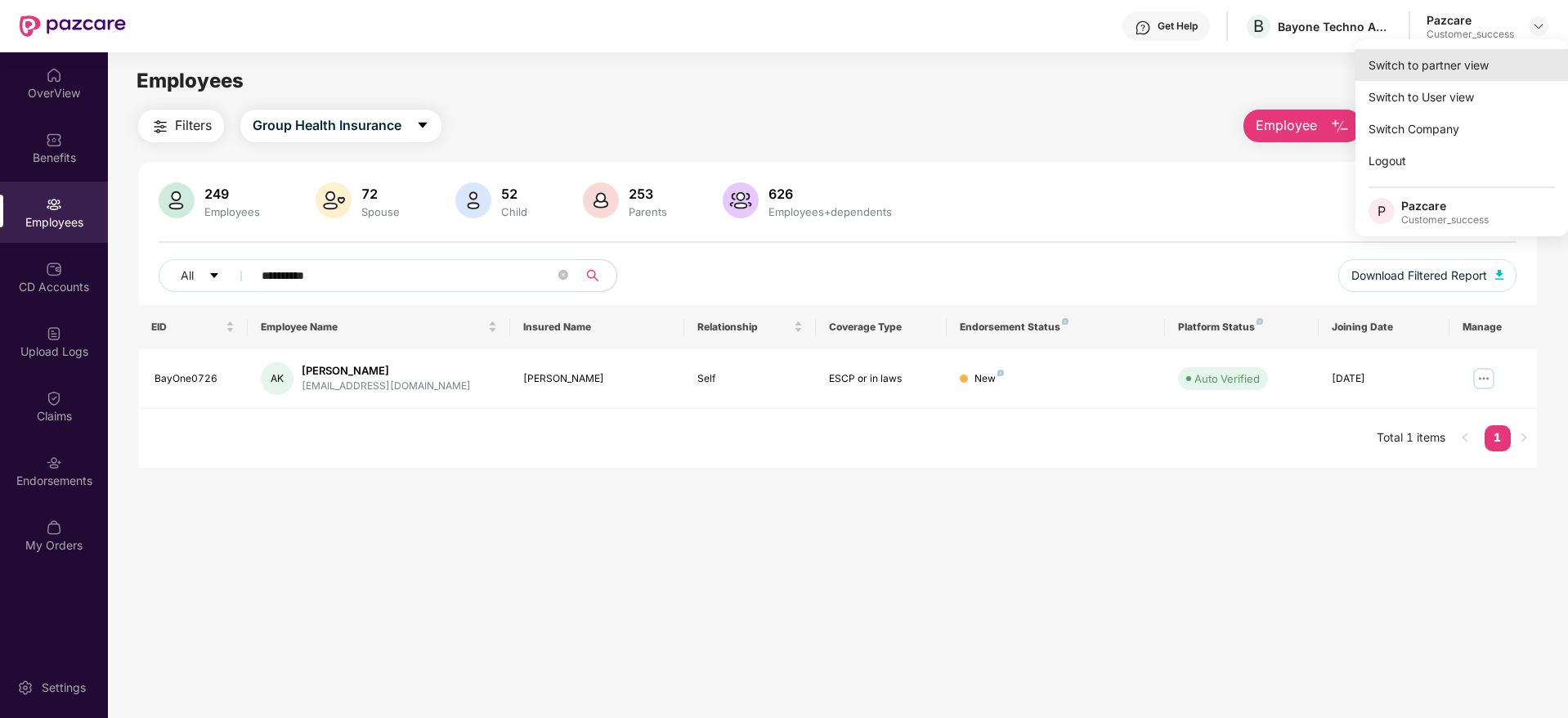
click at [1469, 67] on div "Switch to partner view" at bounding box center [1462, 65] width 212 height 32
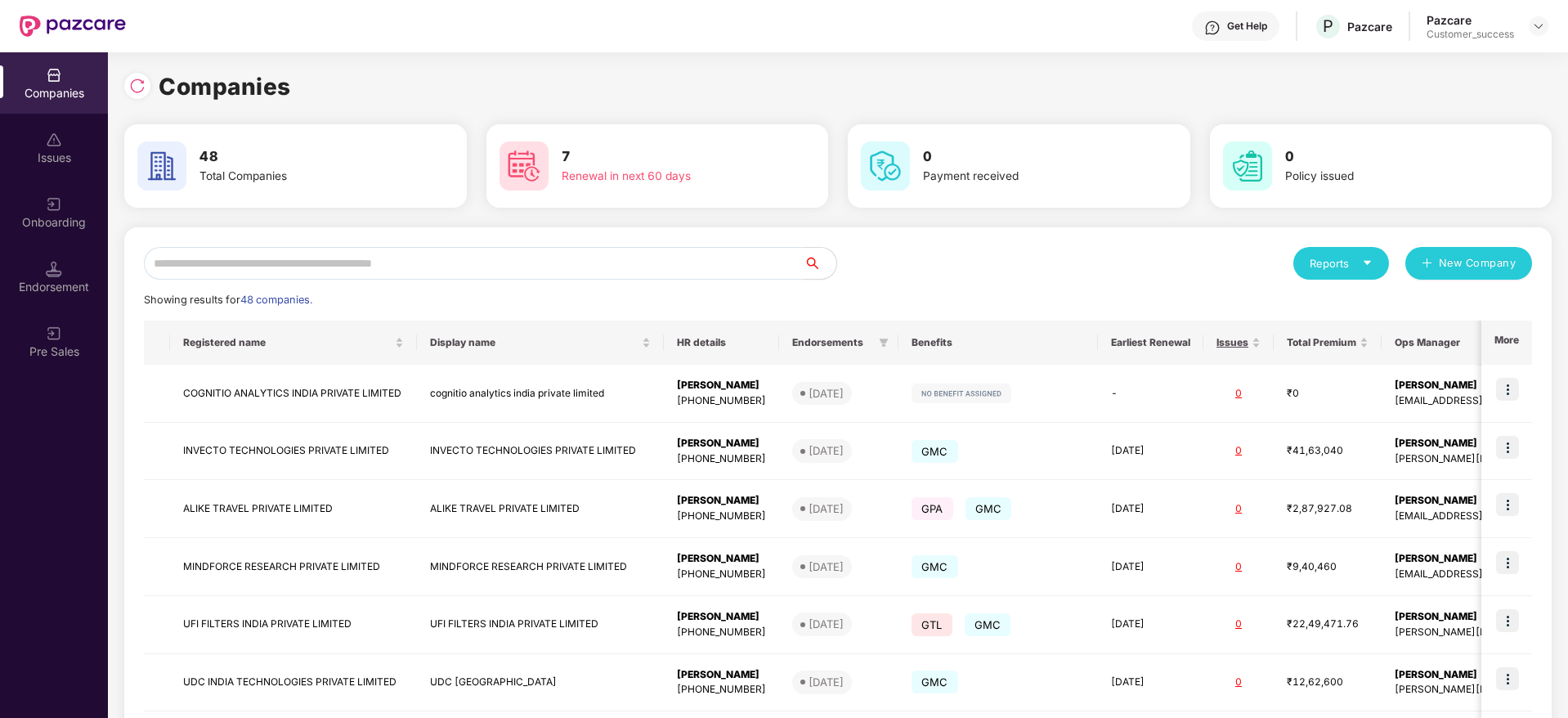
click at [490, 256] on input "text" at bounding box center [473, 263] width 660 height 33
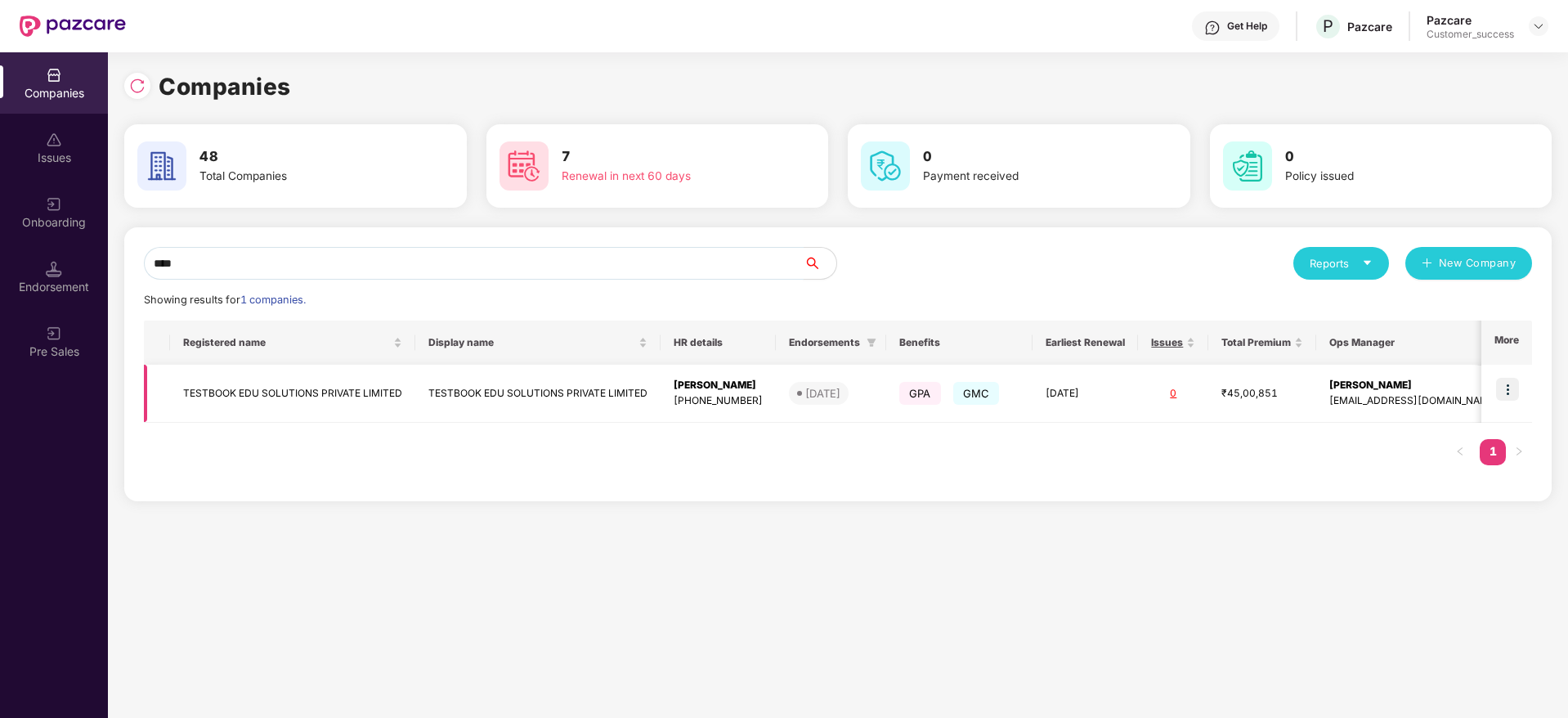
type input "****"
click at [1514, 395] on img at bounding box center [1507, 389] width 23 height 23
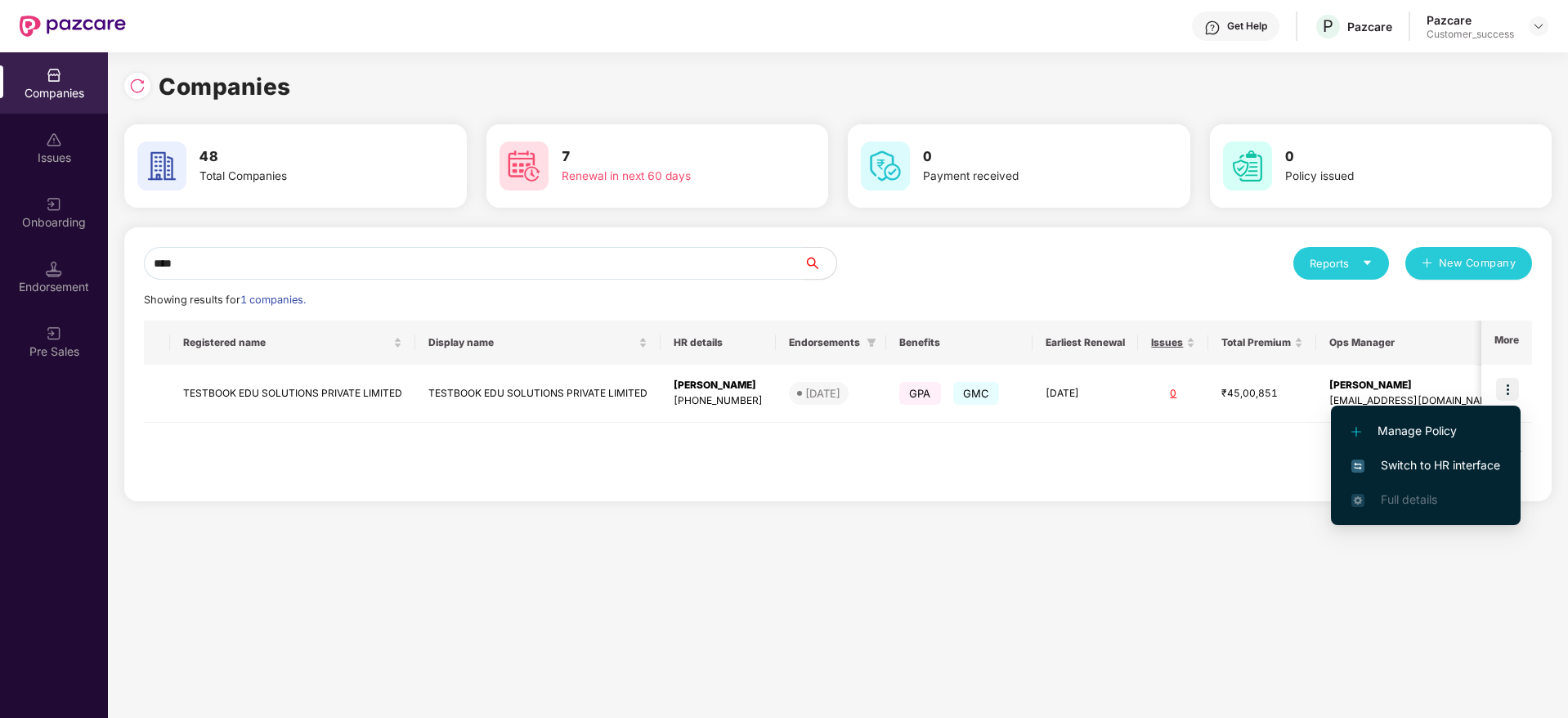
click at [1403, 469] on span "Switch to HR interface" at bounding box center [1426, 465] width 149 height 18
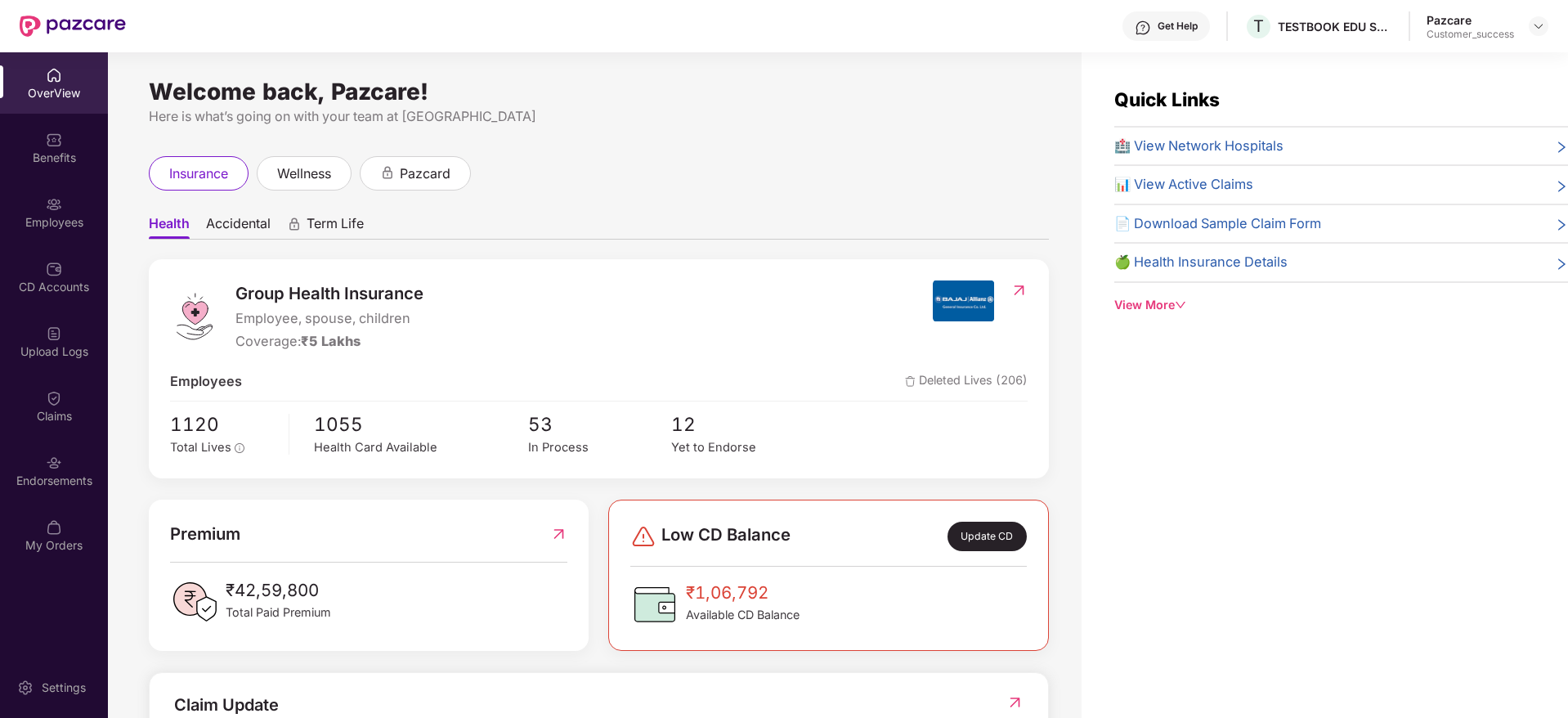
click at [49, 233] on div "Employees" at bounding box center [54, 212] width 108 height 61
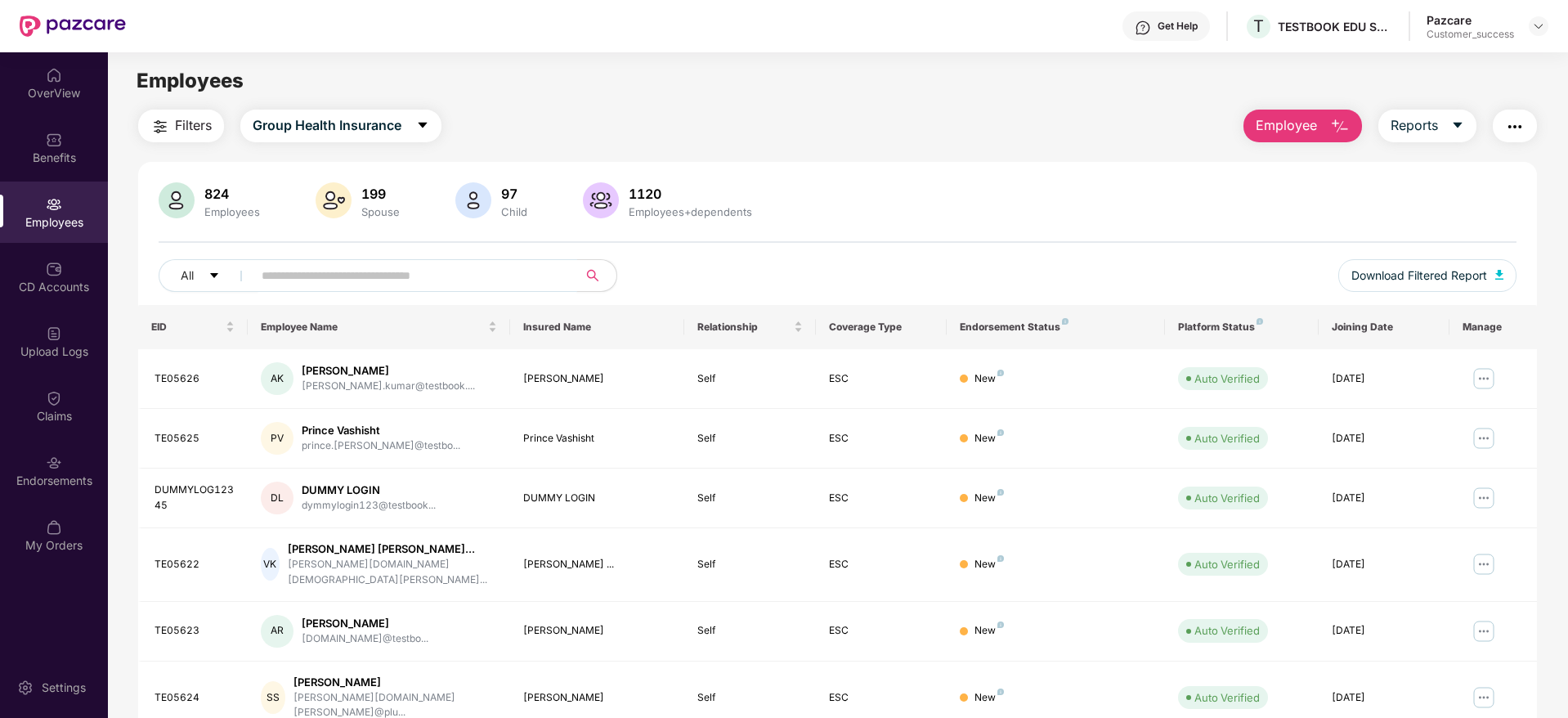
click at [333, 269] on input "text" at bounding box center [408, 275] width 294 height 24
paste input "*********"
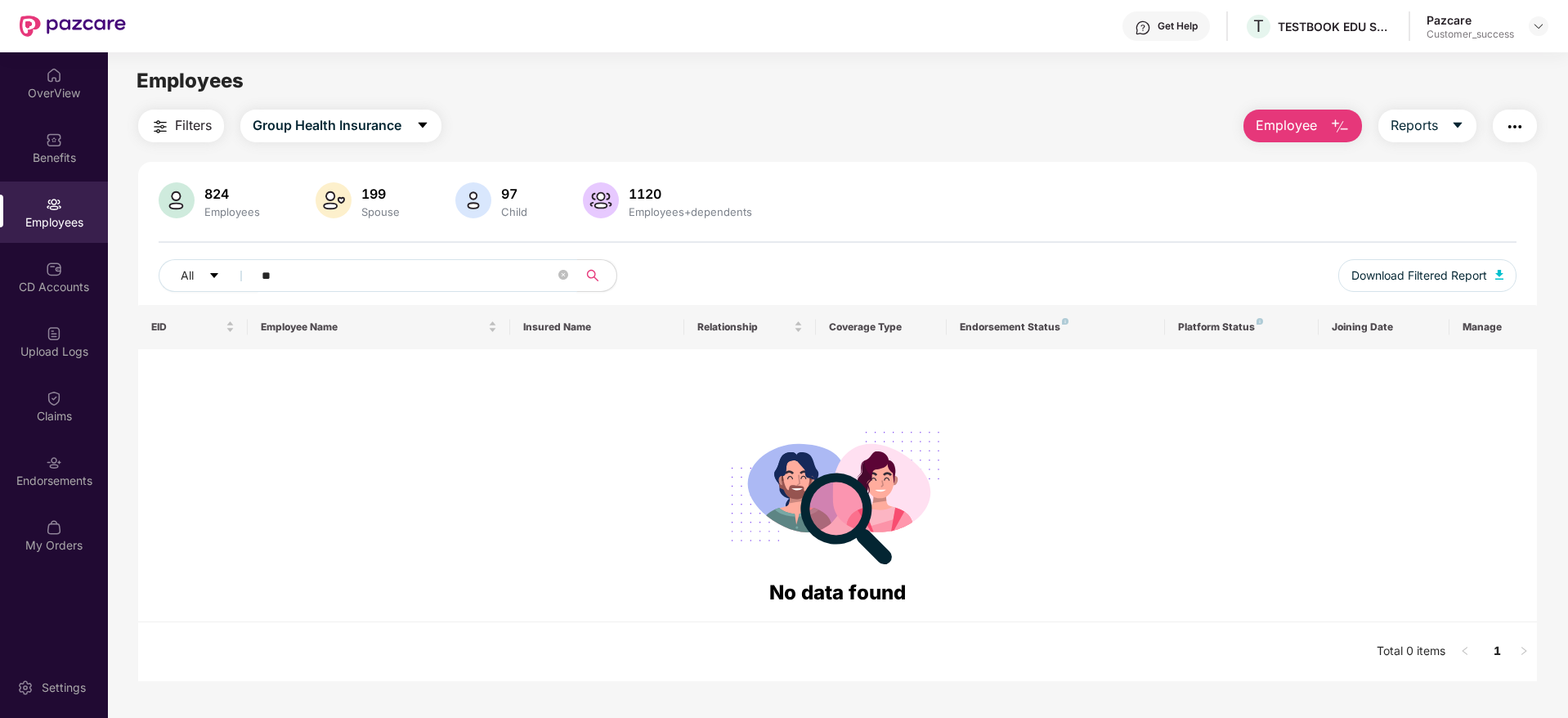
type input "*"
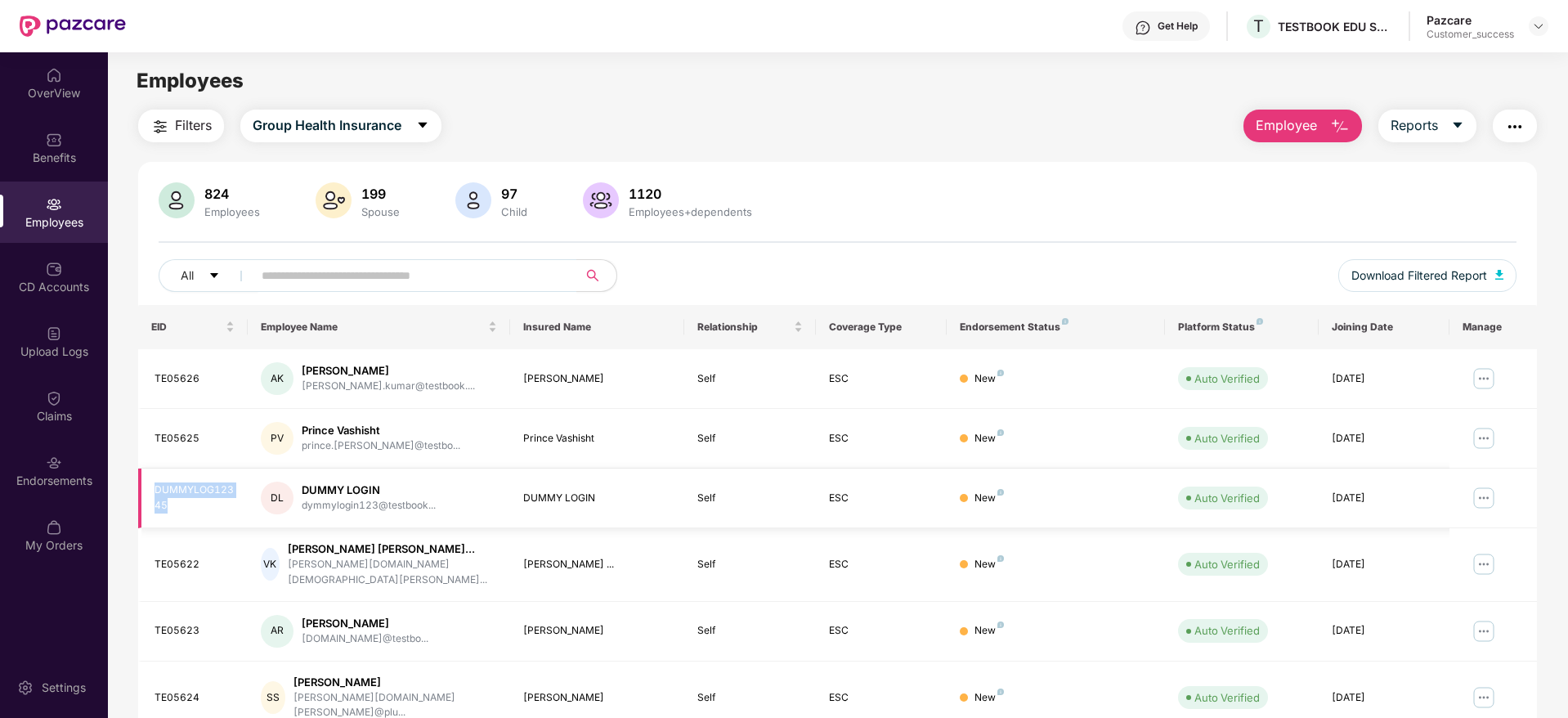
drag, startPoint x: 195, startPoint y: 508, endPoint x: 153, endPoint y: 490, distance: 45.7
click at [153, 490] on td "DUMMYLOG12345" at bounding box center [192, 498] width 110 height 59
copy div "DUMMYLOG12345"
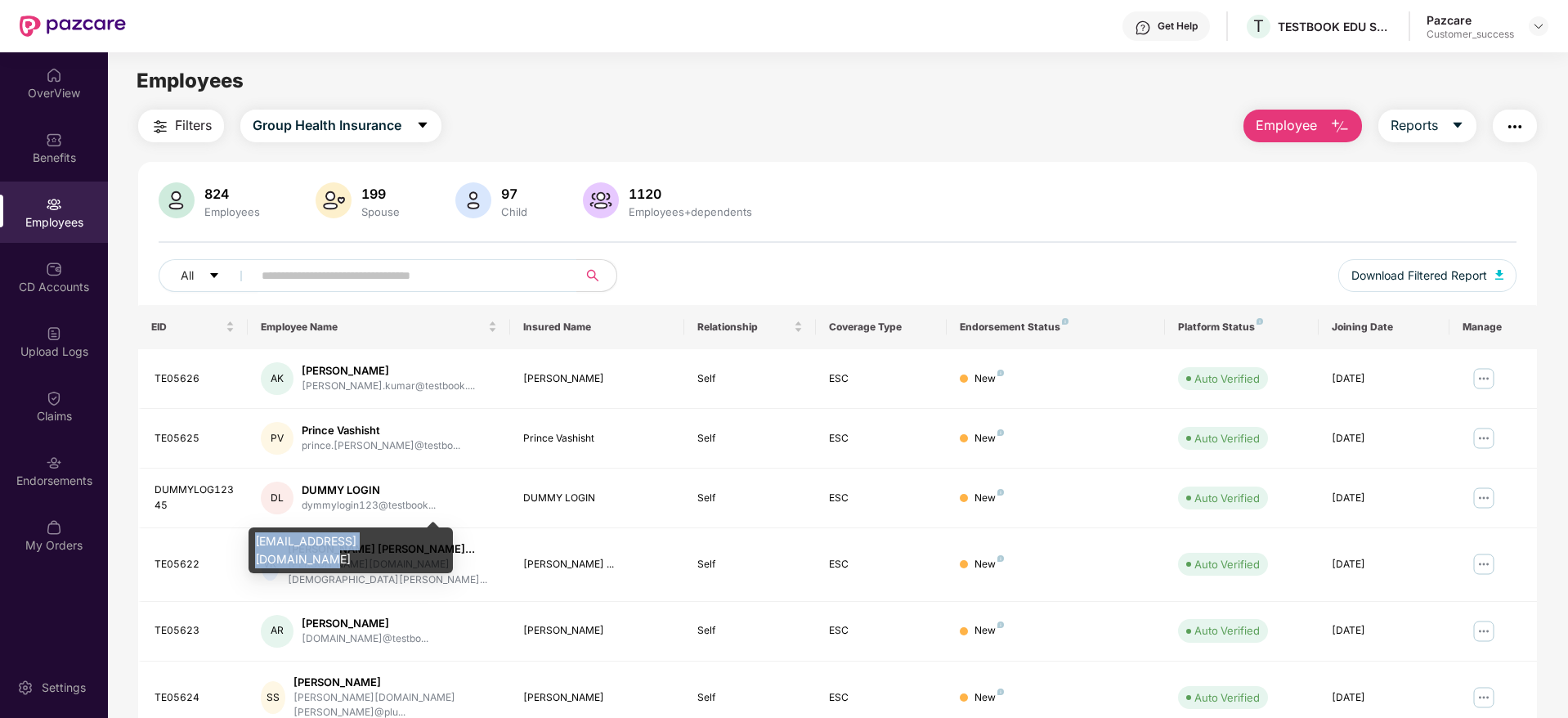
drag, startPoint x: 257, startPoint y: 539, endPoint x: 426, endPoint y: 546, distance: 169.1
click at [426, 546] on div "[EMAIL_ADDRESS][DOMAIN_NAME]" at bounding box center [350, 551] width 204 height 46
copy div "[EMAIL_ADDRESS][DOMAIN_NAME]"
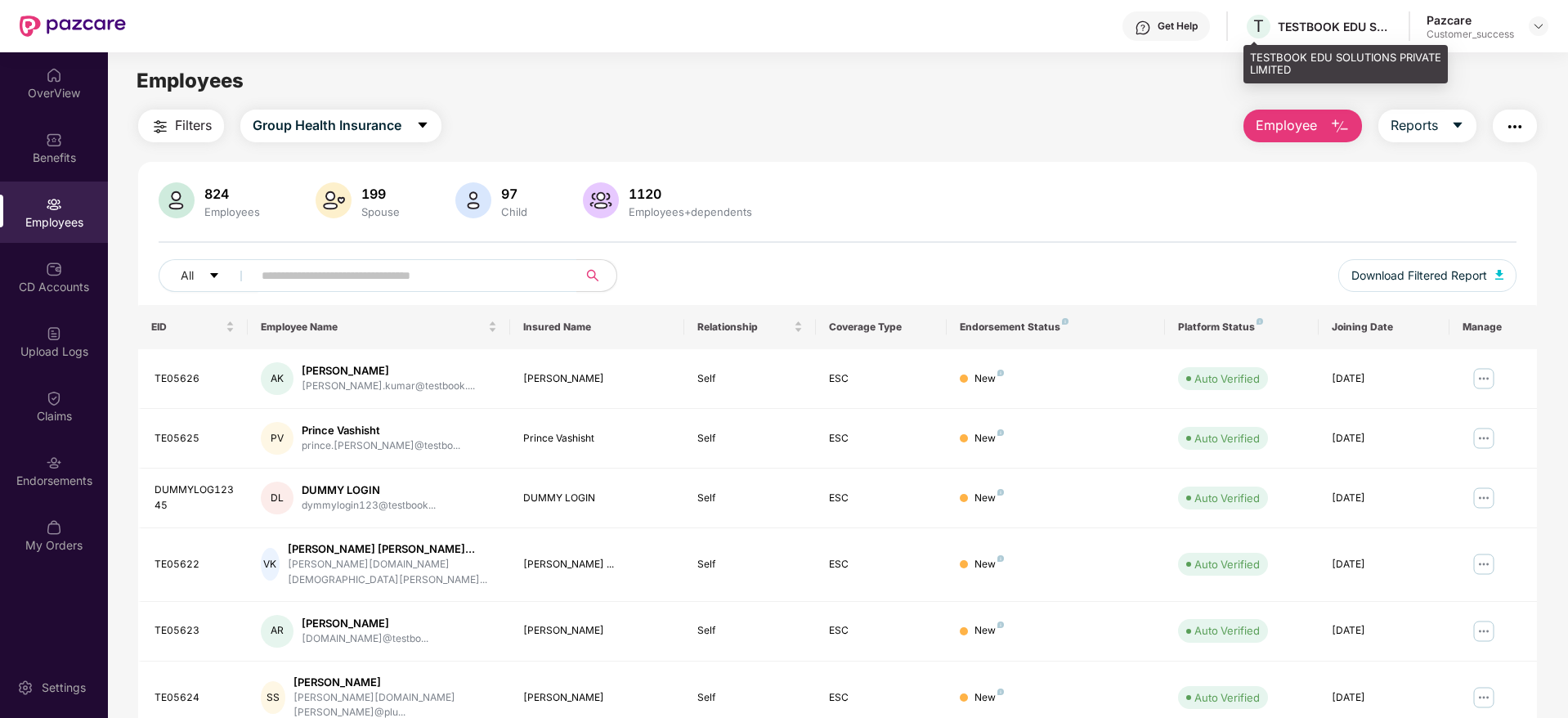
click at [1300, 15] on div "T TESTBOOK EDU SOLUTIONS PRIVATE LIMITED" at bounding box center [1318, 27] width 148 height 28
click at [1285, 40] on div "Get Help T TESTBOOK EDU SOLUTIONS PRIVATE LIMITED Pazcare Customer_success" at bounding box center [837, 26] width 1422 height 53
drag, startPoint x: 1285, startPoint y: 41, endPoint x: 1287, endPoint y: 23, distance: 18.1
click at [1287, 23] on div "Get Help T TESTBOOK EDU SOLUTIONS PRIVATE LIMITED Pazcare Customer_success" at bounding box center [837, 26] width 1422 height 53
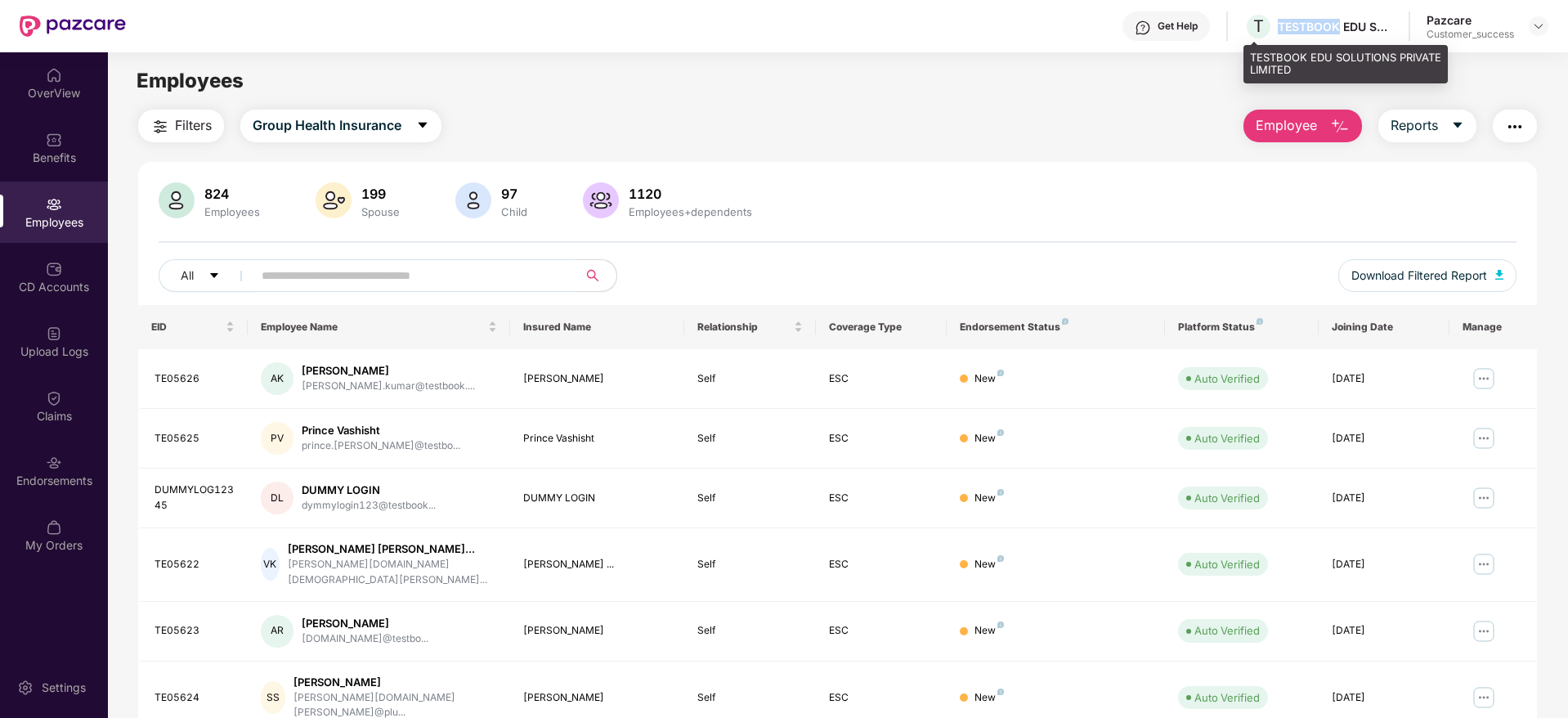
click at [1287, 23] on div "TESTBOOK EDU SOLUTIONS PRIVATE LIMITED" at bounding box center [1335, 26] width 115 height 16
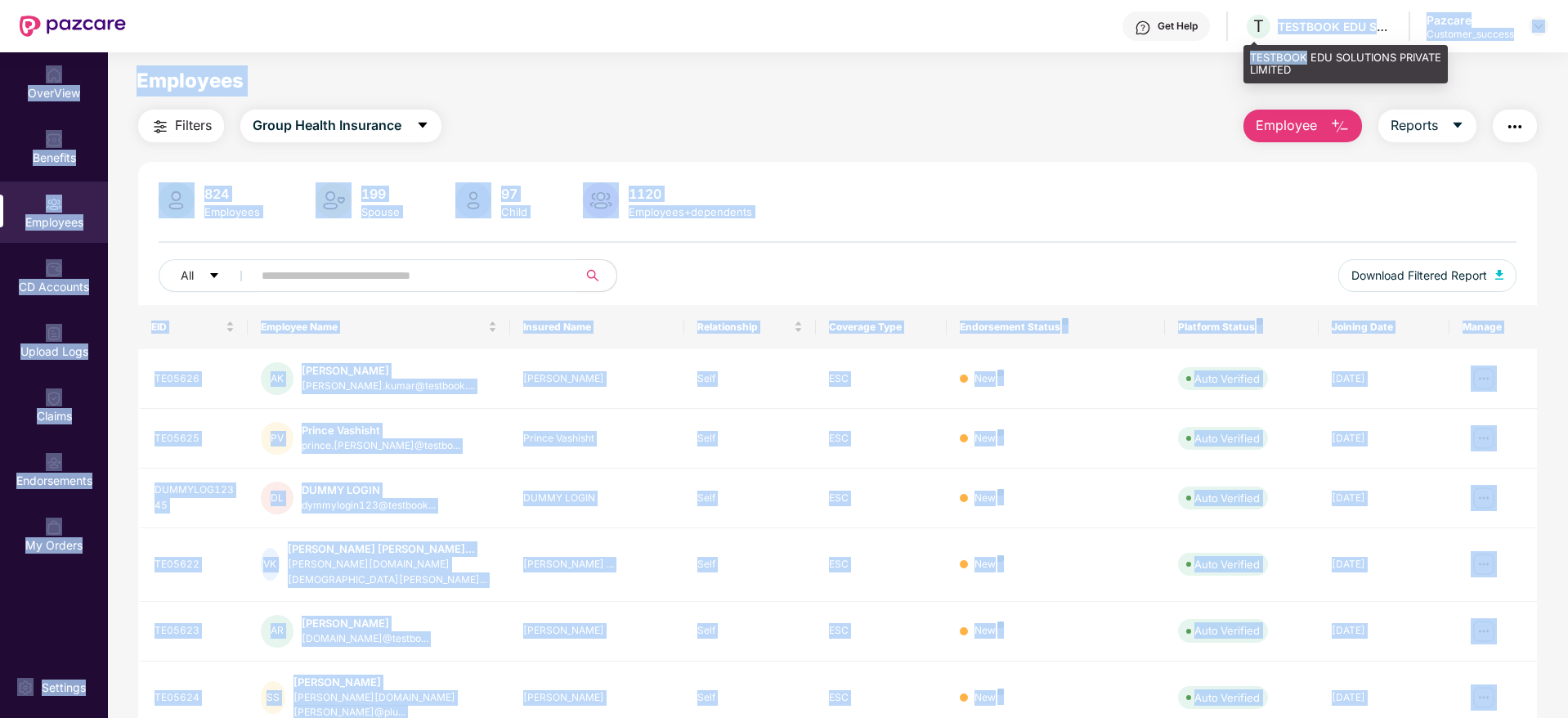
drag, startPoint x: 1287, startPoint y: 23, endPoint x: 1254, endPoint y: 60, distance: 49.6
click at [1254, 60] on div "Get Help T TESTBOOK EDU SOLUTIONS PRIVATE LIMITED Pazcare Customer_success Over…" at bounding box center [784, 359] width 1568 height 718
click at [1254, 60] on div "TESTBOOK EDU SOLUTIONS PRIVATE LIMITED" at bounding box center [1346, 64] width 204 height 38
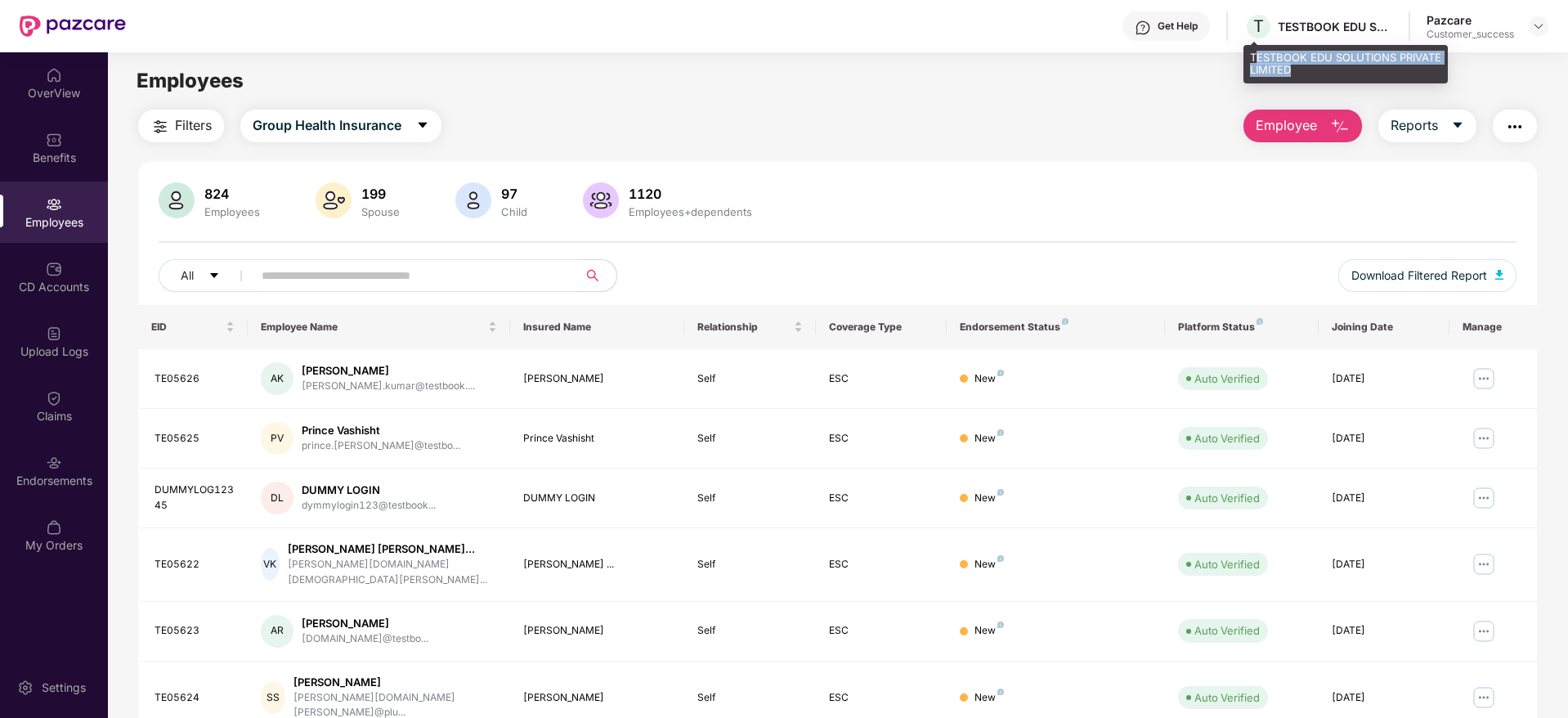
drag, startPoint x: 1254, startPoint y: 60, endPoint x: 1366, endPoint y: 83, distance: 114.3
click at [1366, 83] on div "TESTBOOK EDU SOLUTIONS PRIVATE LIMITED" at bounding box center [1346, 64] width 204 height 38
copy div "ESTBOOK EDU SOLUTIONS PRIVATE LIMITED"
click at [1544, 28] on img at bounding box center [1539, 26] width 13 height 13
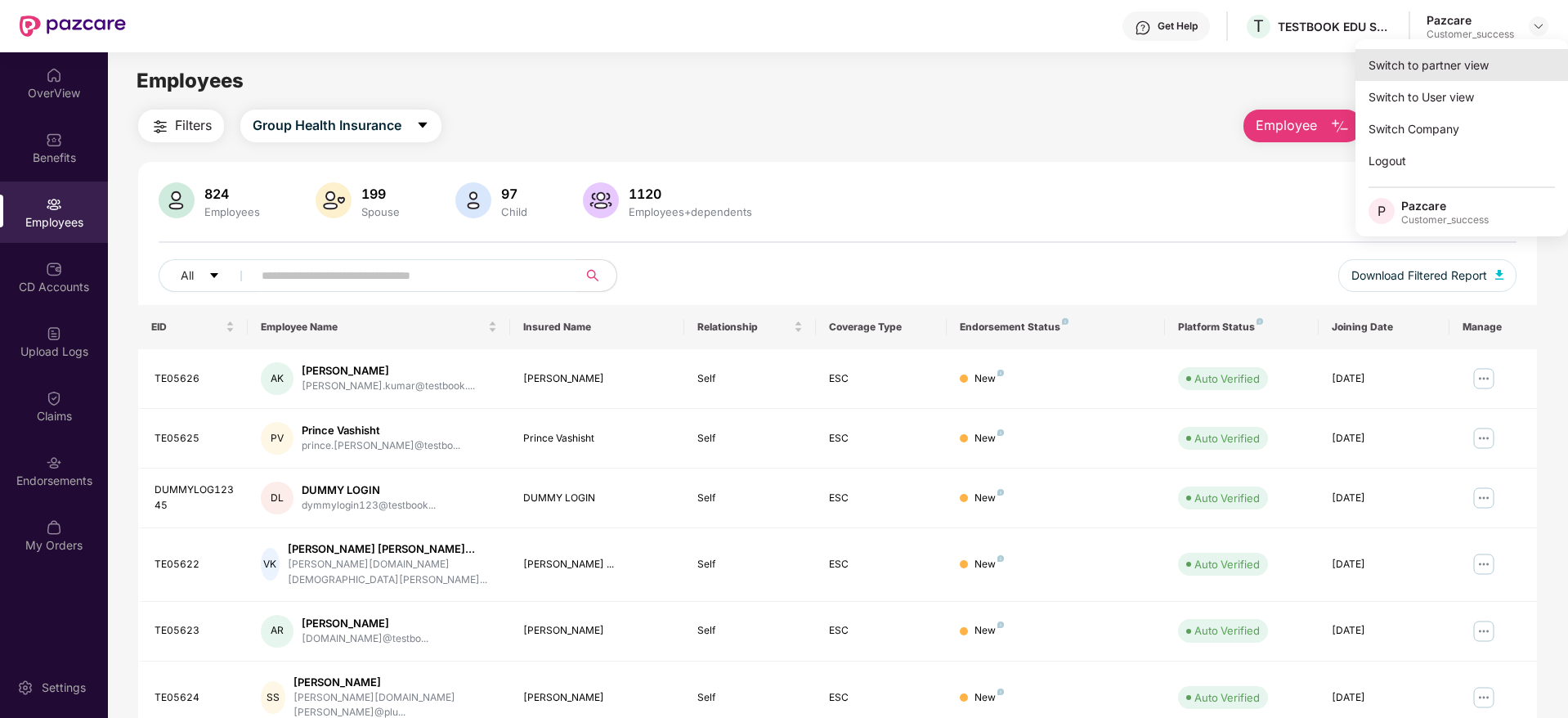
click at [1440, 69] on div "Switch to partner view" at bounding box center [1462, 65] width 212 height 32
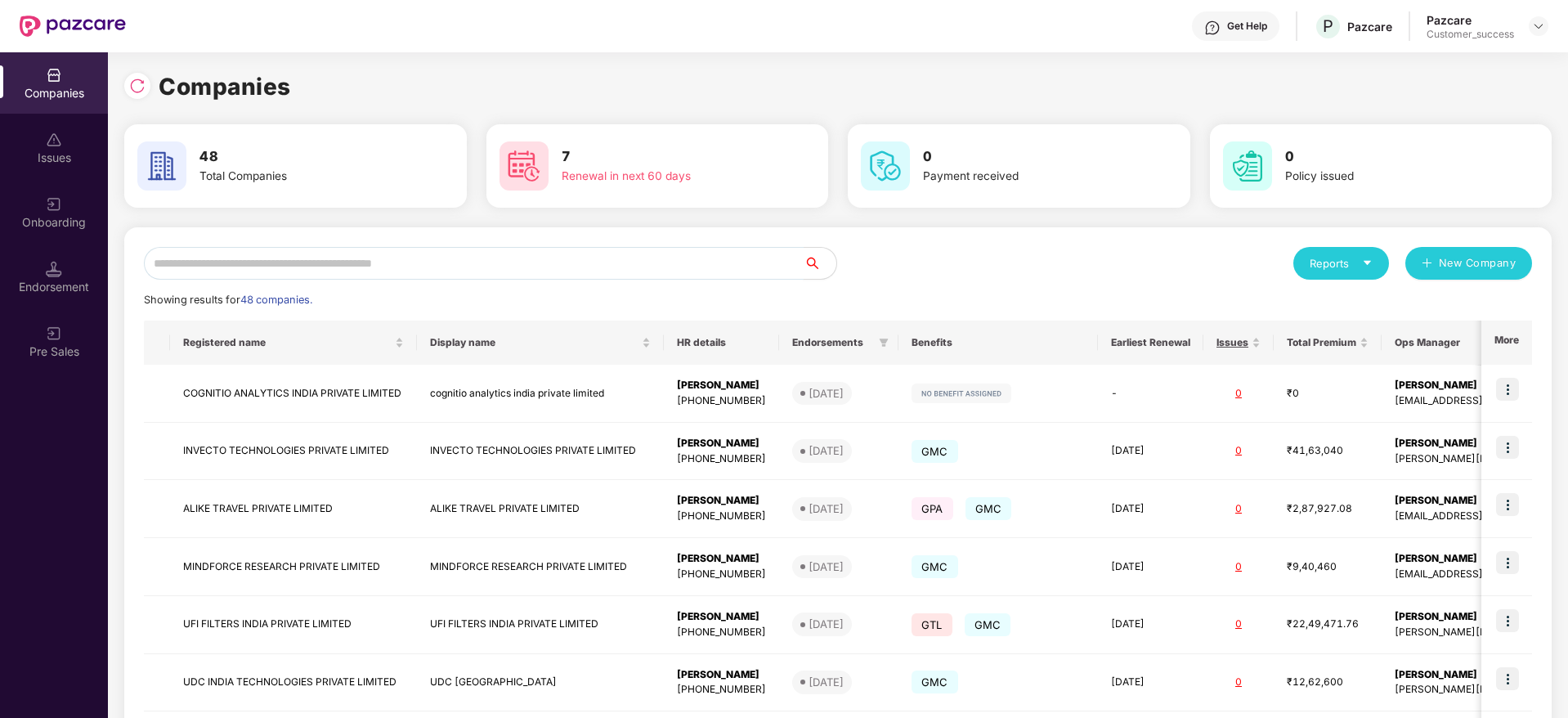
click at [482, 268] on input "text" at bounding box center [473, 263] width 660 height 33
type input "*"
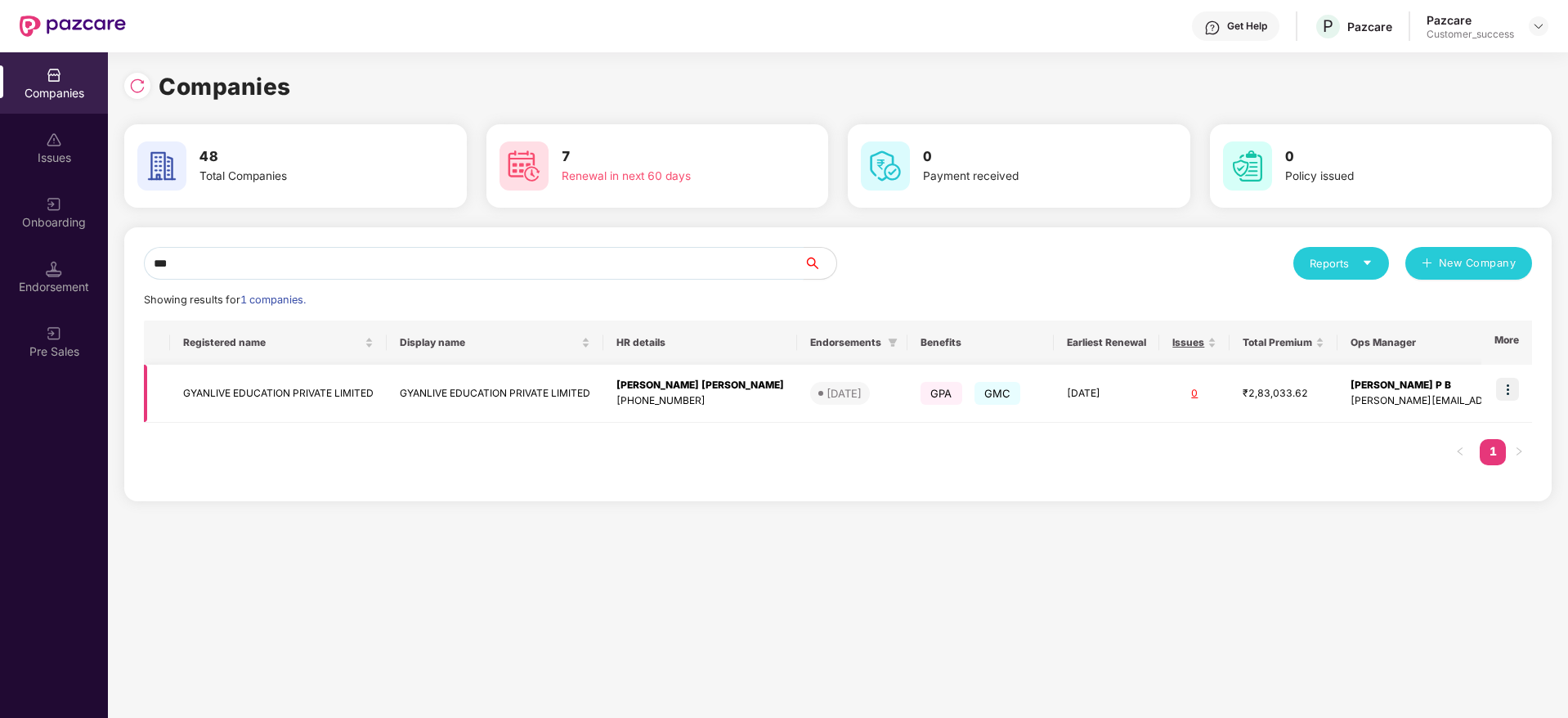
type input "***"
click at [1514, 389] on img at bounding box center [1507, 389] width 23 height 23
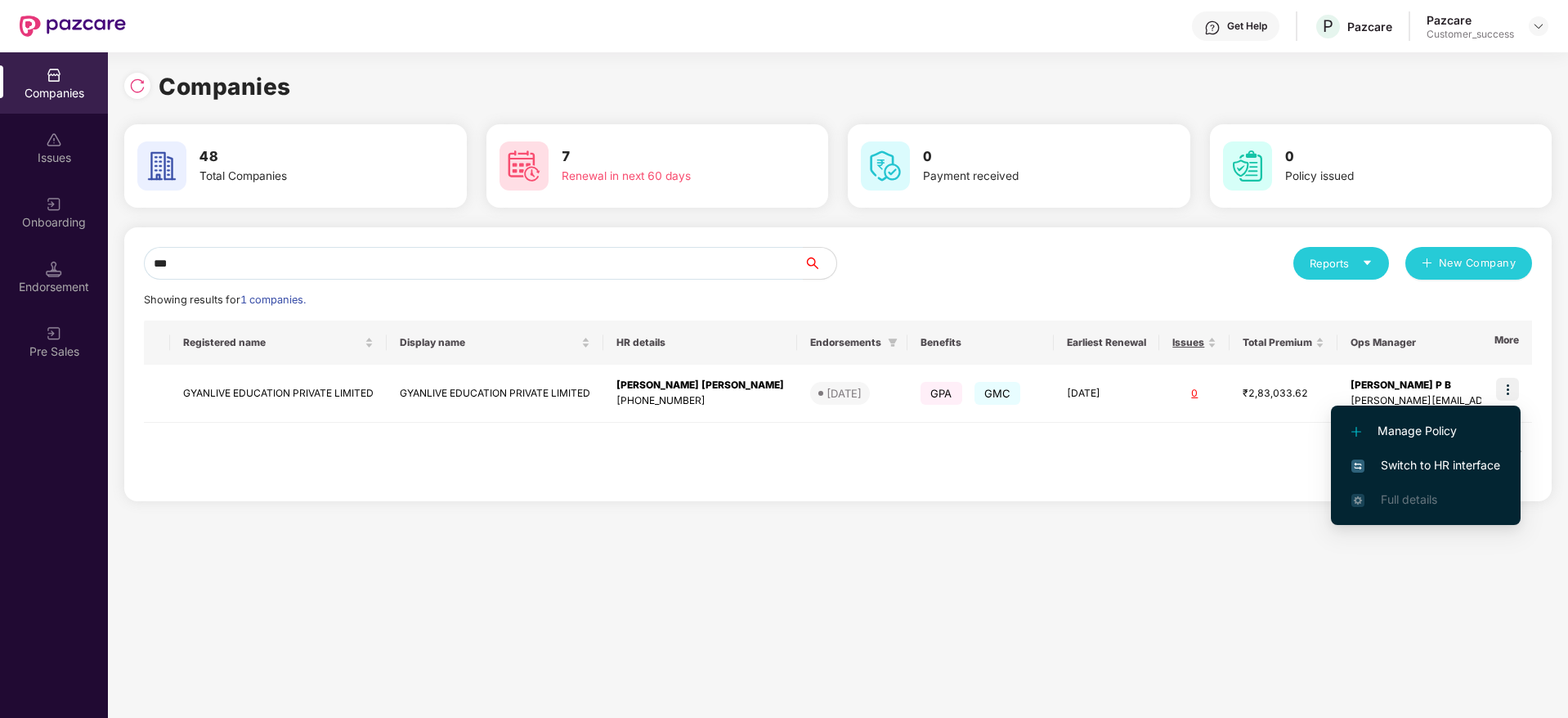
click at [1425, 466] on span "Switch to HR interface" at bounding box center [1426, 465] width 149 height 18
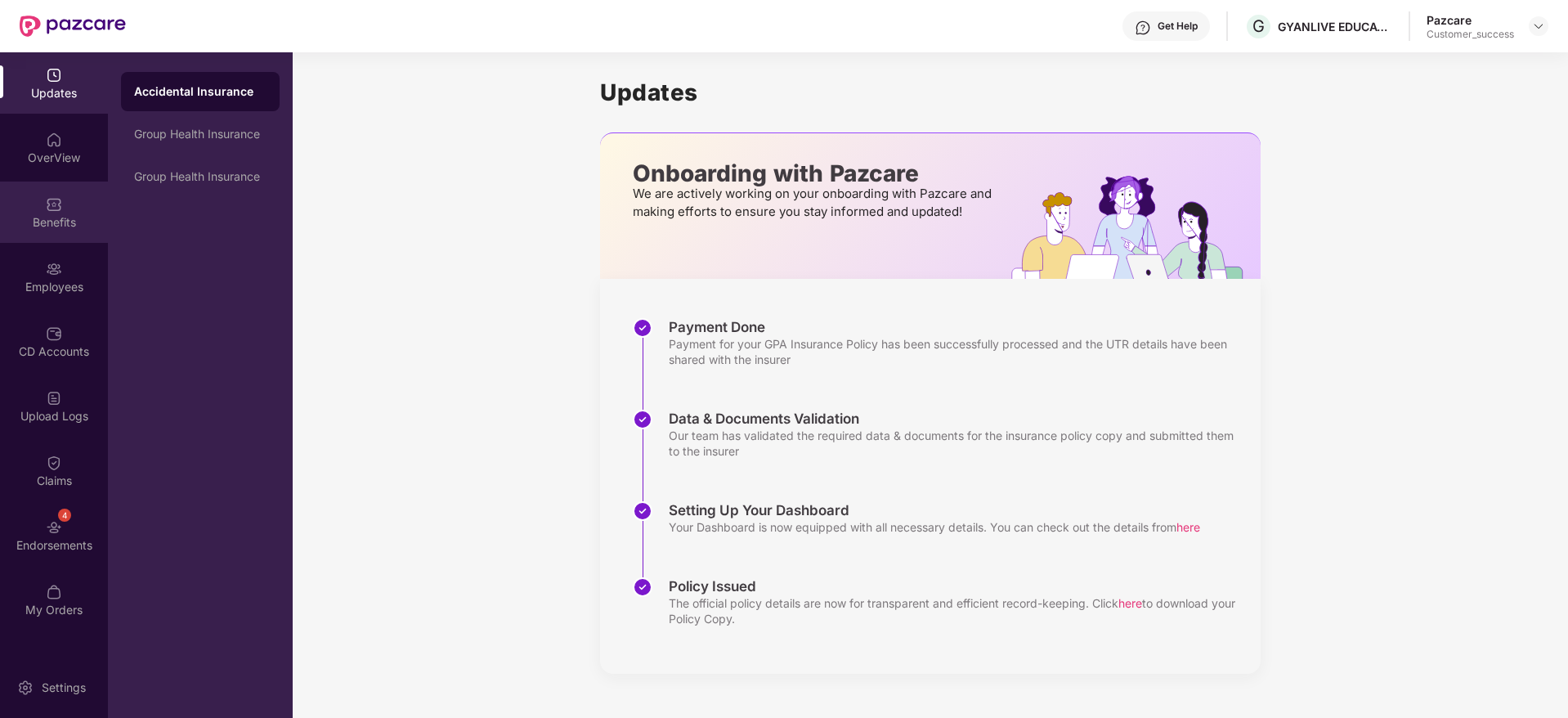
click at [52, 214] on div "Benefits" at bounding box center [54, 223] width 108 height 17
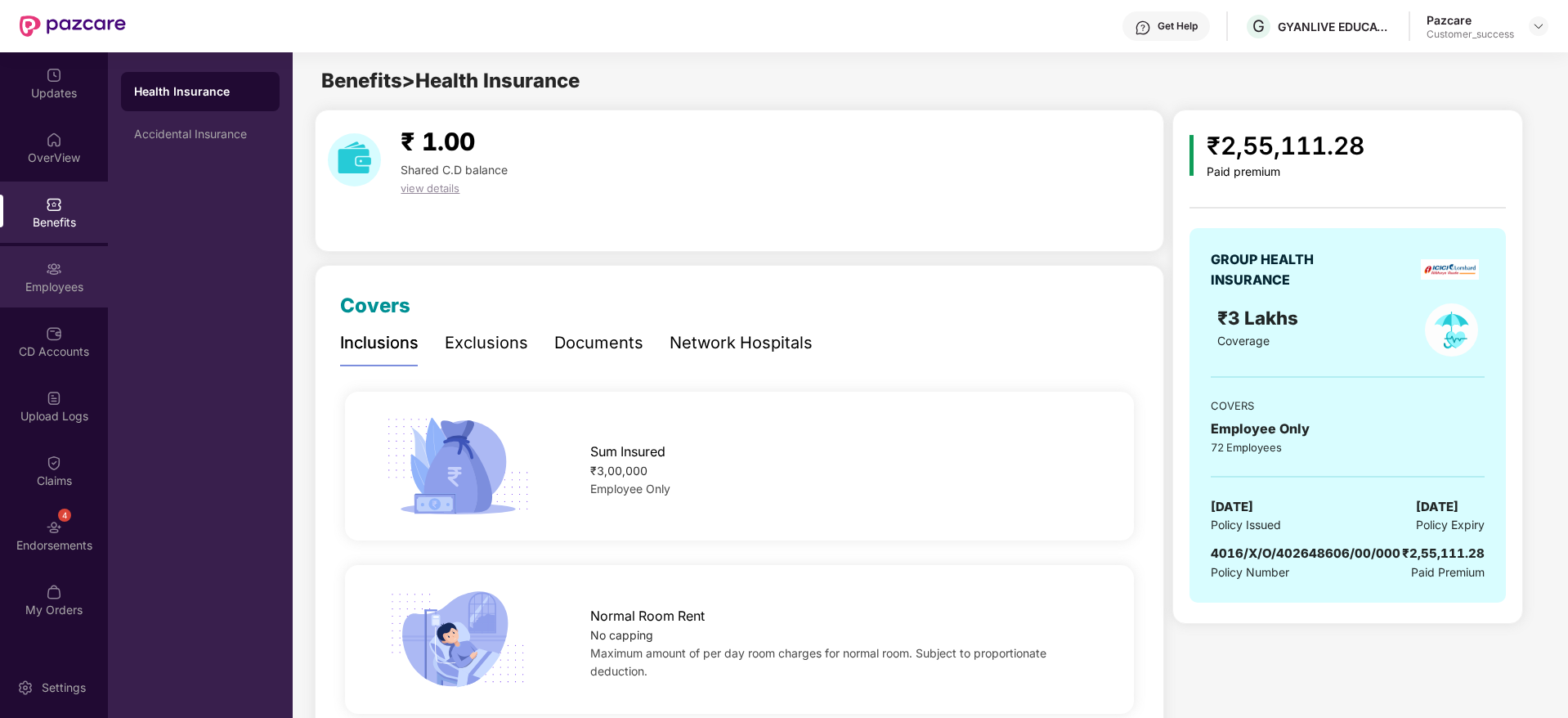
click at [30, 264] on div "Employees" at bounding box center [54, 276] width 108 height 61
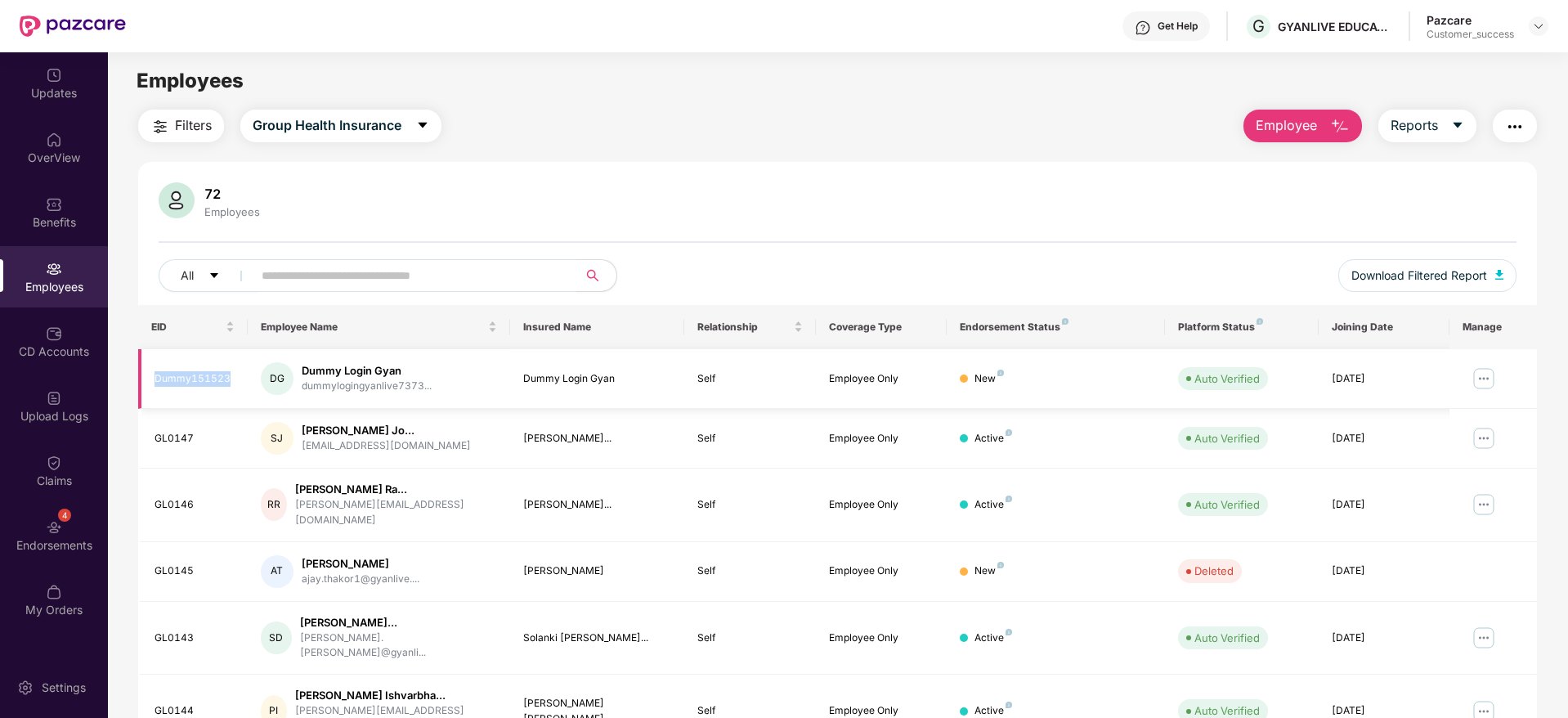
drag, startPoint x: 233, startPoint y: 377, endPoint x: 155, endPoint y: 380, distance: 78.1
click at [155, 380] on div "Dummy151523" at bounding box center [195, 379] width 80 height 16
copy div "Dummy151523"
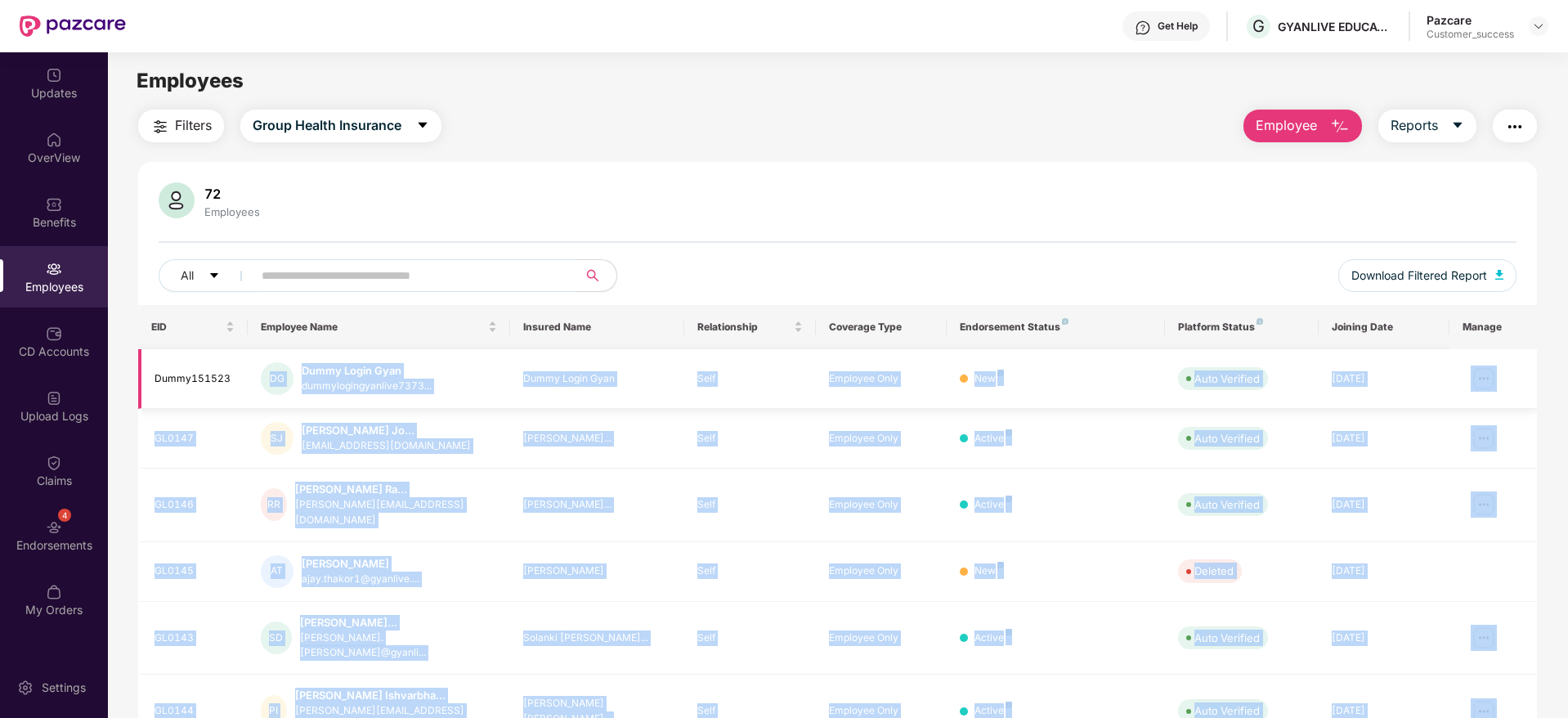
drag, startPoint x: 280, startPoint y: 435, endPoint x: 261, endPoint y: 408, distance: 33.0
click at [261, 408] on body "Get Help G GYANLIVE EDUCATION PRIVATE LIMITED Pazcare Customer_success Updates …" at bounding box center [784, 359] width 1568 height 718
click at [335, 377] on div "Dummy Login Gyan" at bounding box center [366, 371] width 130 height 16
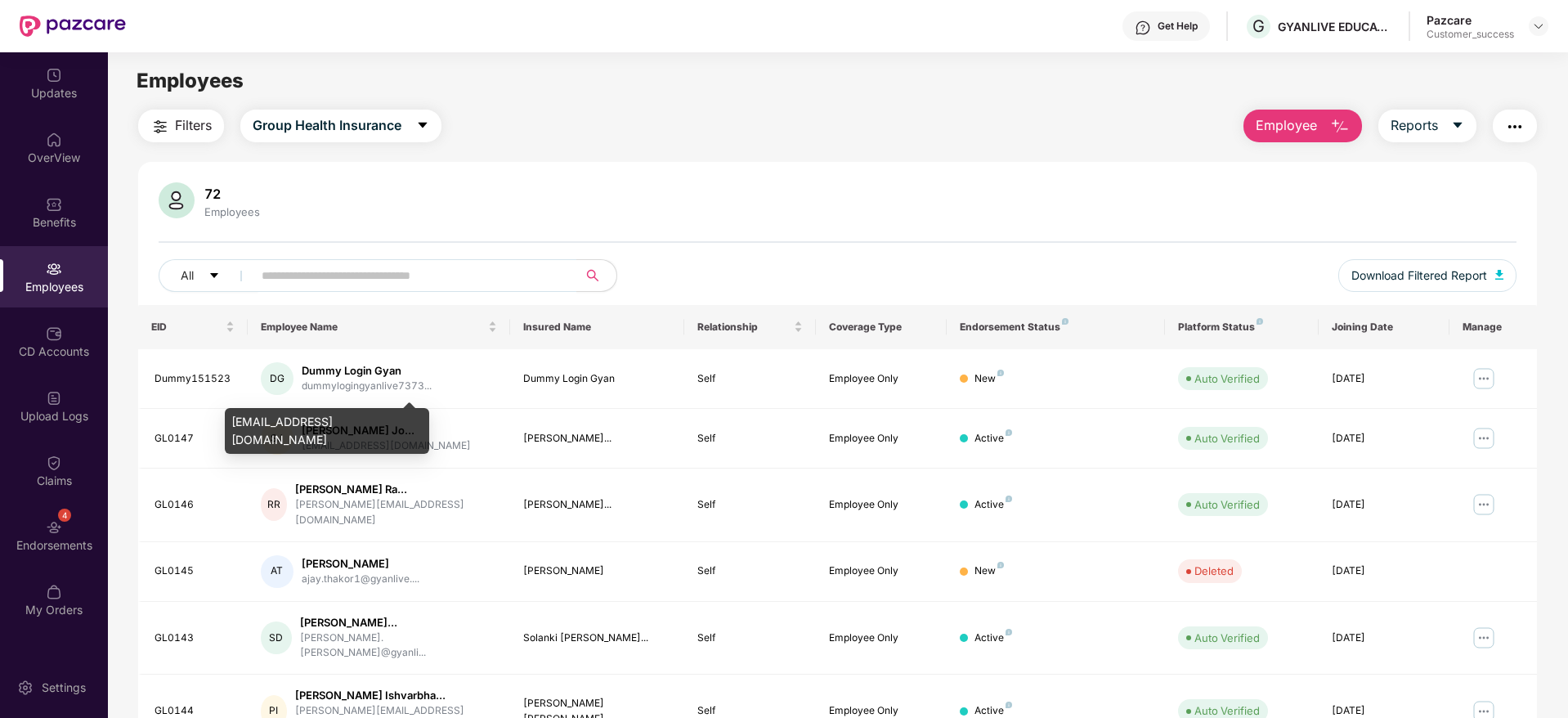
drag, startPoint x: 300, startPoint y: 440, endPoint x: 232, endPoint y: 423, distance: 70.1
click at [232, 423] on div "[EMAIL_ADDRESS][DOMAIN_NAME]" at bounding box center [327, 431] width 204 height 46
copy div "[EMAIL_ADDRESS][DOMAIN_NAME]"
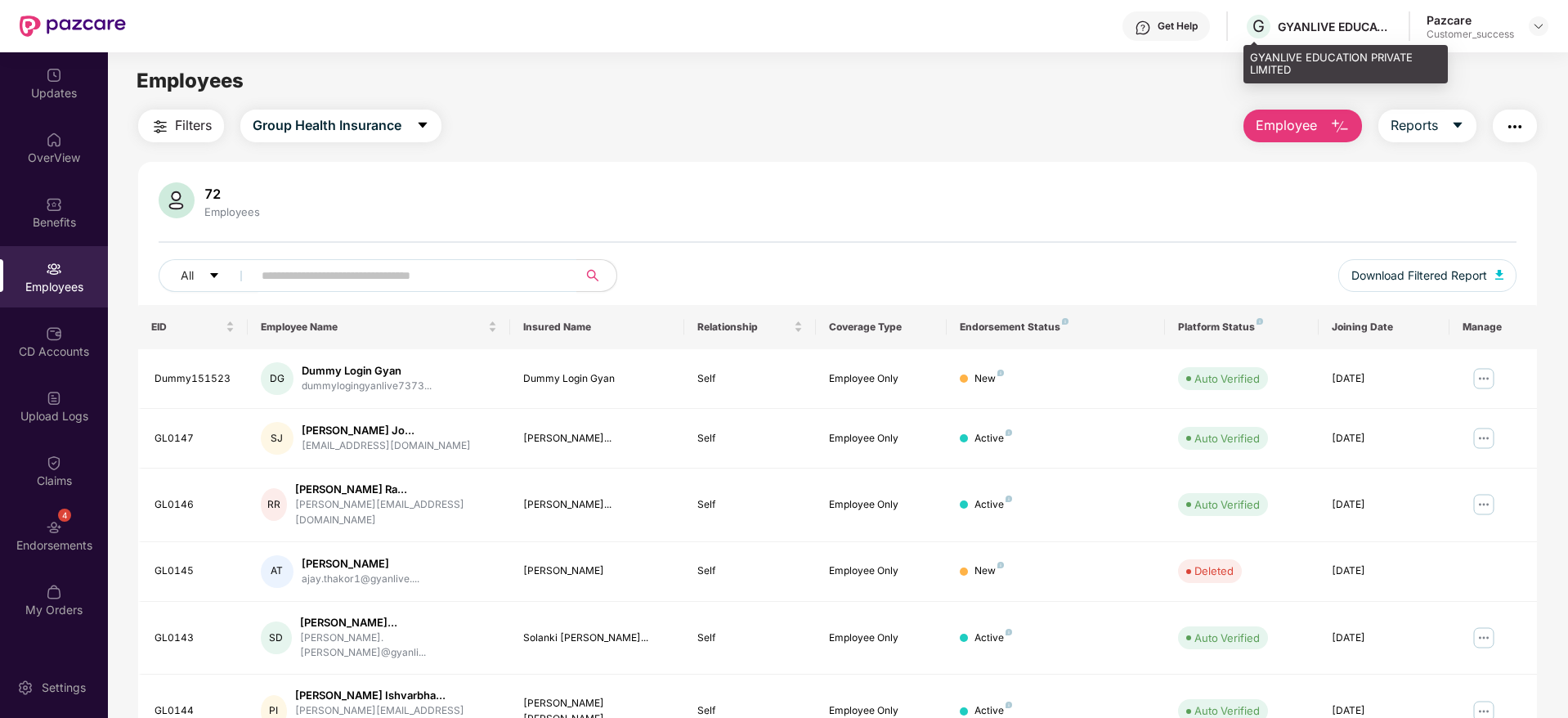
click at [1300, 18] on div "GYANLIVE EDUCATION PRIVATE LIMITED" at bounding box center [1335, 26] width 115 height 16
drag, startPoint x: 1300, startPoint y: 69, endPoint x: 1254, endPoint y: 57, distance: 47.5
click at [1254, 57] on div "GYANLIVE EDUCATION PRIVATE LIMITED" at bounding box center [1346, 64] width 204 height 38
copy div "GYANLIVE EDUCATION PRIVATE LIMITED"
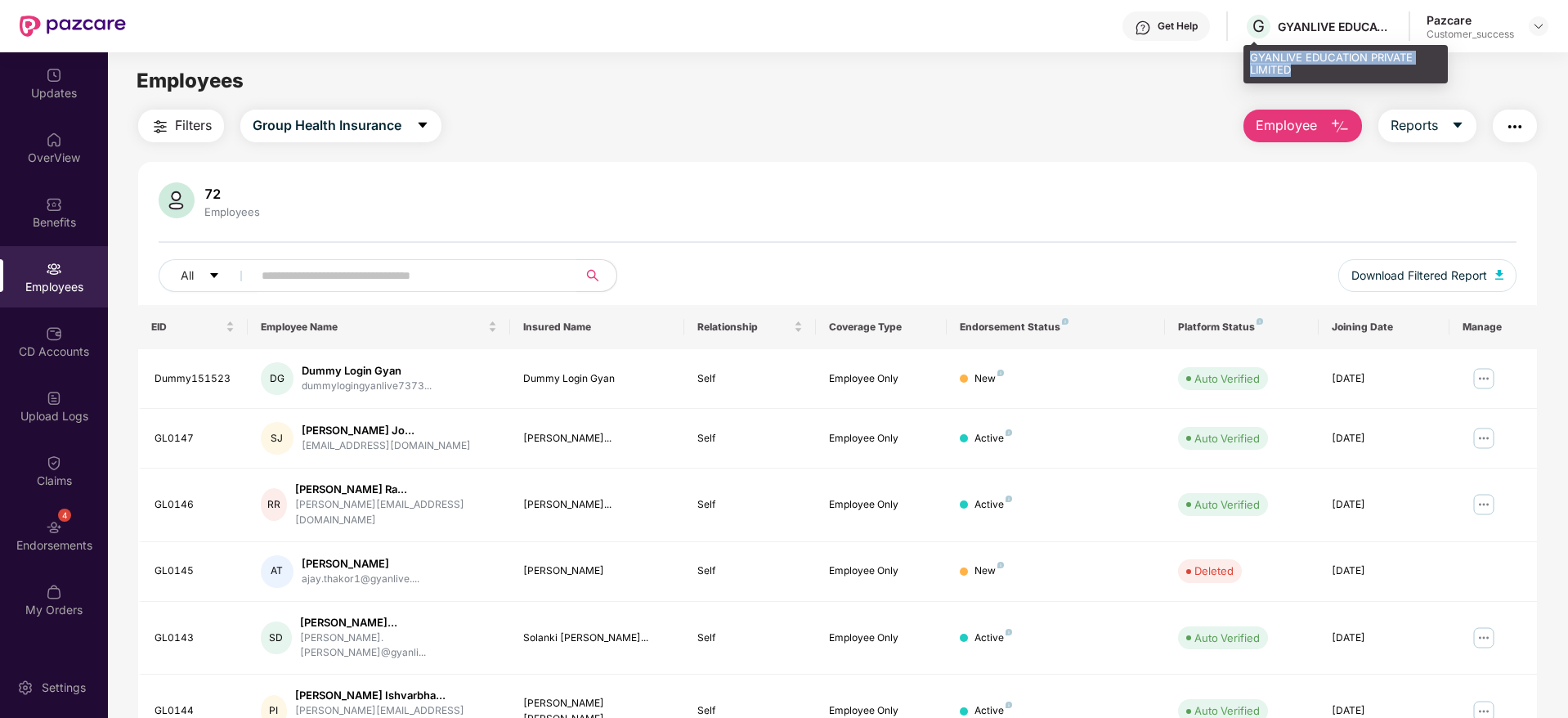
click at [1254, 57] on div "GYANLIVE EDUCATION PRIVATE LIMITED" at bounding box center [1346, 64] width 204 height 38
click at [1540, 28] on img at bounding box center [1539, 26] width 13 height 13
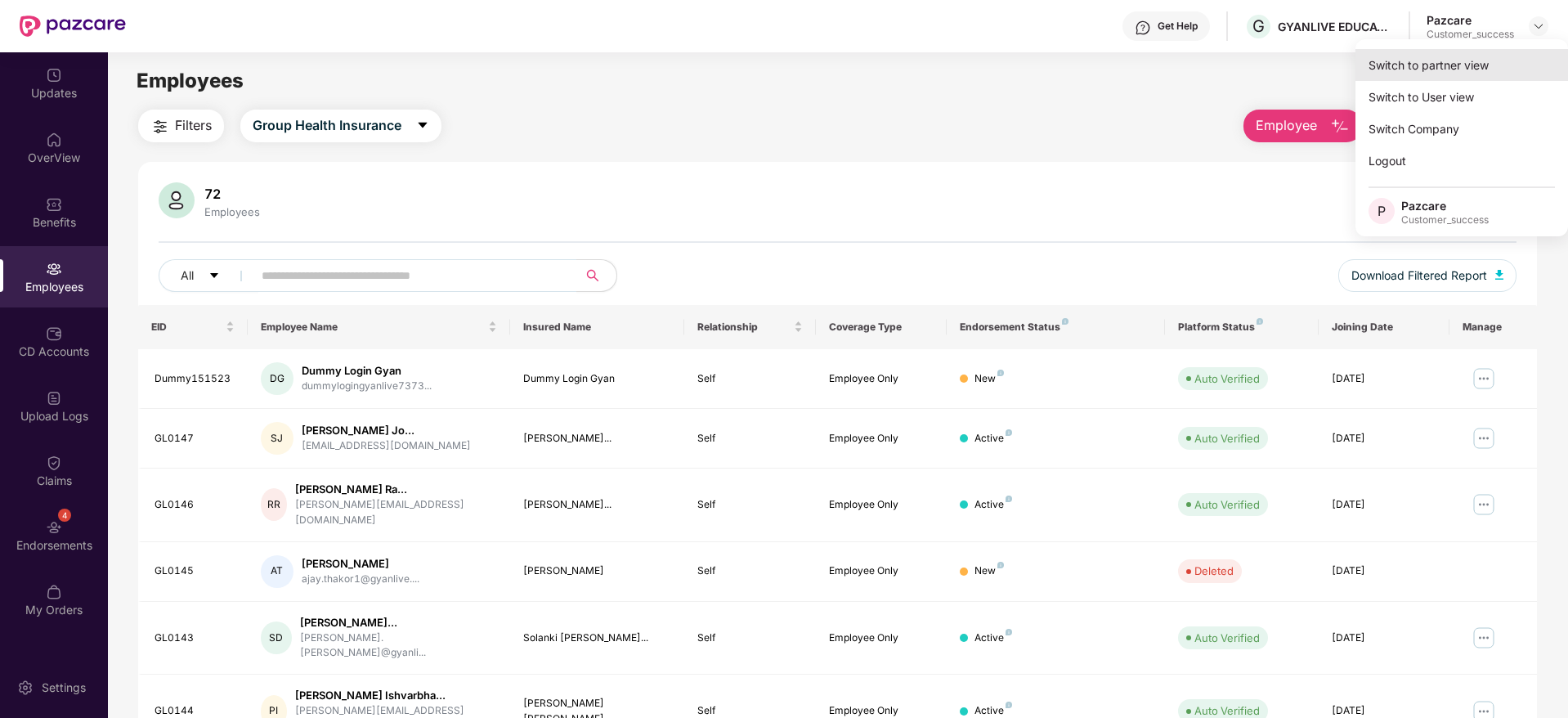
click at [1447, 73] on div "Switch to partner view" at bounding box center [1462, 65] width 212 height 32
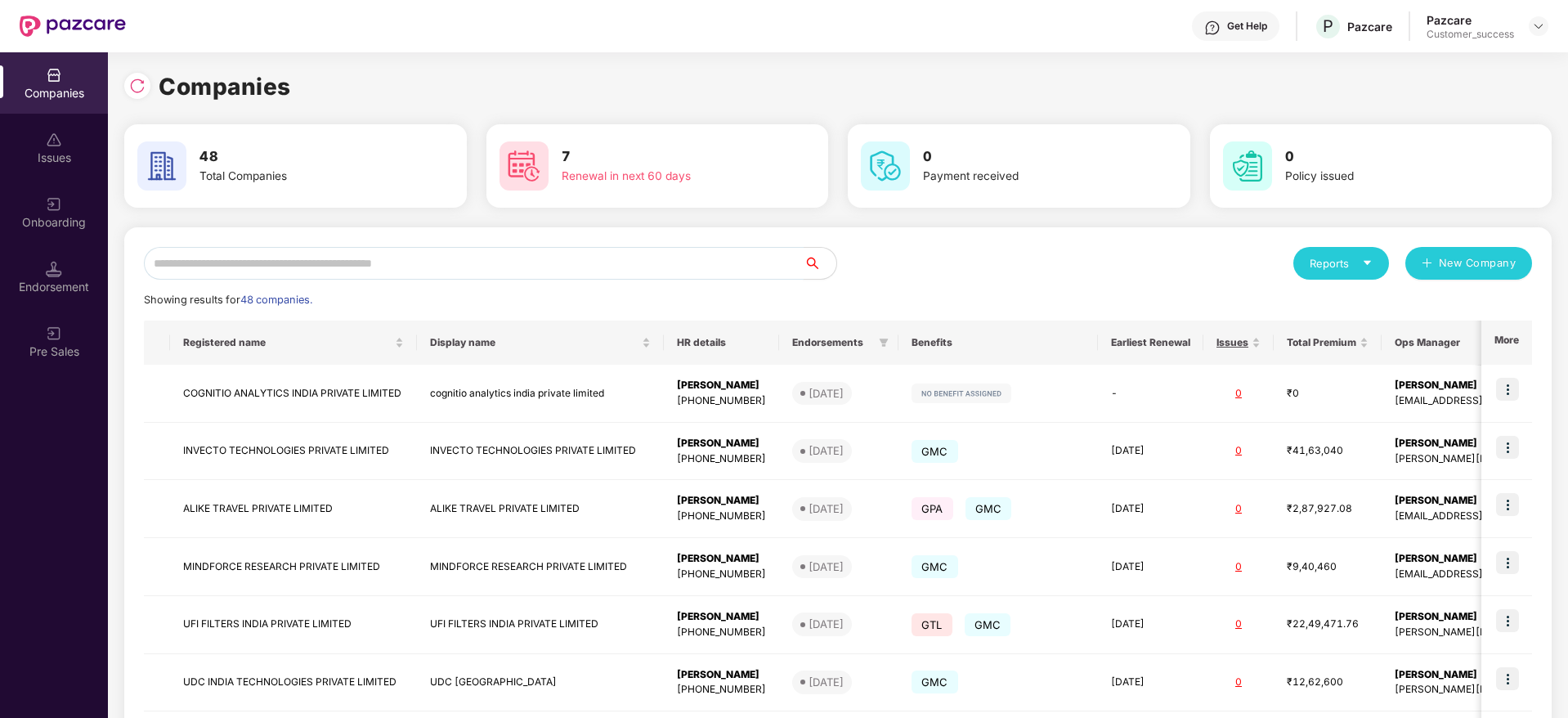
click at [519, 267] on input "text" at bounding box center [473, 263] width 660 height 33
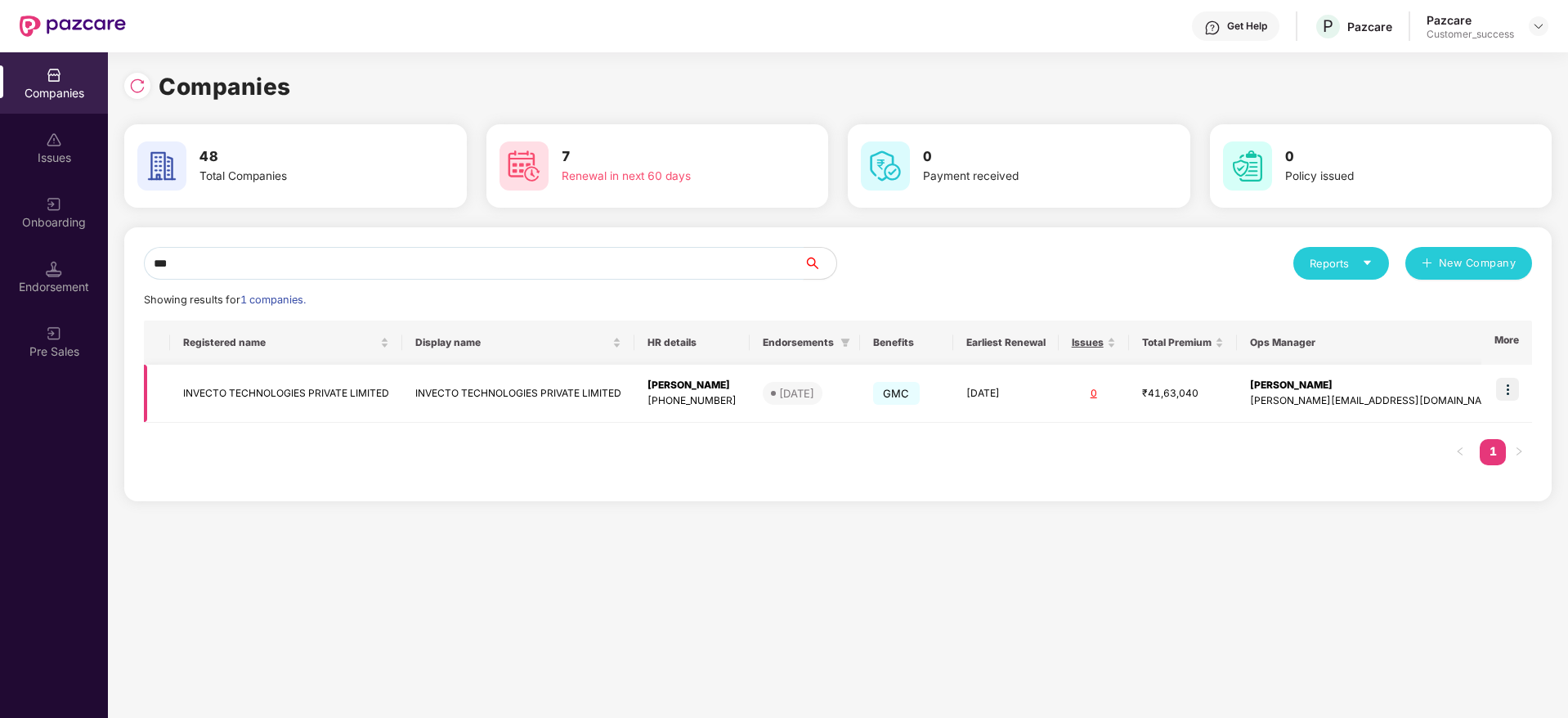
type input "***"
click at [1510, 385] on img at bounding box center [1507, 389] width 23 height 23
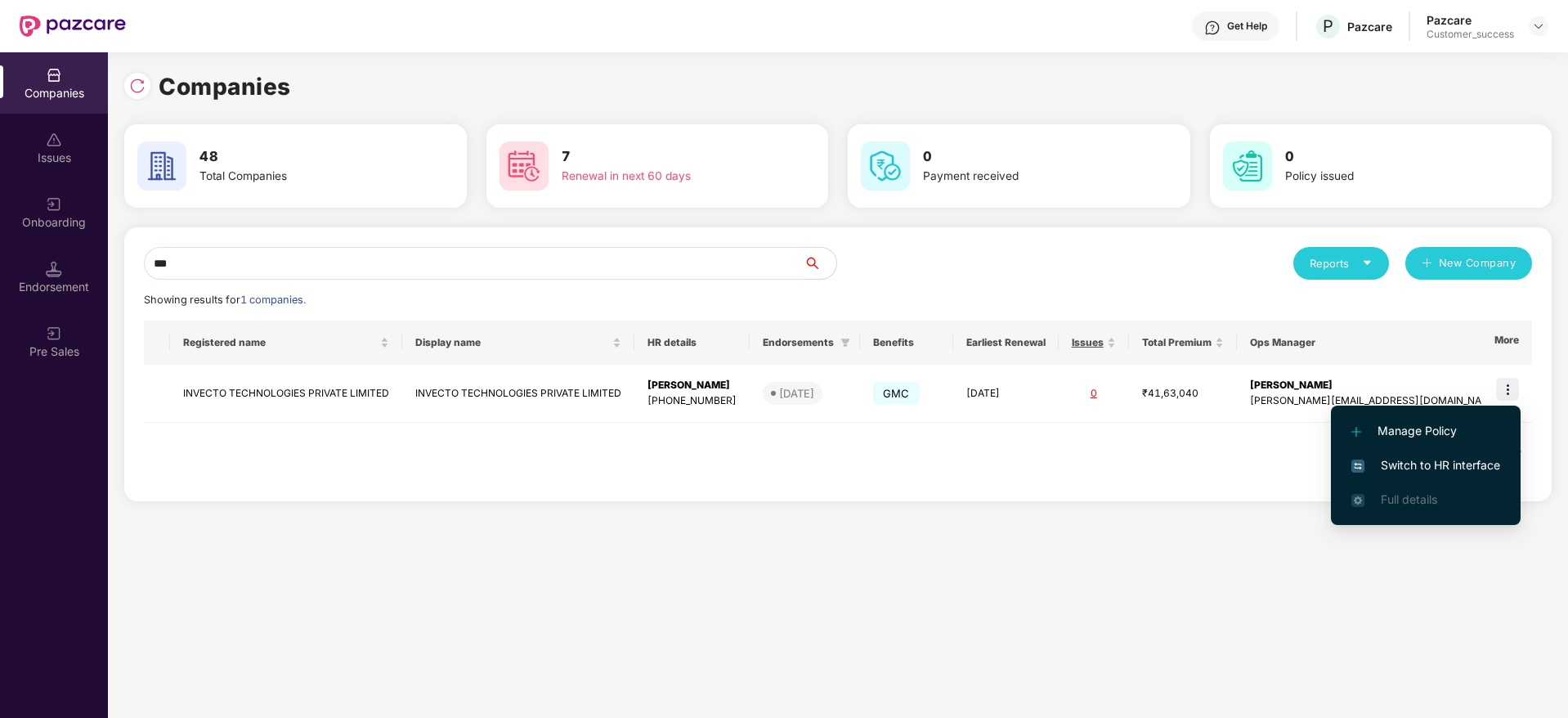
click at [1407, 463] on span "Switch to HR interface" at bounding box center [1426, 465] width 149 height 18
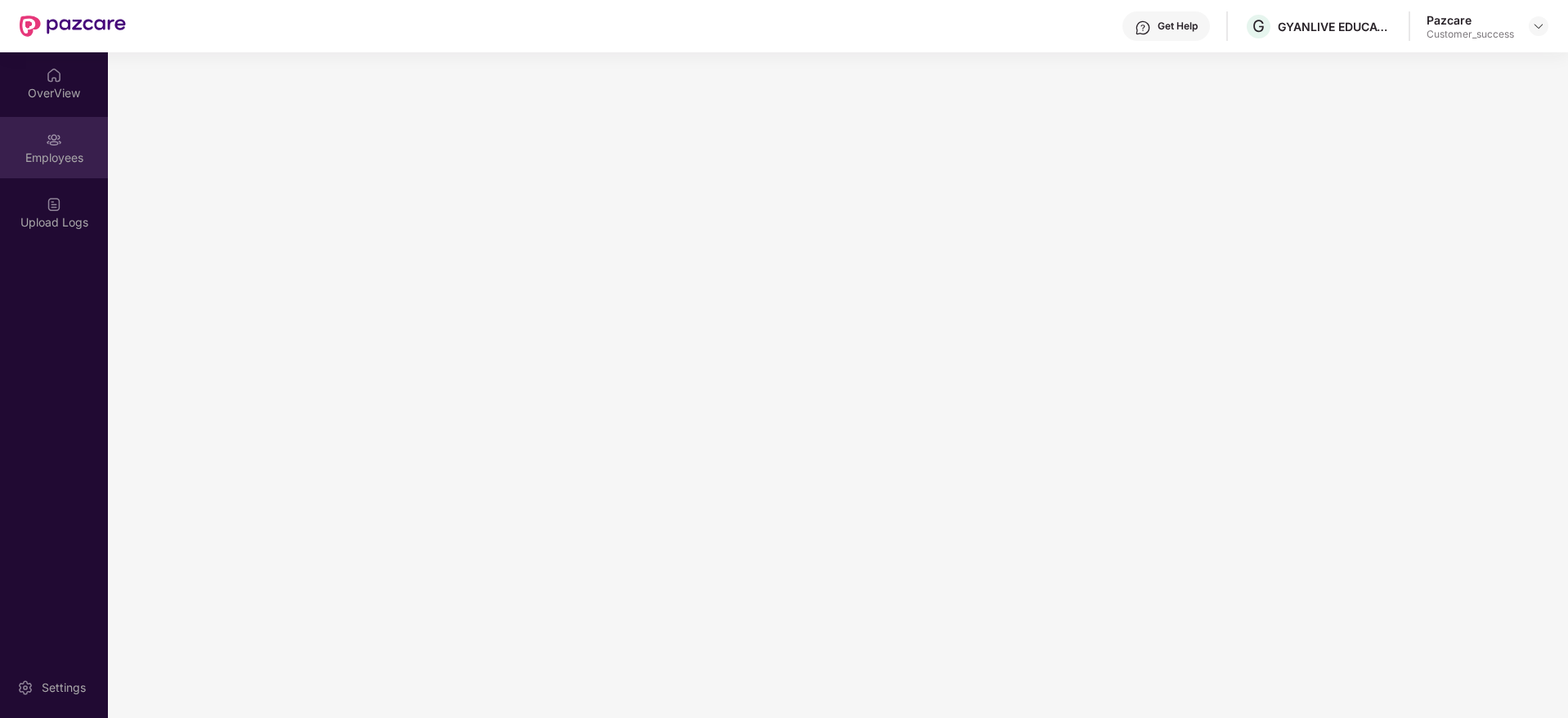
click at [57, 158] on div "Employees" at bounding box center [54, 158] width 108 height 17
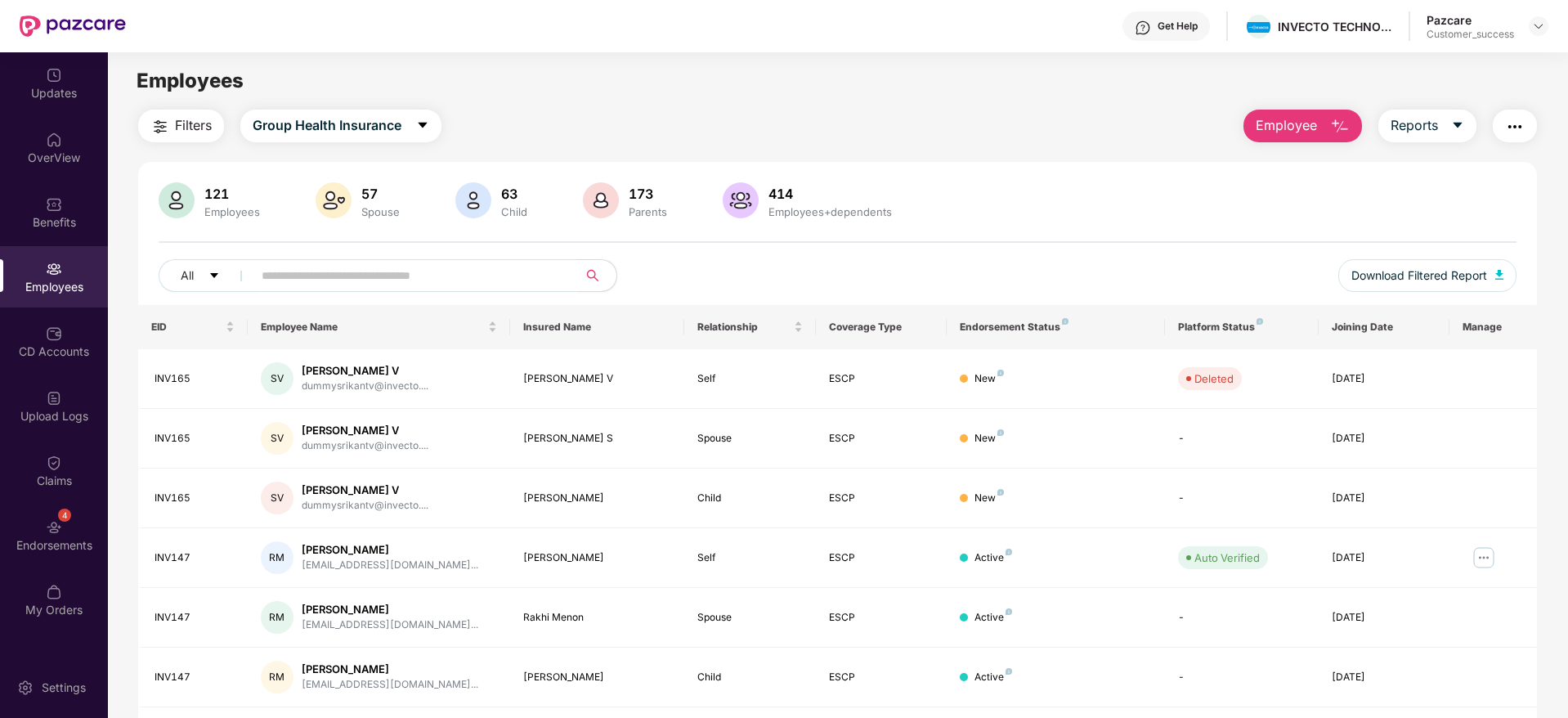
click at [299, 269] on input "text" at bounding box center [408, 275] width 294 height 24
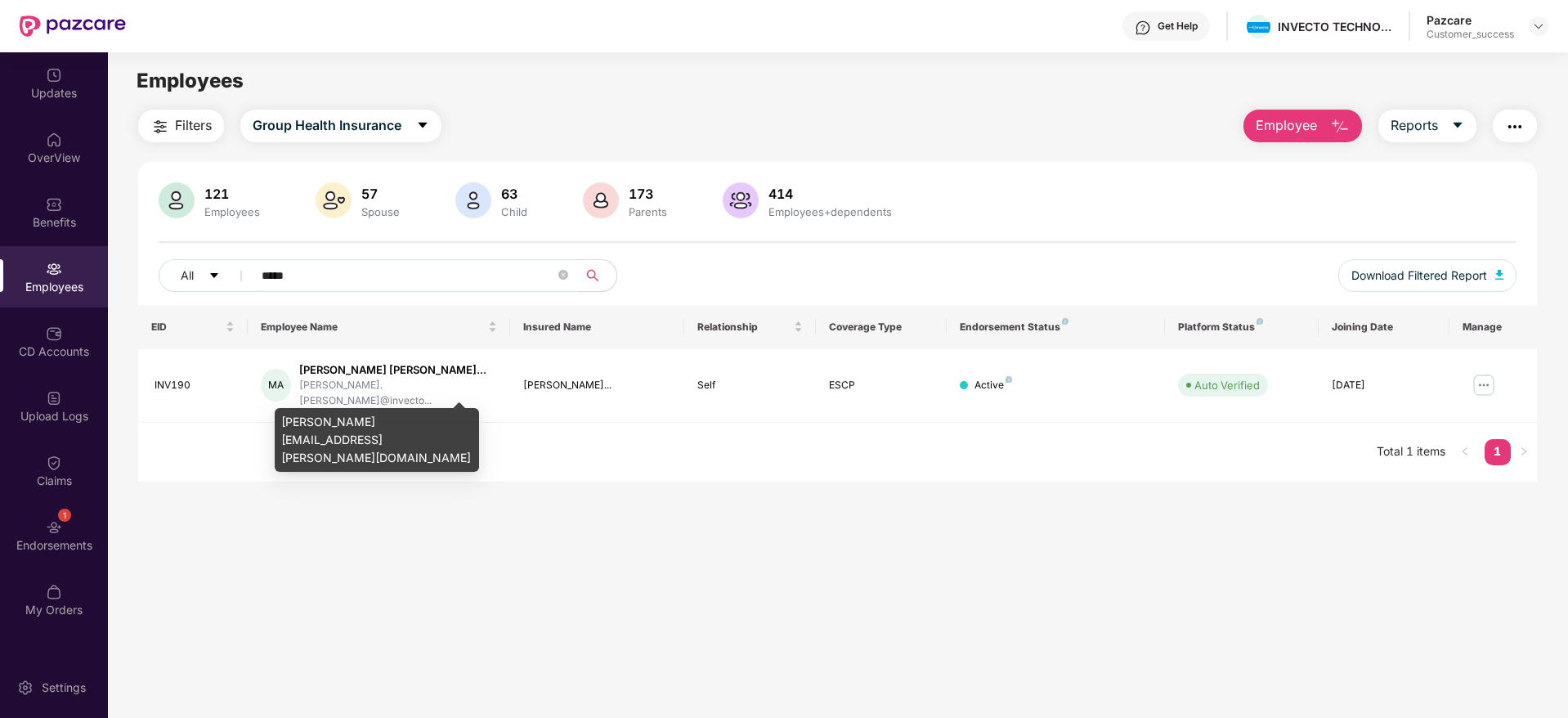
type input "*****"
drag, startPoint x: 283, startPoint y: 421, endPoint x: 457, endPoint y: 433, distance: 174.4
click at [457, 433] on div "[PERSON_NAME][EMAIL_ADDRESS][PERSON_NAME][DOMAIN_NAME]" at bounding box center [376, 440] width 204 height 64
copy div "[PERSON_NAME][EMAIL_ADDRESS][PERSON_NAME][DOMAIN_NAME]"
